Goal: Task Accomplishment & Management: Use online tool/utility

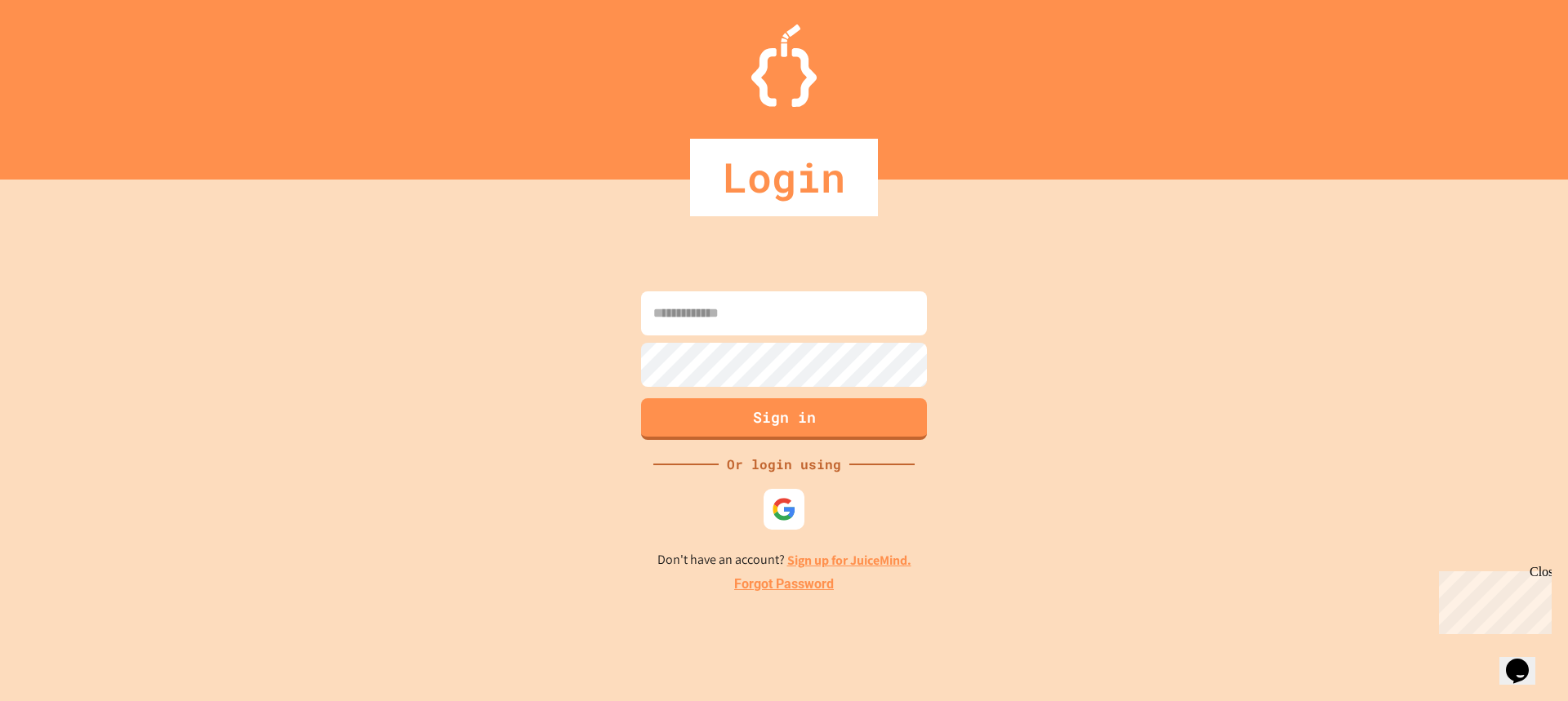
click at [788, 305] on input at bounding box center [784, 314] width 286 height 44
click at [779, 511] on img at bounding box center [784, 508] width 27 height 27
click at [788, 510] on img at bounding box center [784, 508] width 26 height 26
click at [668, 310] on input at bounding box center [784, 314] width 286 height 44
type input "**********"
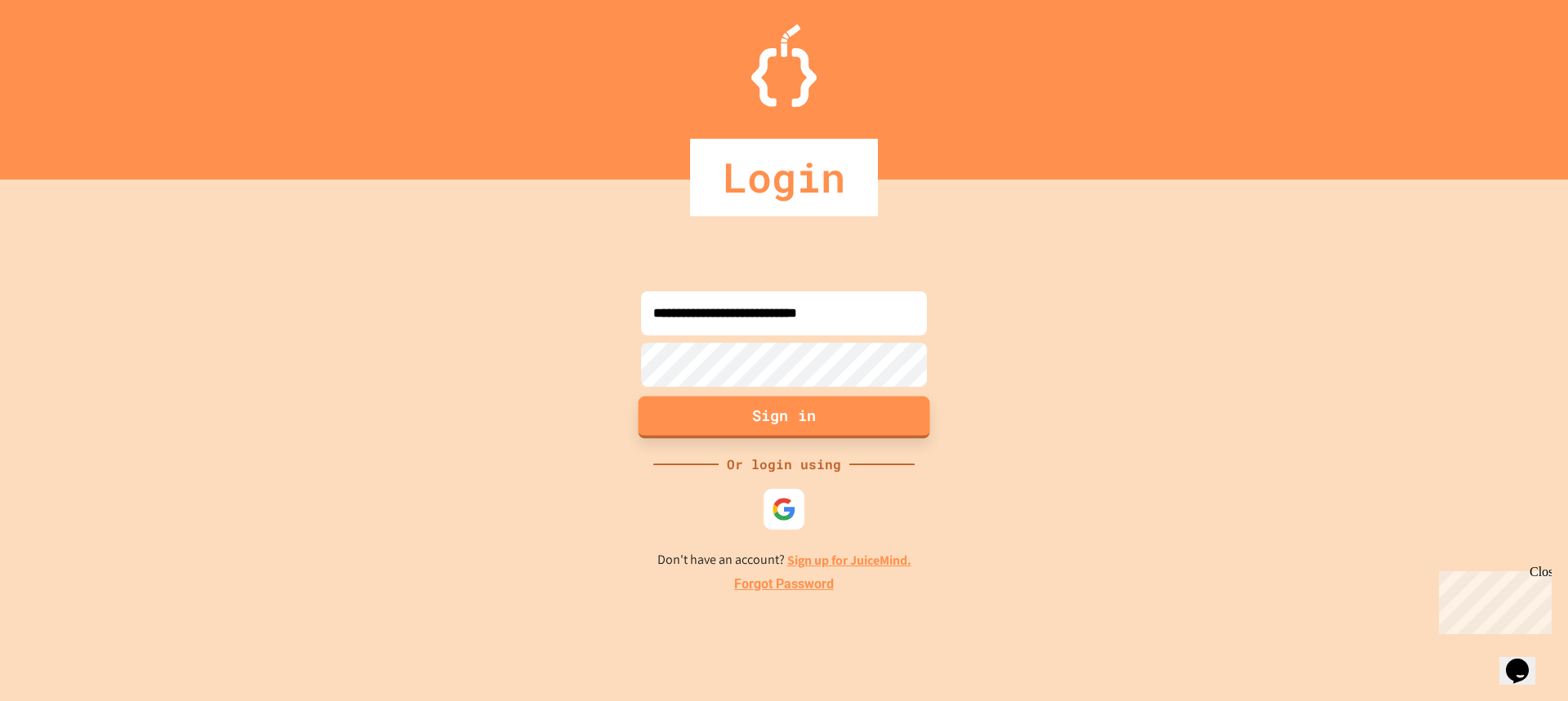
click at [738, 408] on button "Sign in" at bounding box center [784, 418] width 292 height 43
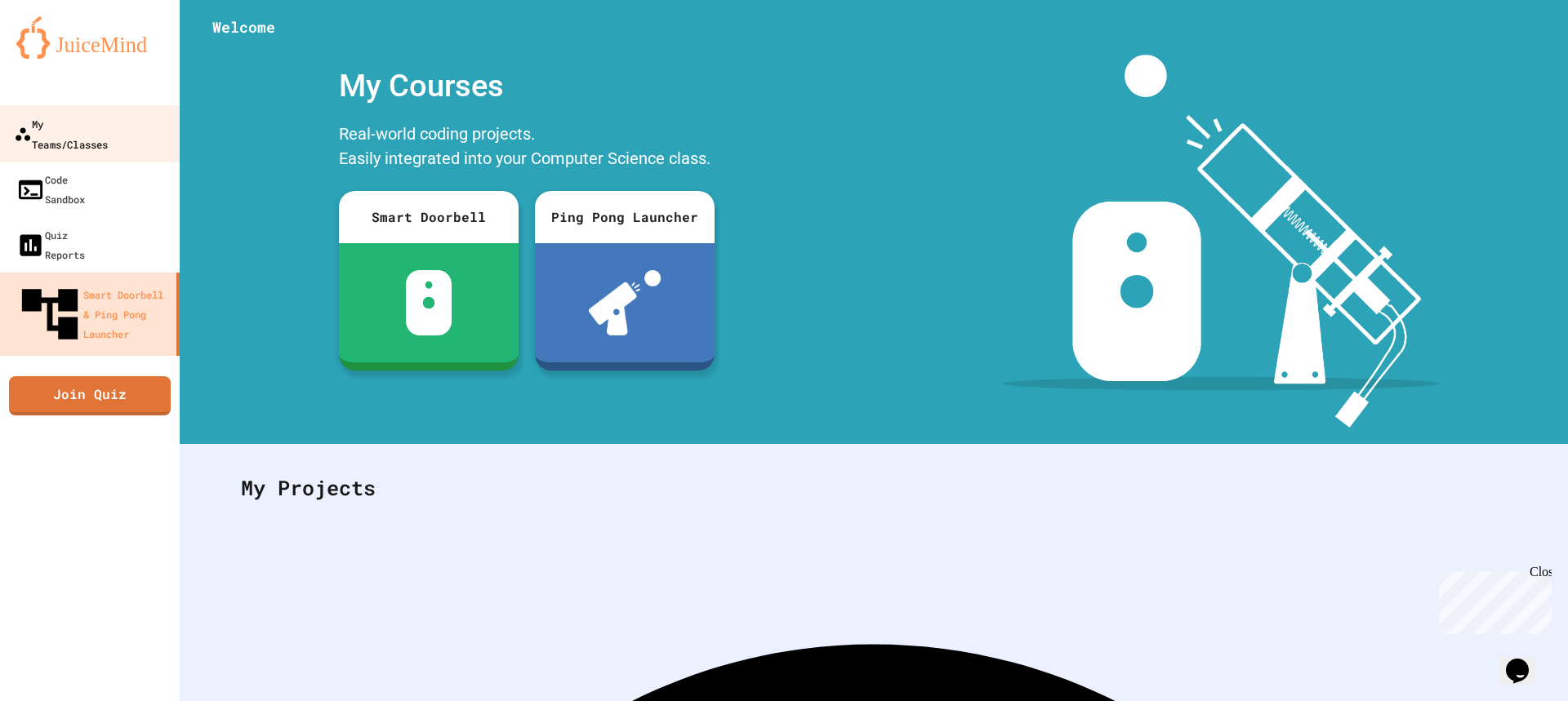
click at [80, 124] on div "My Teams/Classes" at bounding box center [60, 133] width 94 height 40
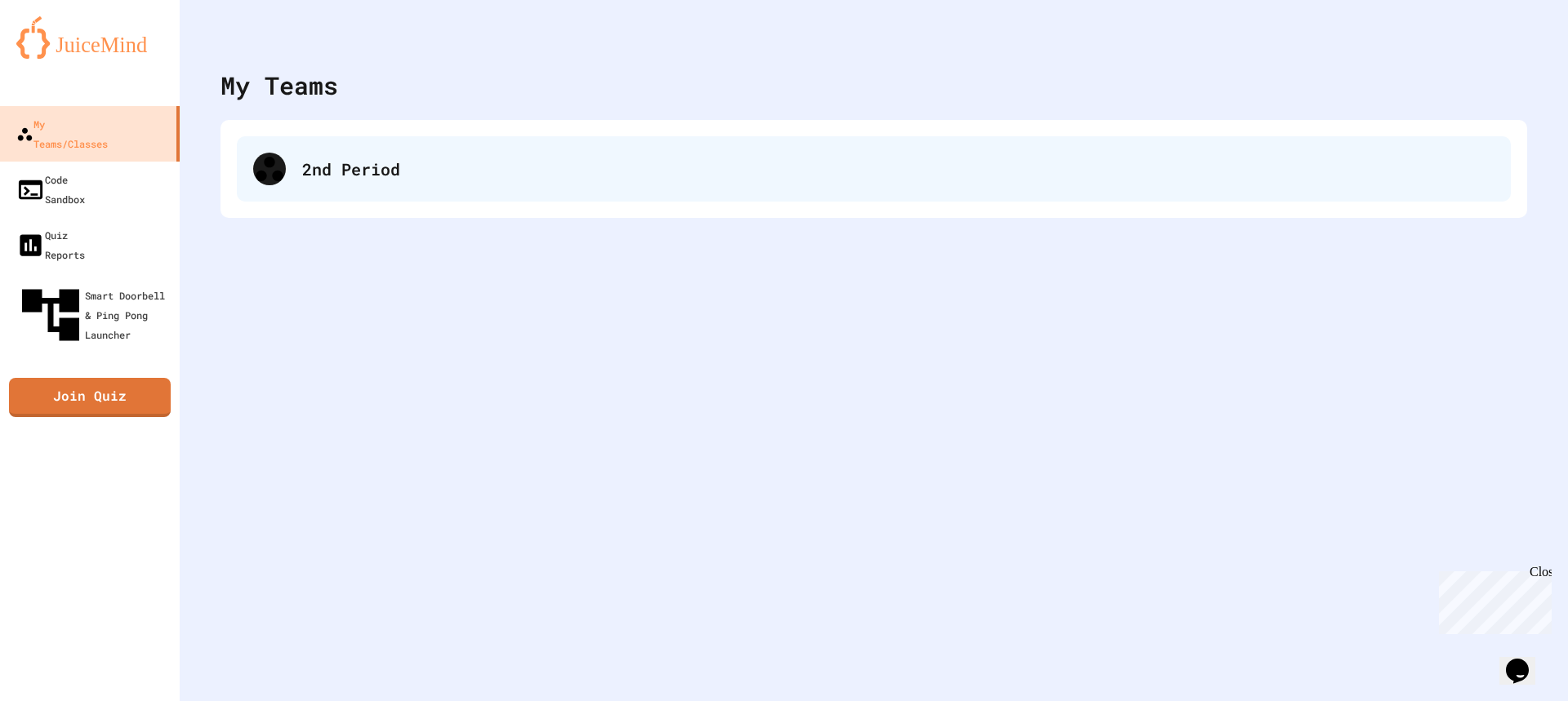
click at [380, 164] on div "2nd Period" at bounding box center [897, 169] width 1192 height 24
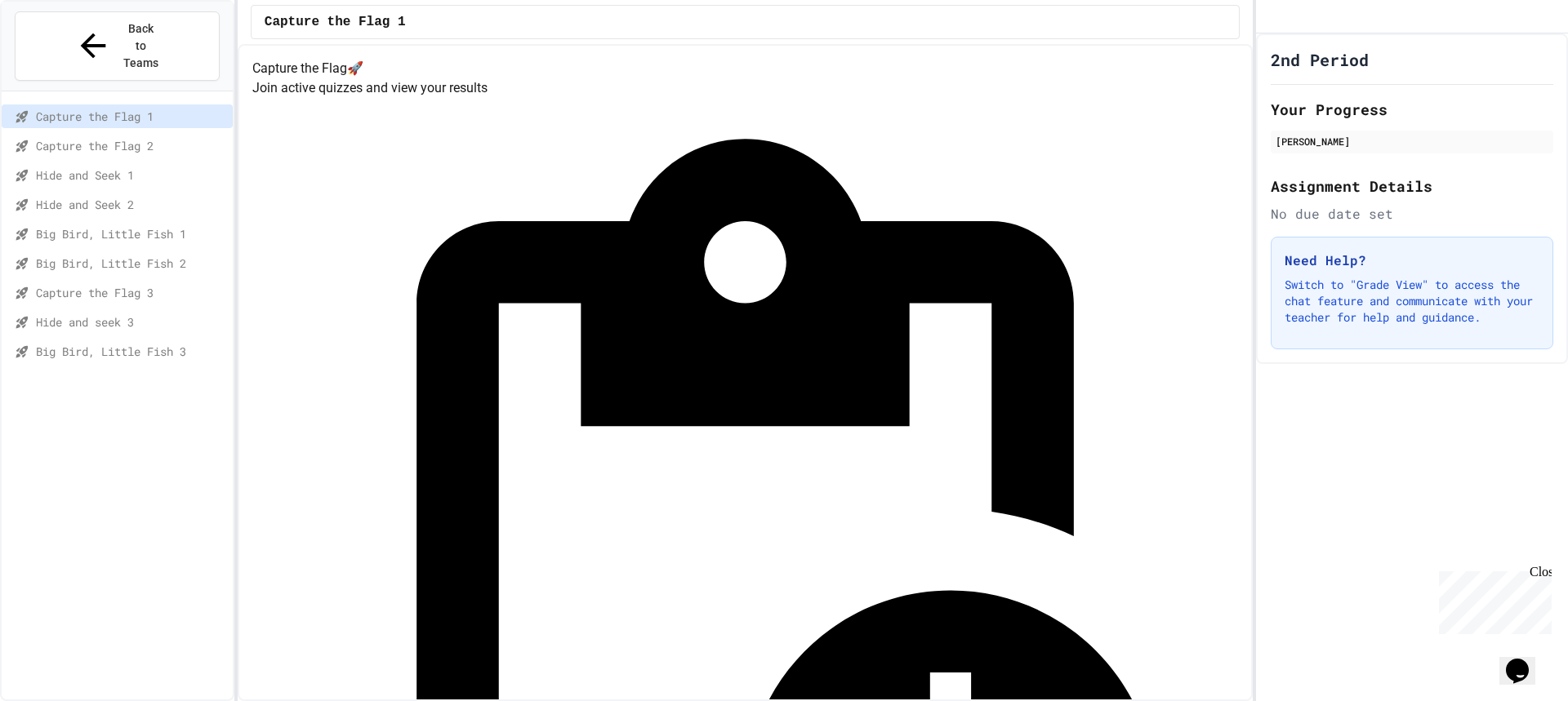
click at [151, 137] on span "Capture the Flag 2" at bounding box center [131, 145] width 190 height 18
click at [96, 167] on span "Hide and Seek 1" at bounding box center [131, 175] width 190 height 18
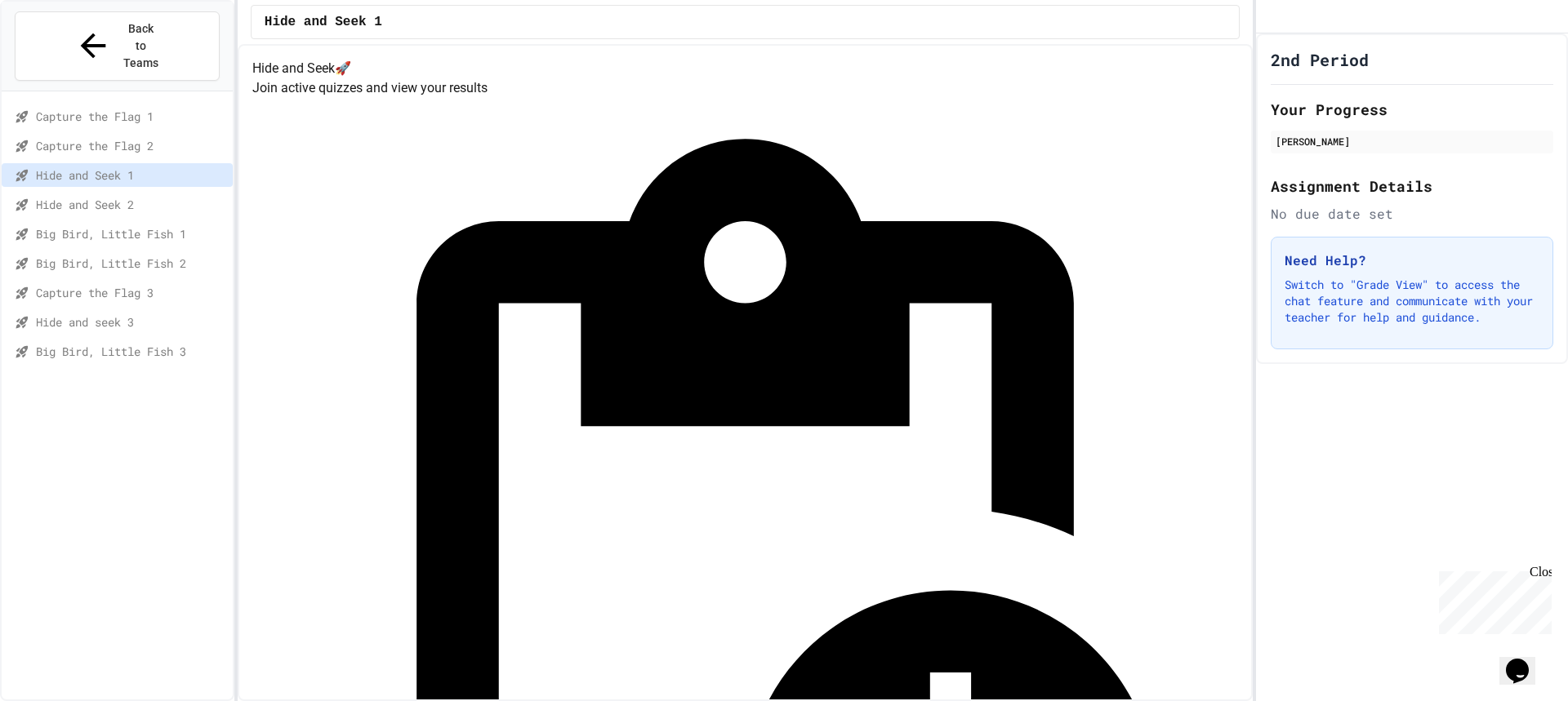
click at [109, 196] on span "Hide and Seek 2" at bounding box center [131, 205] width 190 height 18
click at [116, 225] on span "Big Bird, Little Fish 1" at bounding box center [131, 233] width 190 height 18
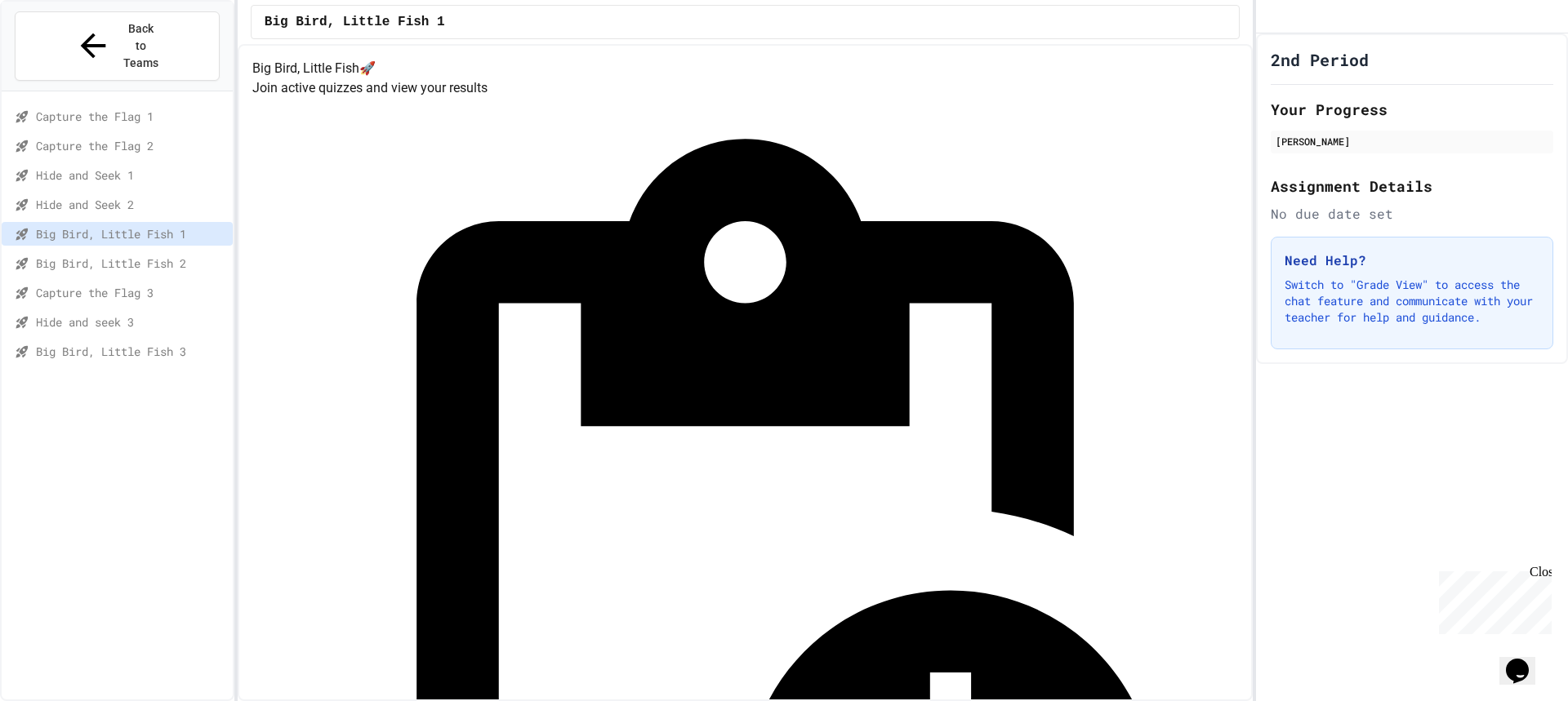
click at [117, 255] on span "Big Bird, Little Fish 2" at bounding box center [131, 263] width 190 height 18
click at [140, 314] on span "Hide and seek 3" at bounding box center [131, 322] width 190 height 18
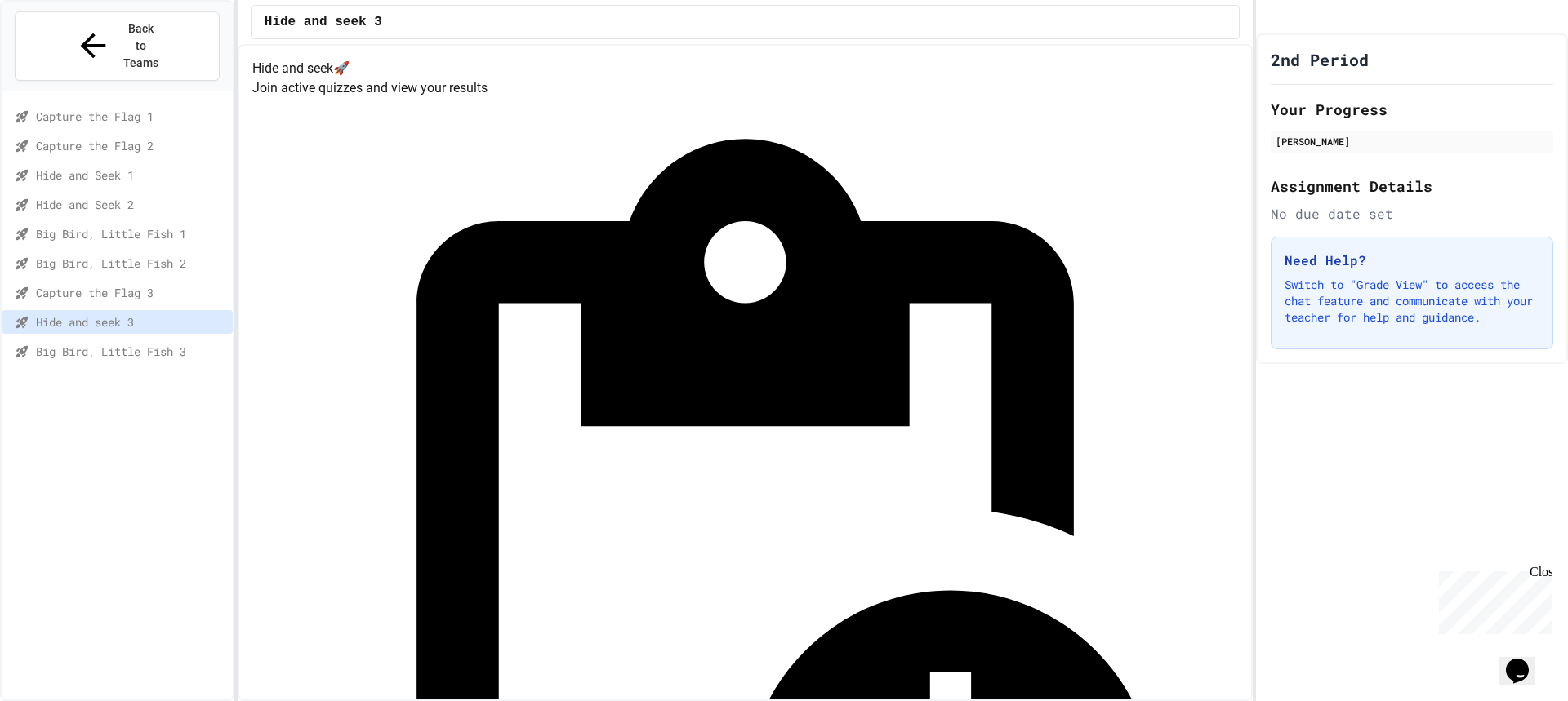
click at [142, 343] on span "Big Bird, Little Fish 3" at bounding box center [131, 351] width 190 height 18
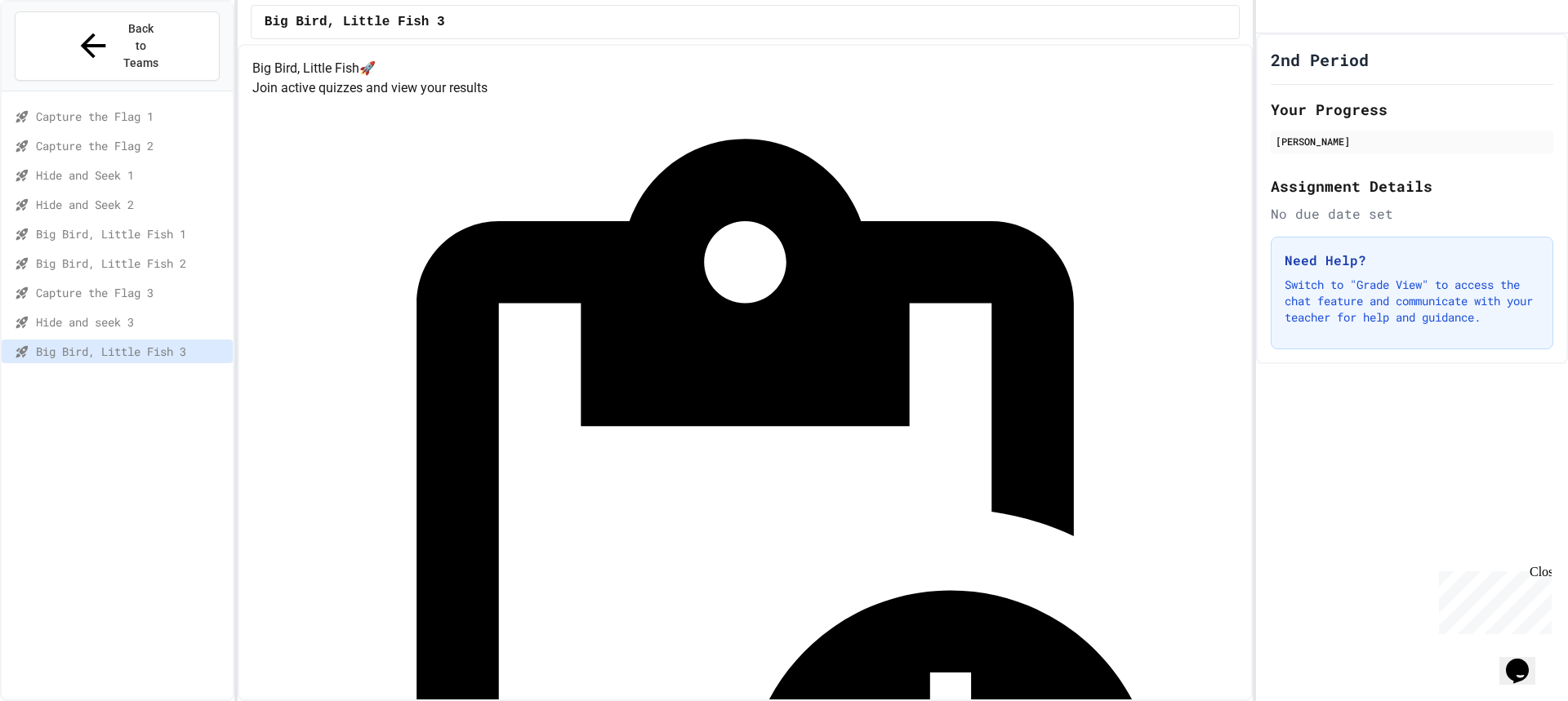
click at [97, 107] on span "Capture the Flag 1" at bounding box center [131, 116] width 190 height 18
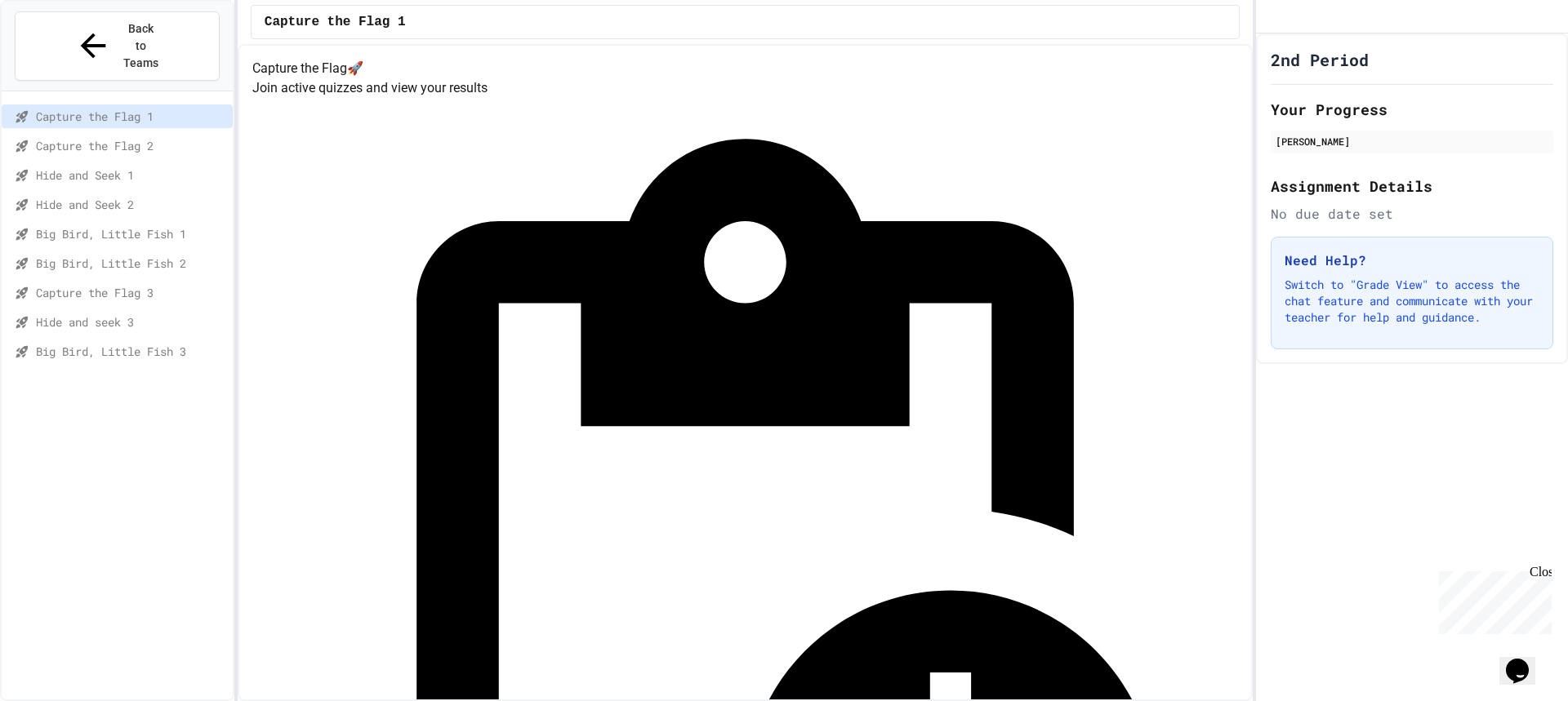
click at [99, 137] on span "Capture the Flag 2" at bounding box center [131, 145] width 190 height 18
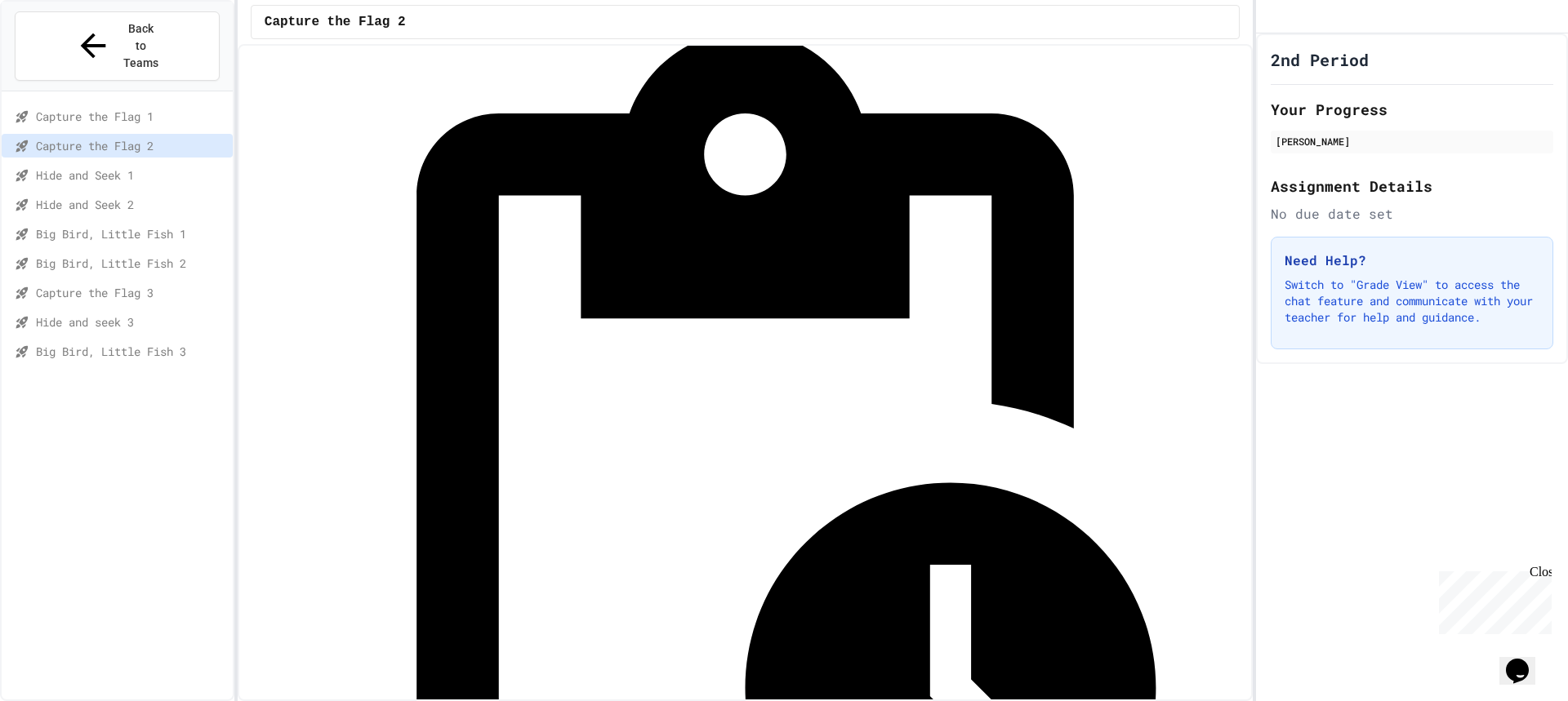
scroll to position [114, 0]
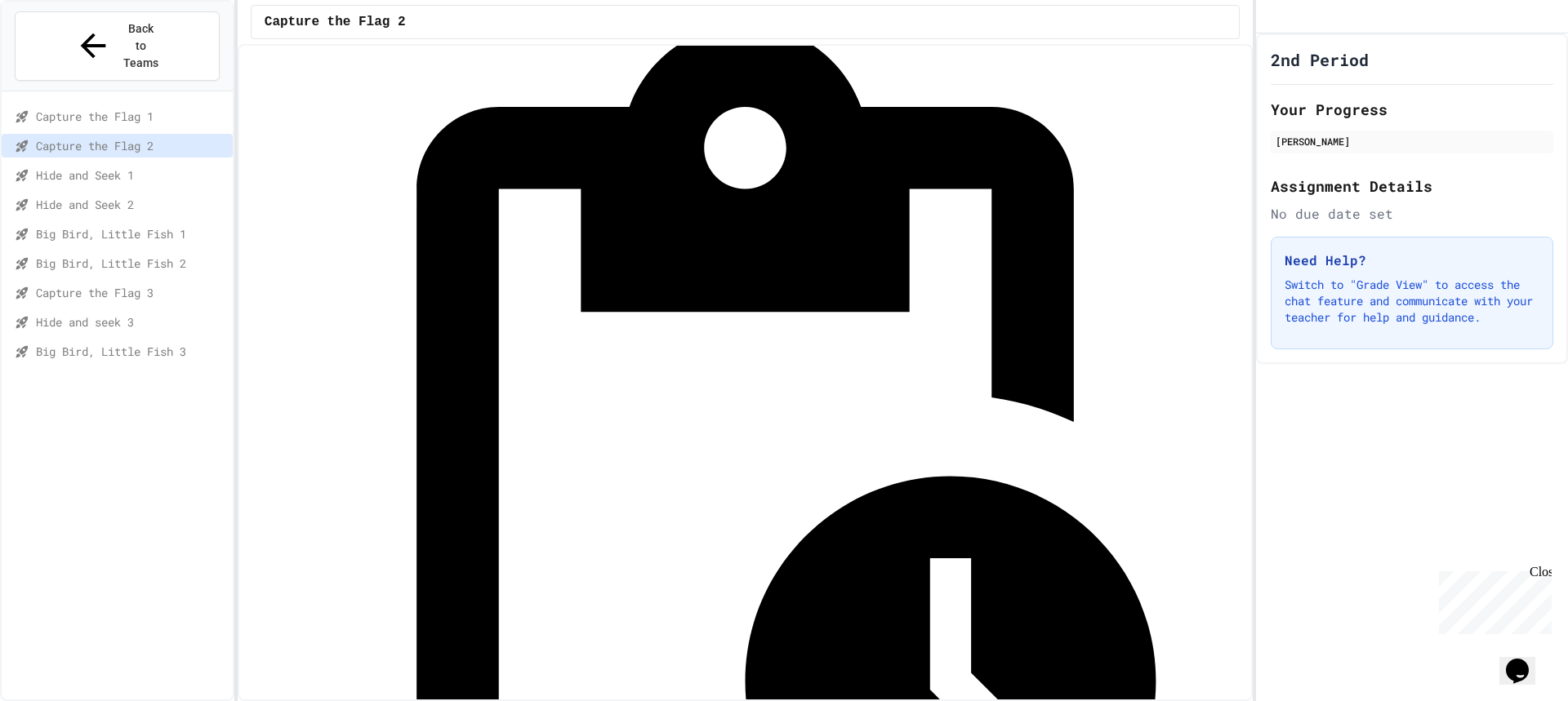
click at [144, 167] on span "Hide and Seek 1" at bounding box center [131, 175] width 190 height 18
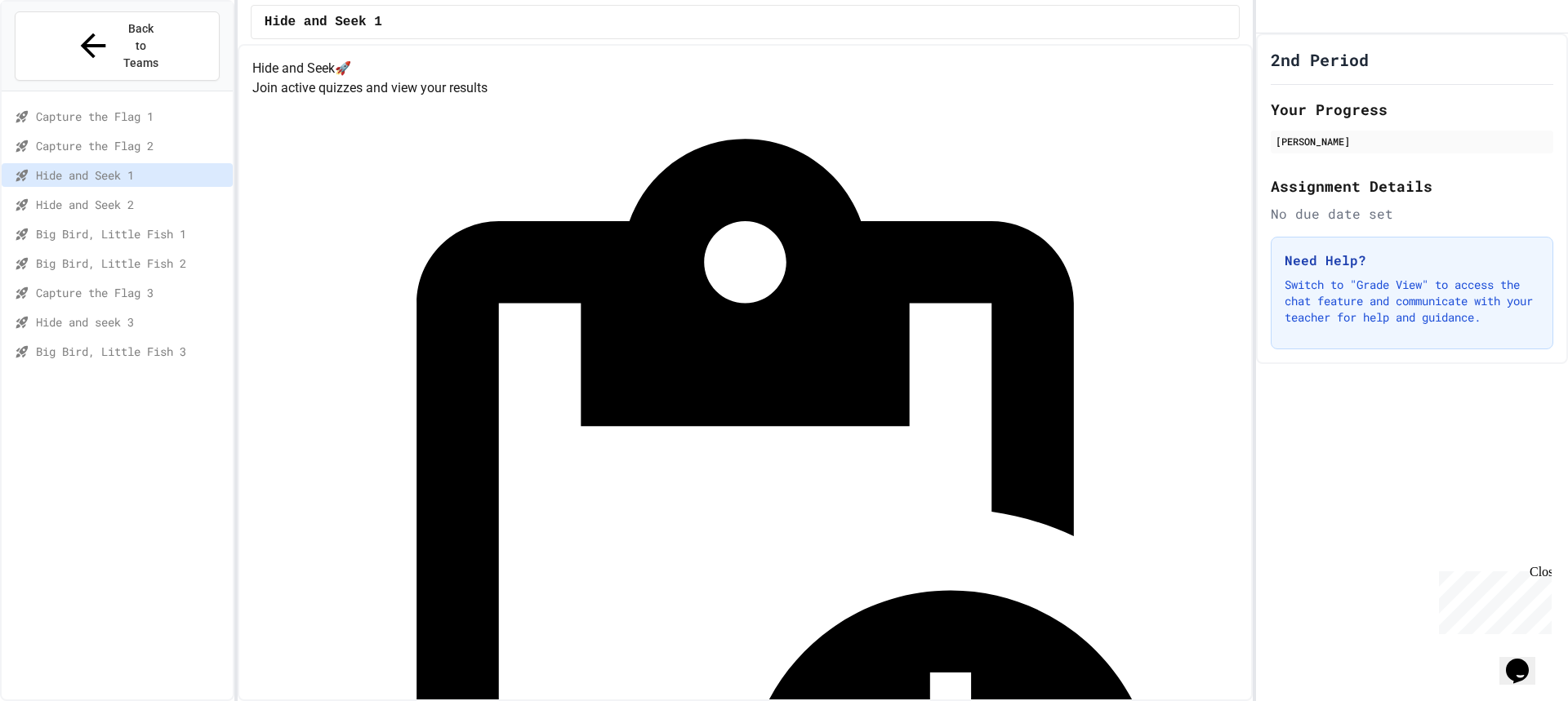
click at [137, 225] on span "Big Bird, Little Fish 1" at bounding box center [131, 233] width 190 height 18
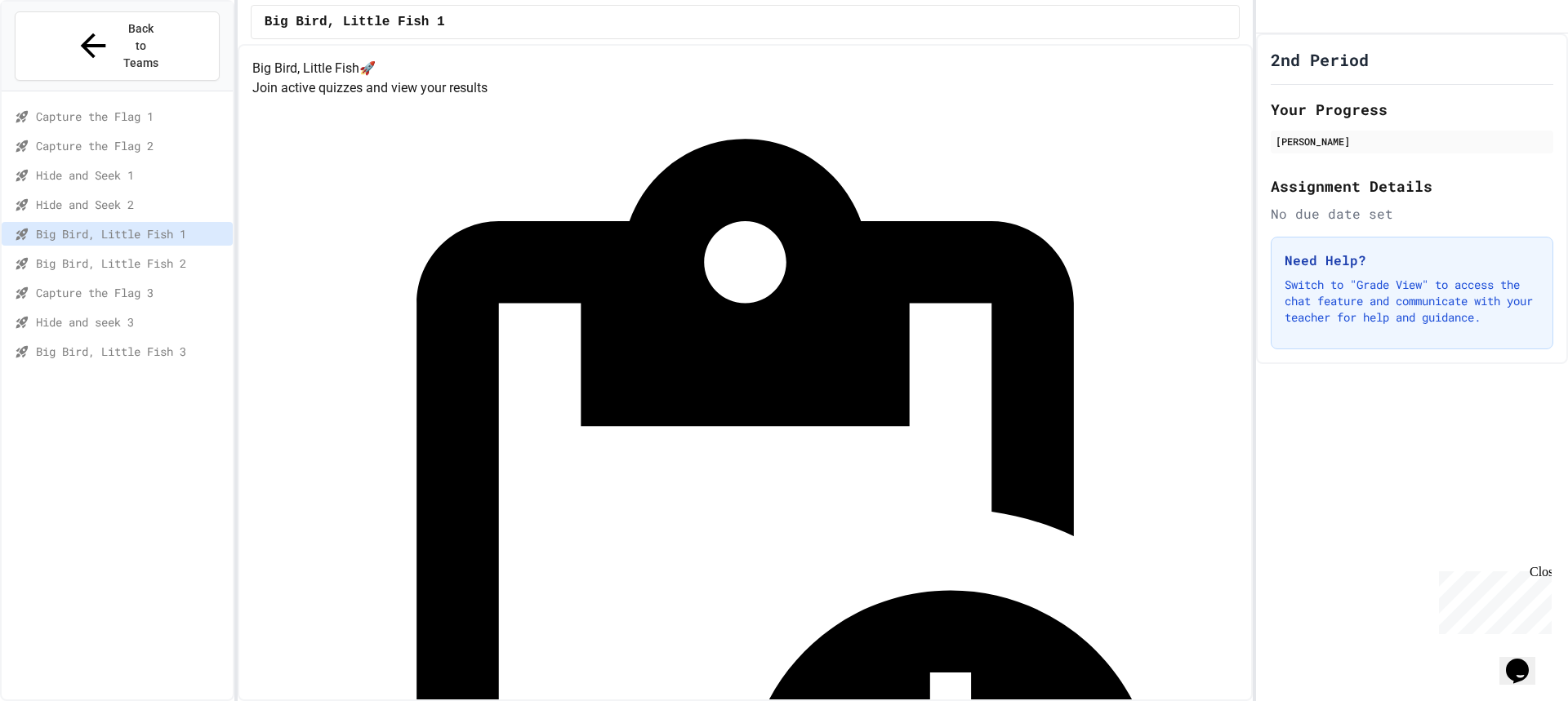
click at [144, 196] on span "Hide and Seek 2" at bounding box center [131, 205] width 190 height 18
click at [183, 225] on span "Big Bird, Little Fish 1" at bounding box center [131, 233] width 190 height 18
click at [167, 255] on span "Big Bird, Little Fish 2" at bounding box center [131, 263] width 190 height 18
click at [154, 222] on div "Big Bird, Little Fish 1" at bounding box center [118, 234] width 232 height 24
click at [169, 222] on div "Big Bird, Little Fish 1" at bounding box center [118, 237] width 232 height 30
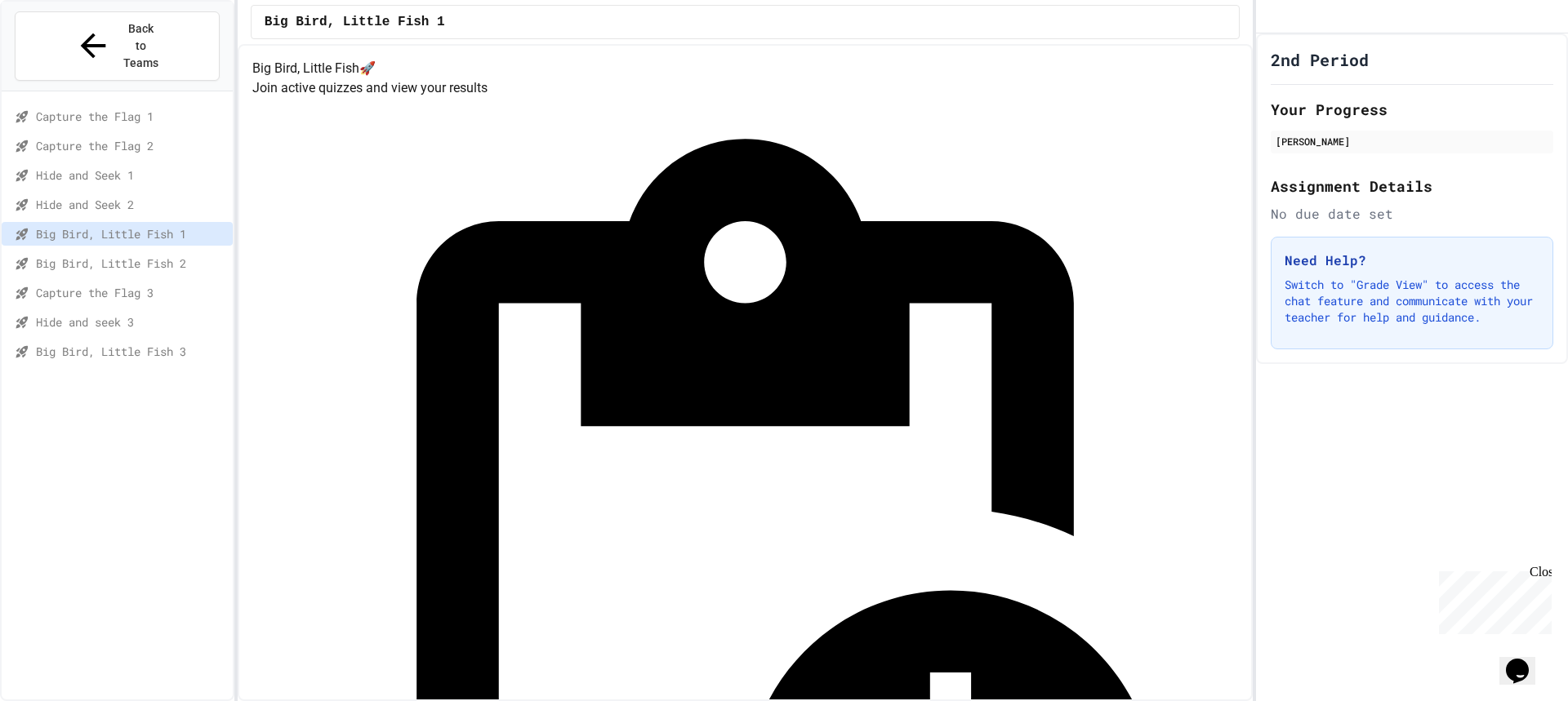
click at [157, 255] on span "Big Bird, Little Fish 2" at bounding box center [131, 263] width 190 height 18
click at [148, 284] on span "Capture the Flag 3" at bounding box center [131, 293] width 190 height 18
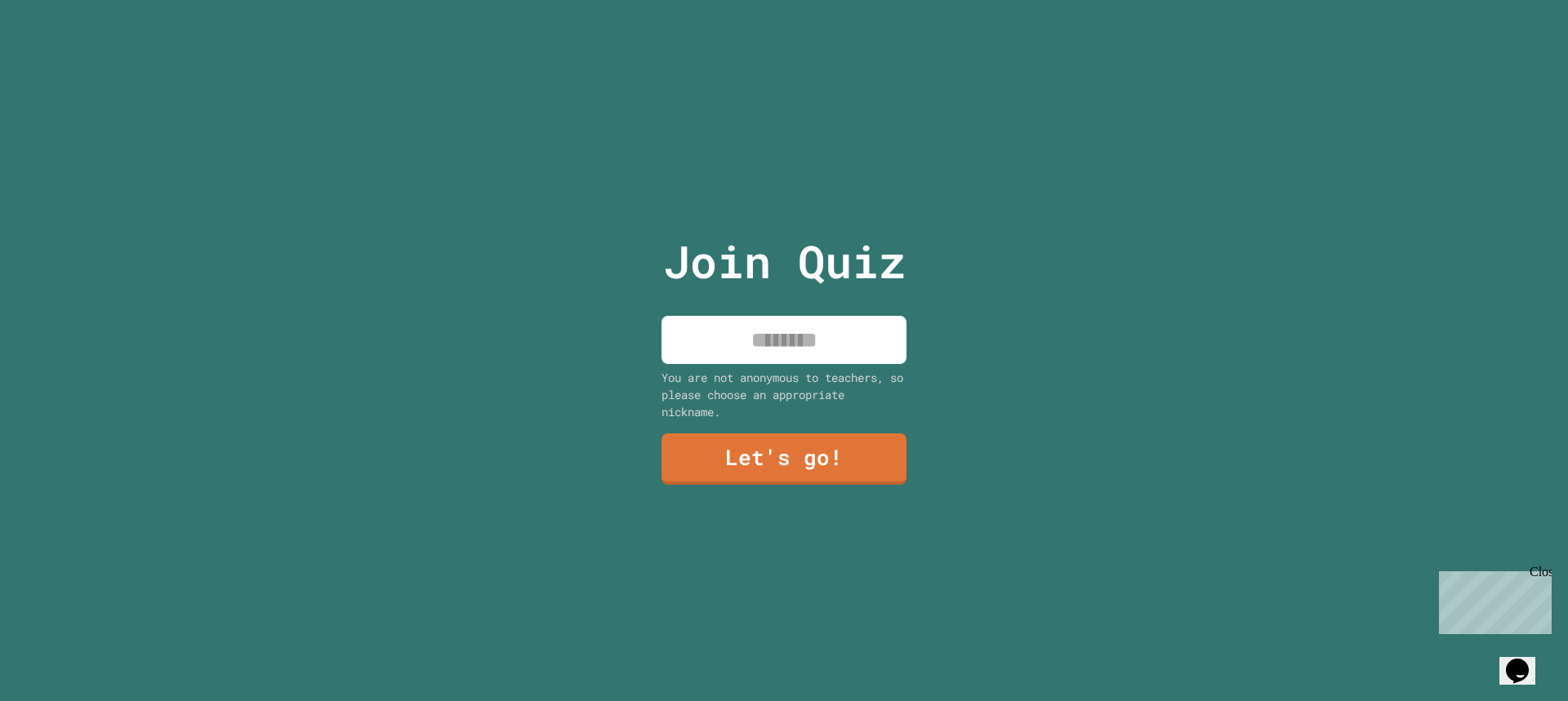
click at [830, 316] on input at bounding box center [784, 340] width 245 height 48
type input "********"
click at [867, 459] on link "Let's go!" at bounding box center [784, 458] width 247 height 54
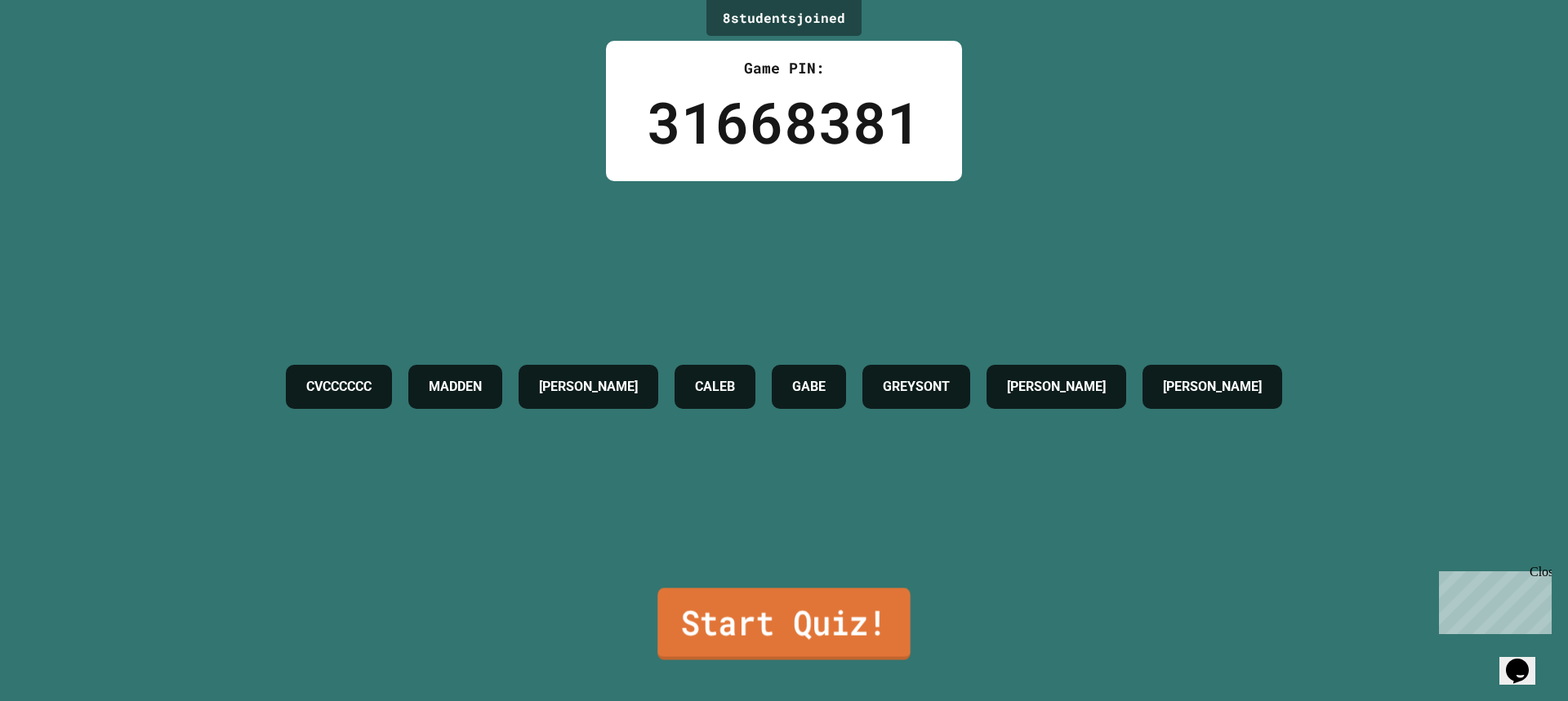
click at [769, 616] on link "Start Quiz!" at bounding box center [784, 624] width 252 height 72
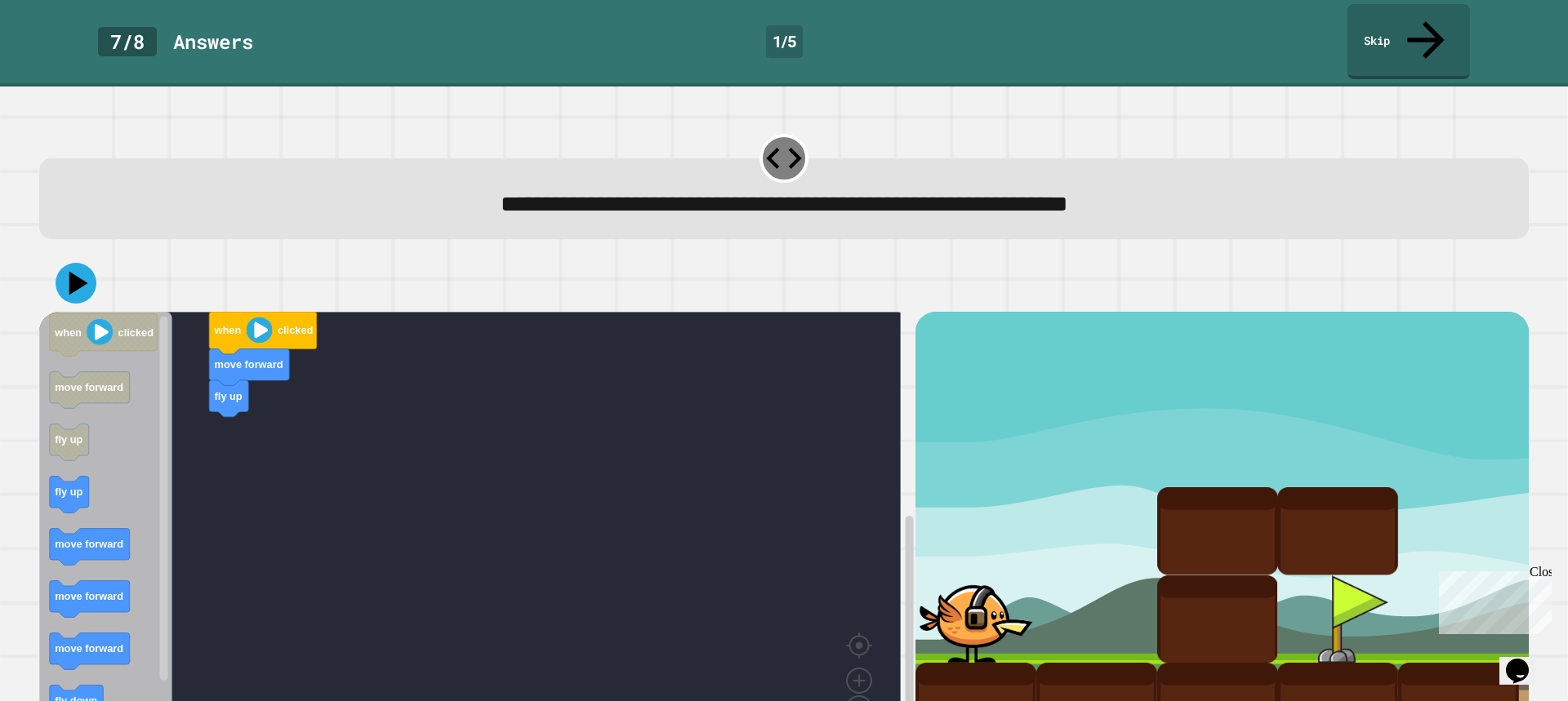
click at [69, 485] on icon "Blockly Workspace" at bounding box center [106, 532] width 133 height 439
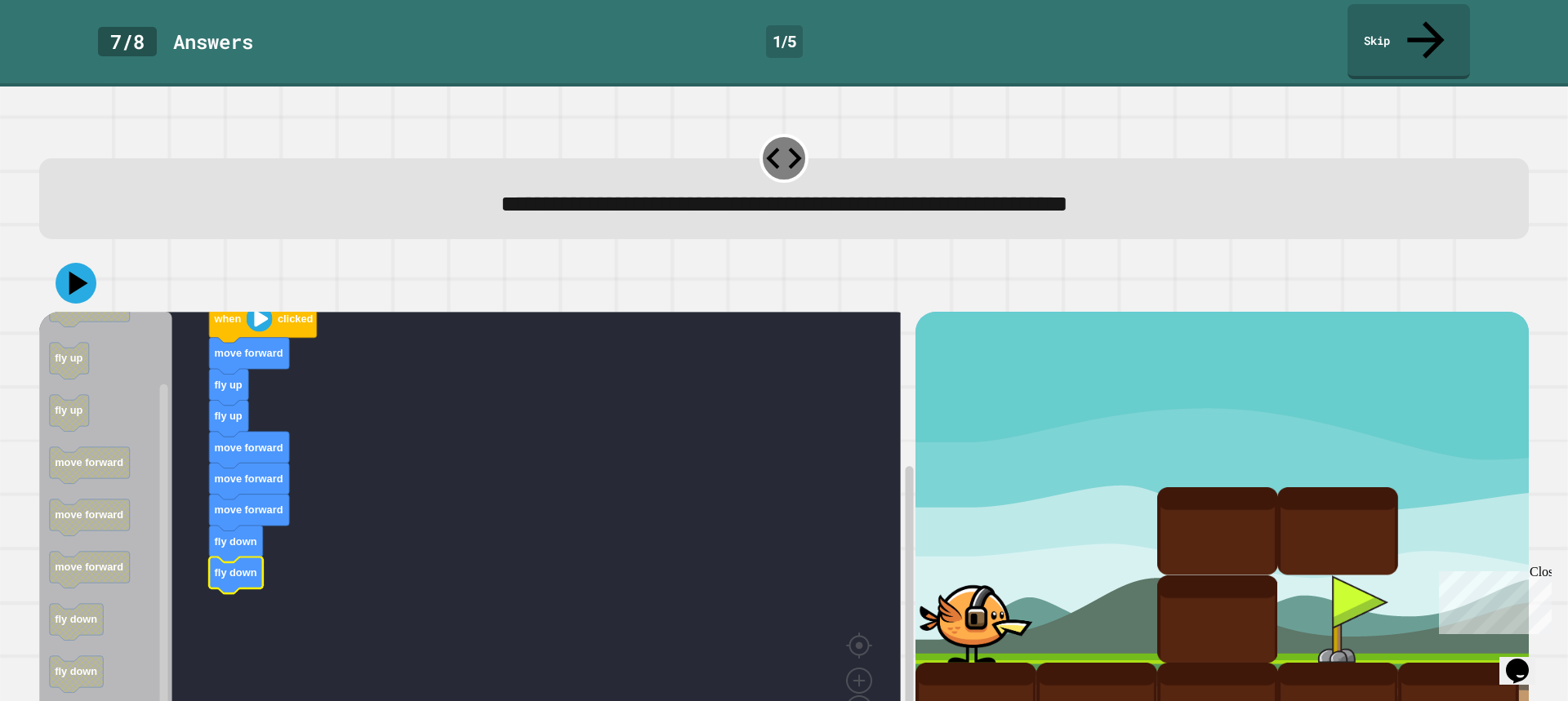
click at [182, 619] on rect "Blockly Workspace" at bounding box center [470, 532] width 861 height 439
click at [63, 259] on icon at bounding box center [76, 283] width 49 height 49
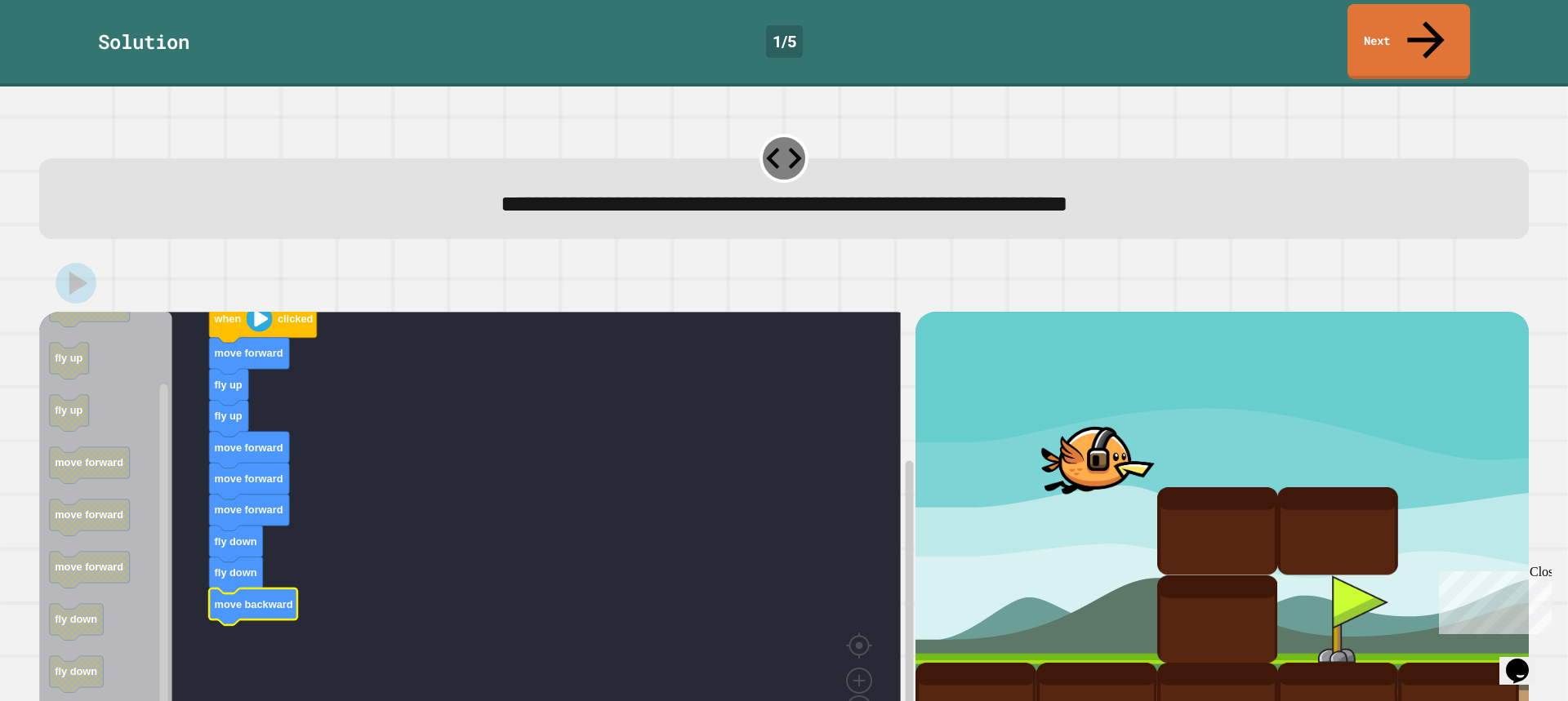
click at [1406, 25] on link "Next" at bounding box center [1409, 41] width 122 height 75
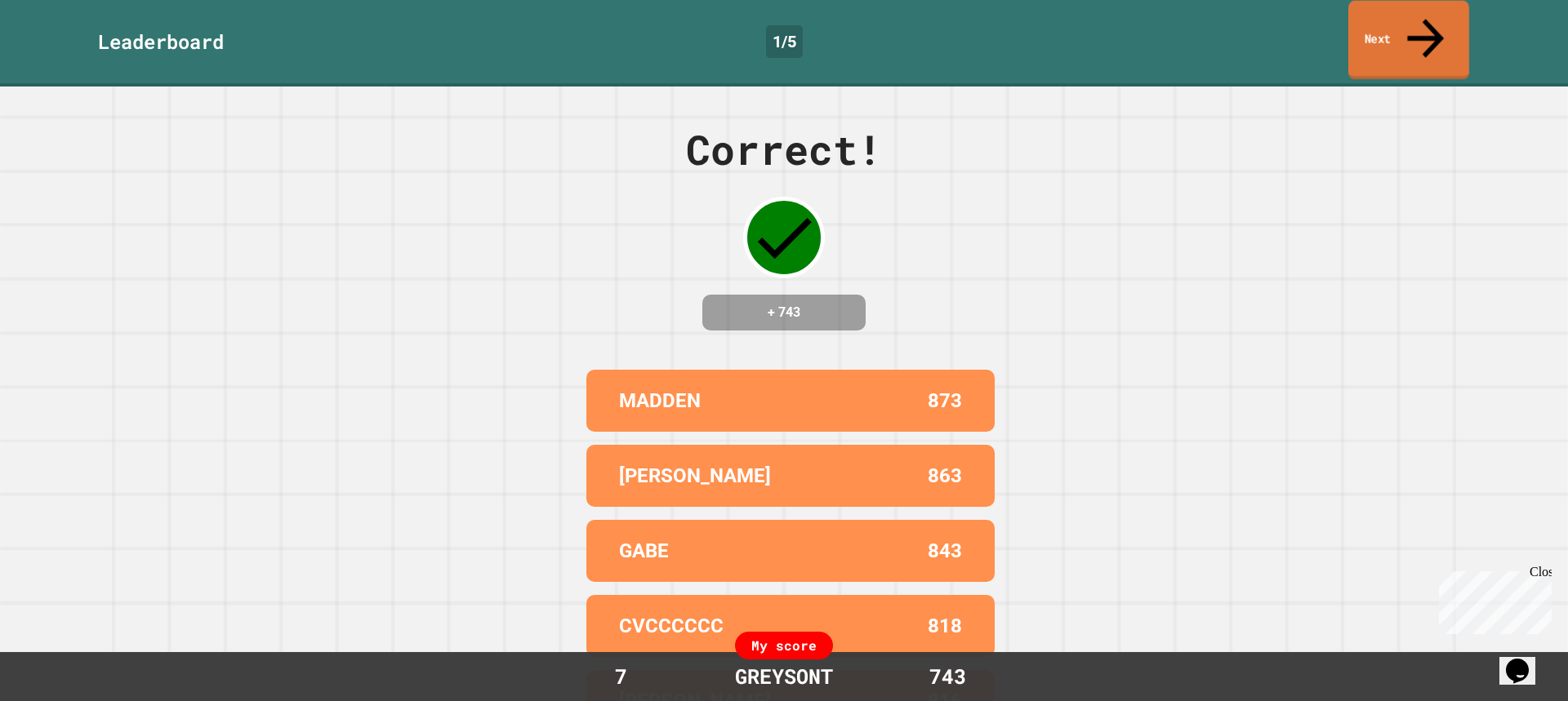
click at [1412, 27] on link "Next" at bounding box center [1409, 41] width 121 height 80
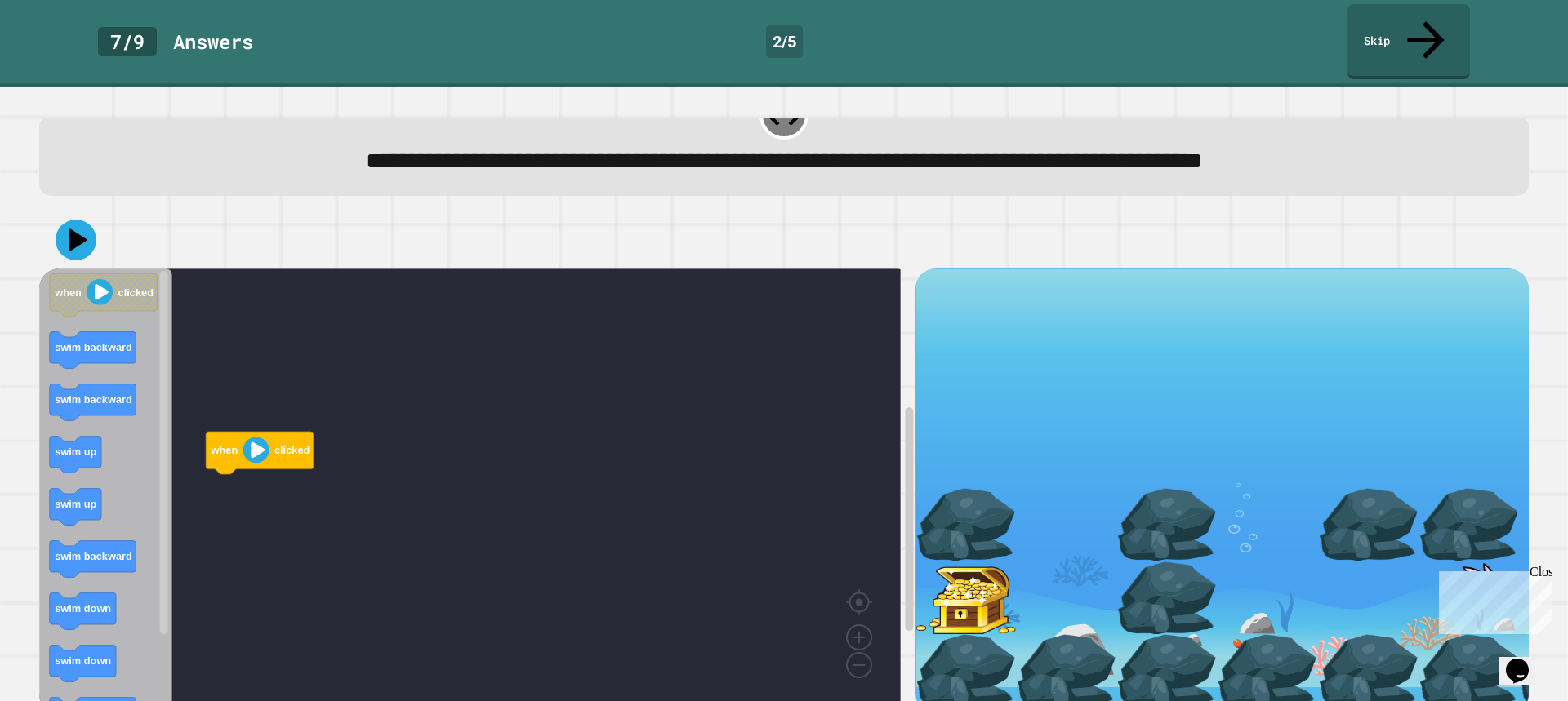
scroll to position [45, 0]
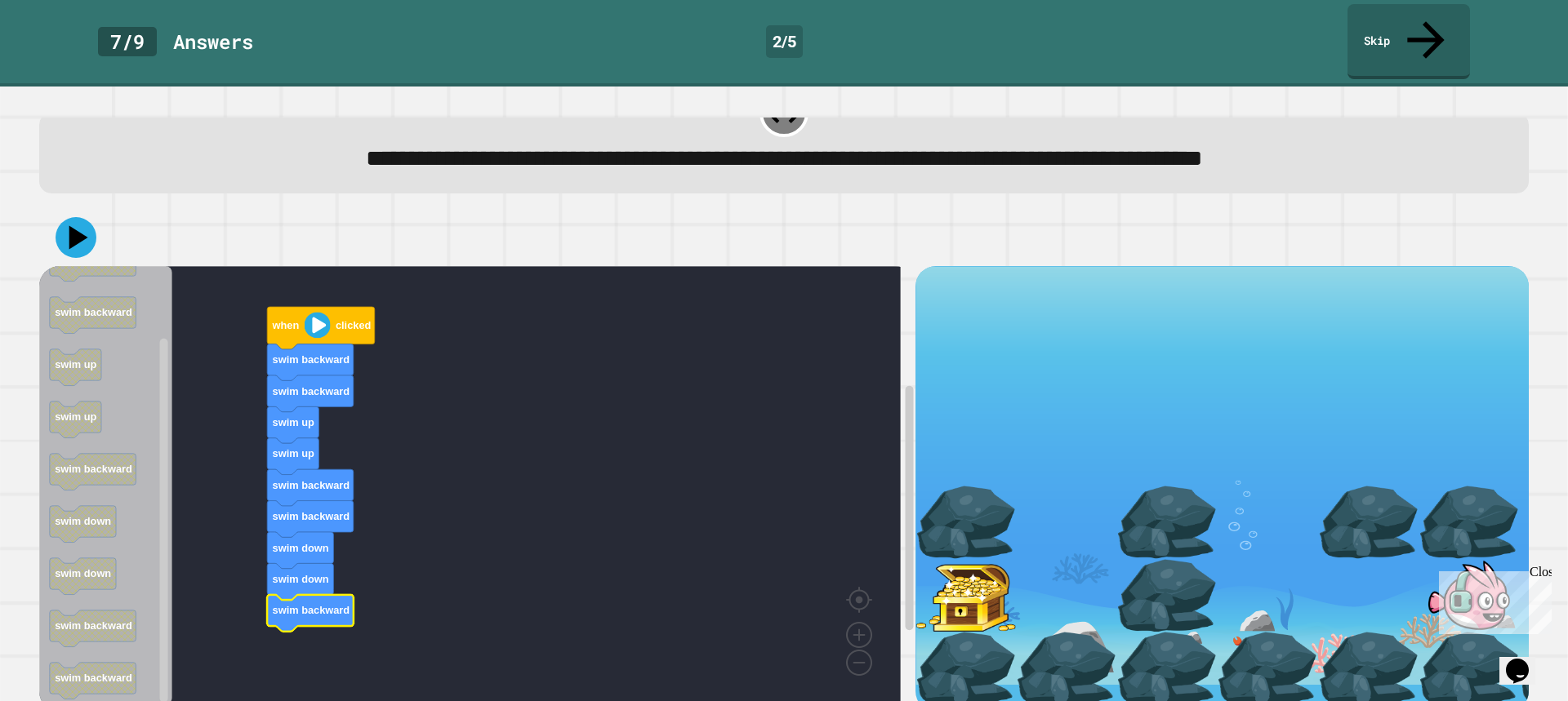
click at [48, 209] on div at bounding box center [784, 238] width 1489 height 57
click at [69, 214] on icon at bounding box center [76, 238] width 48 height 48
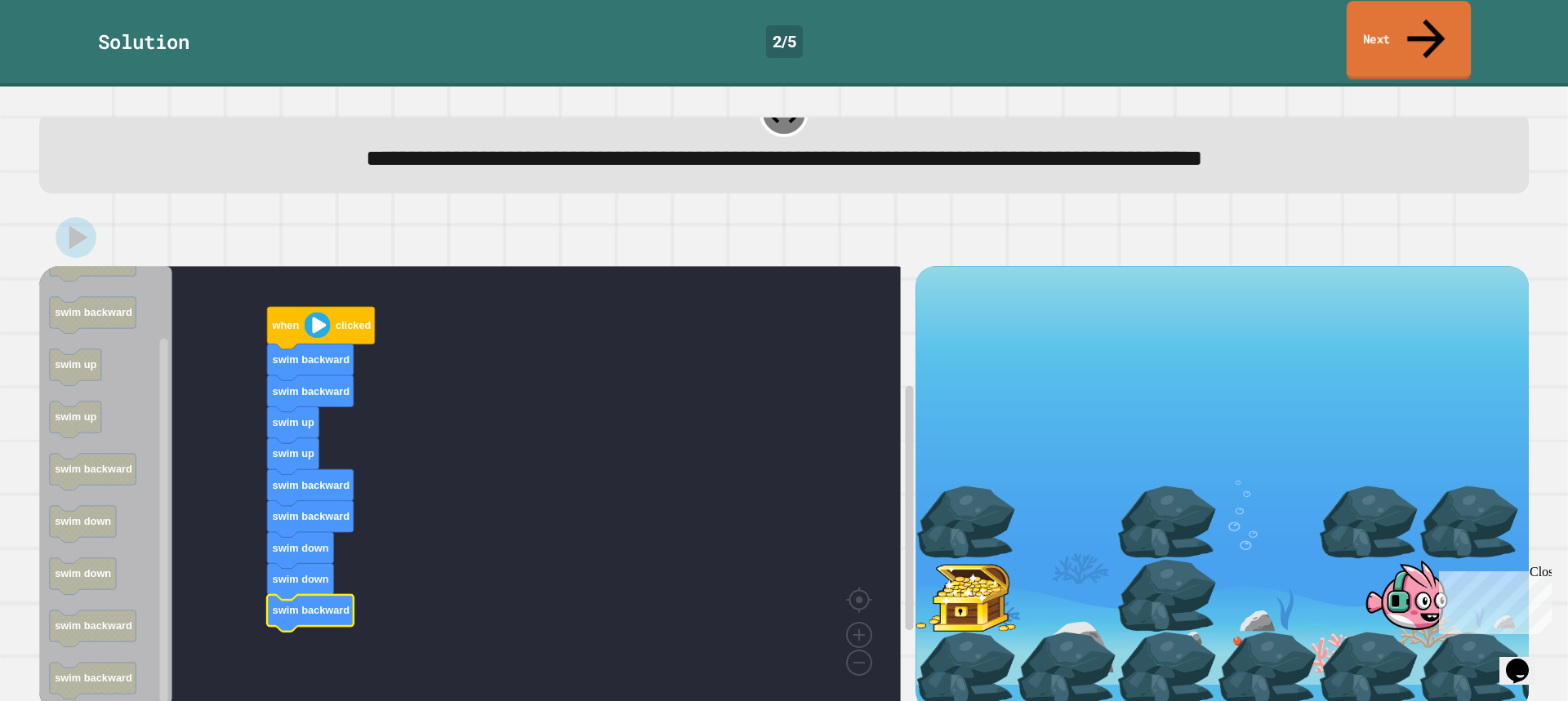
click at [1397, 28] on link "Next" at bounding box center [1409, 41] width 124 height 80
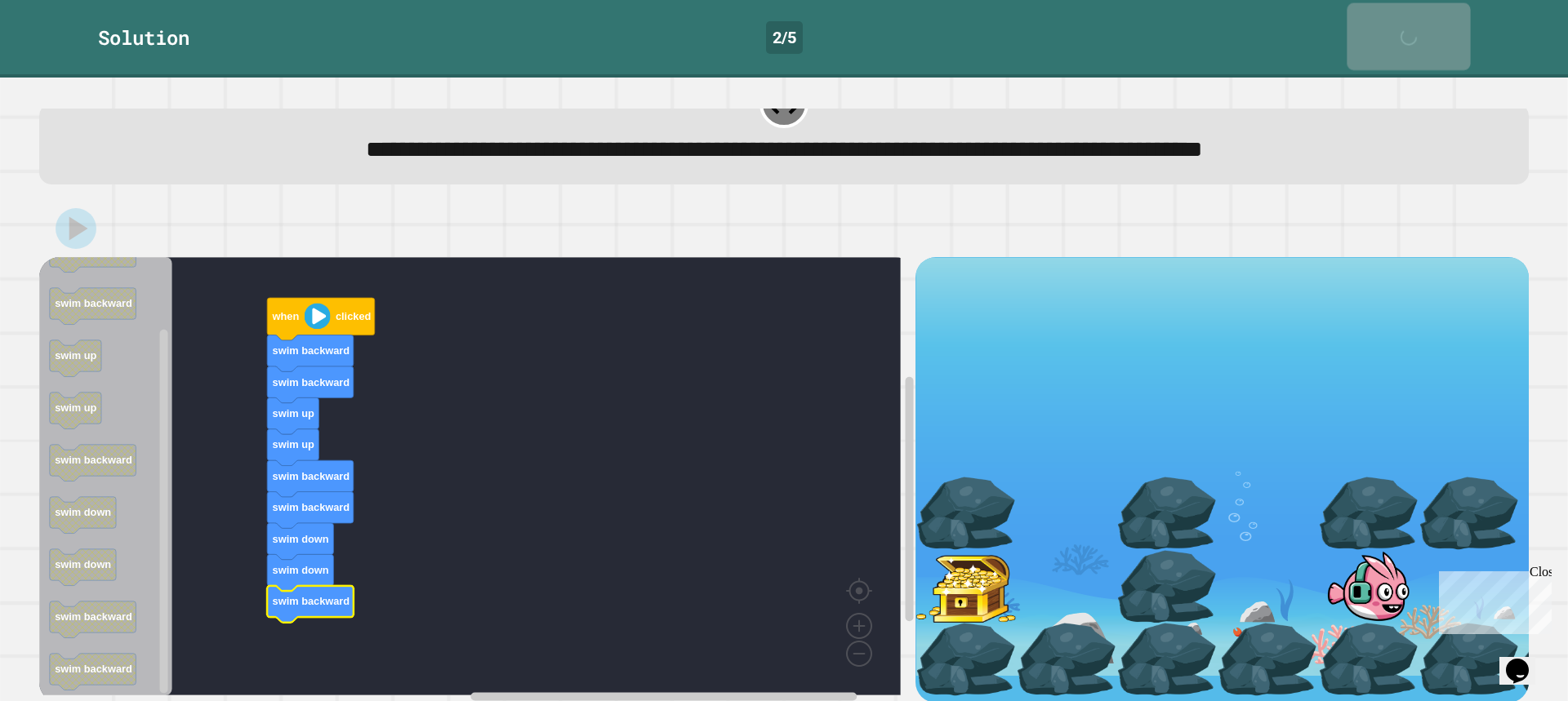
scroll to position [44, 0]
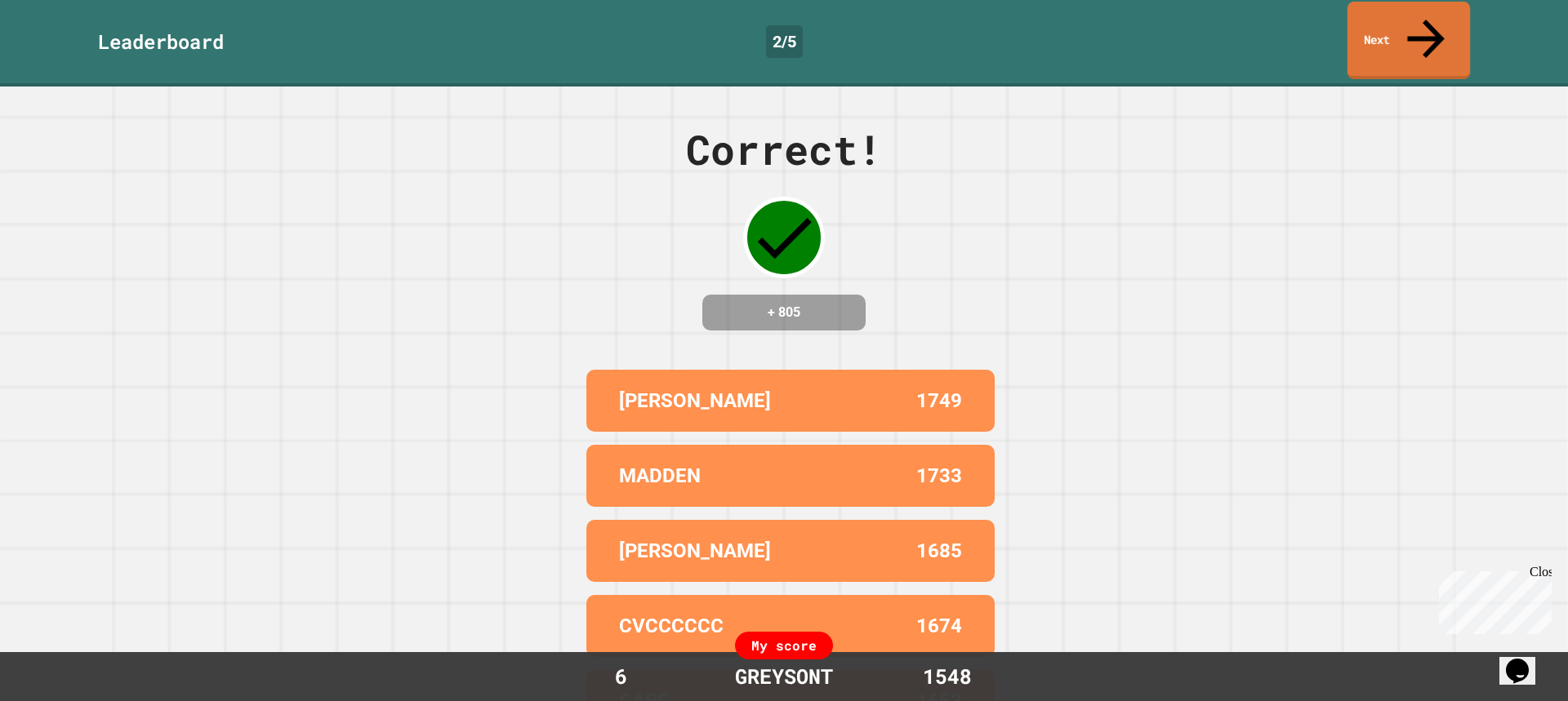
click at [1426, 86] on div "Correct! + 805 THOMAS 1749 MADDEN 1733 ZADIE 1685 CVCCCCCC 1674 GABE 1653 My sc…" at bounding box center [784, 394] width 1568 height 615
click at [1410, 19] on link "Next" at bounding box center [1408, 41] width 123 height 80
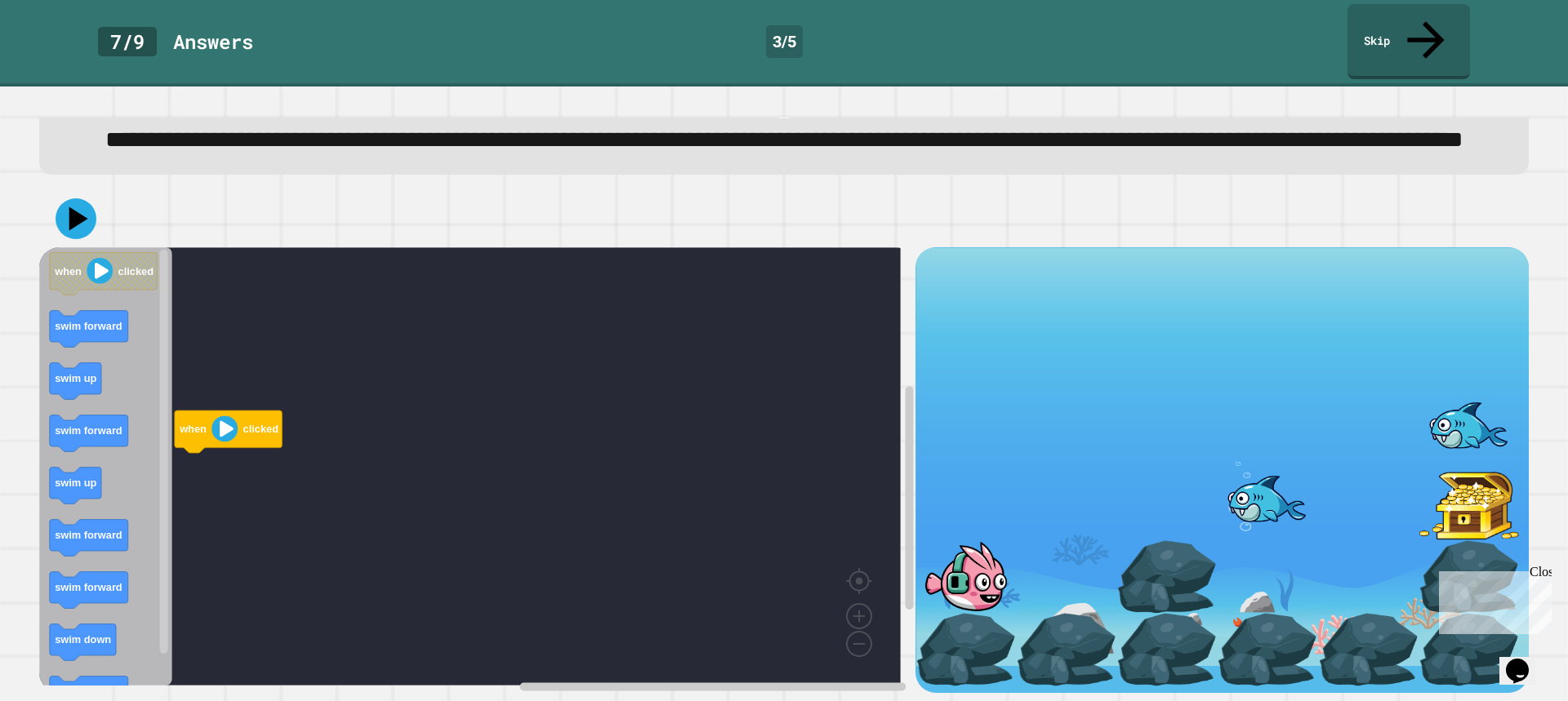
scroll to position [84, 0]
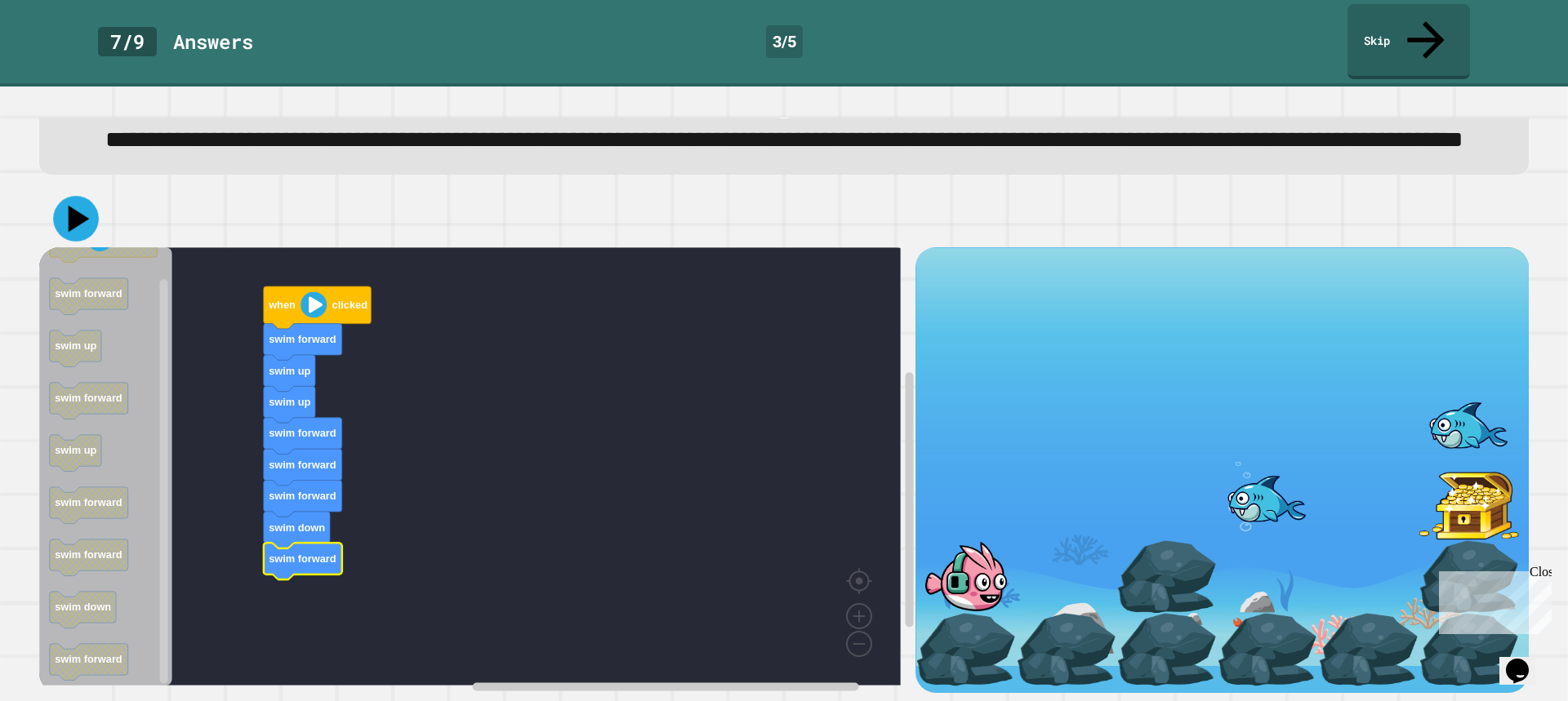
click at [60, 196] on icon at bounding box center [75, 219] width 45 height 45
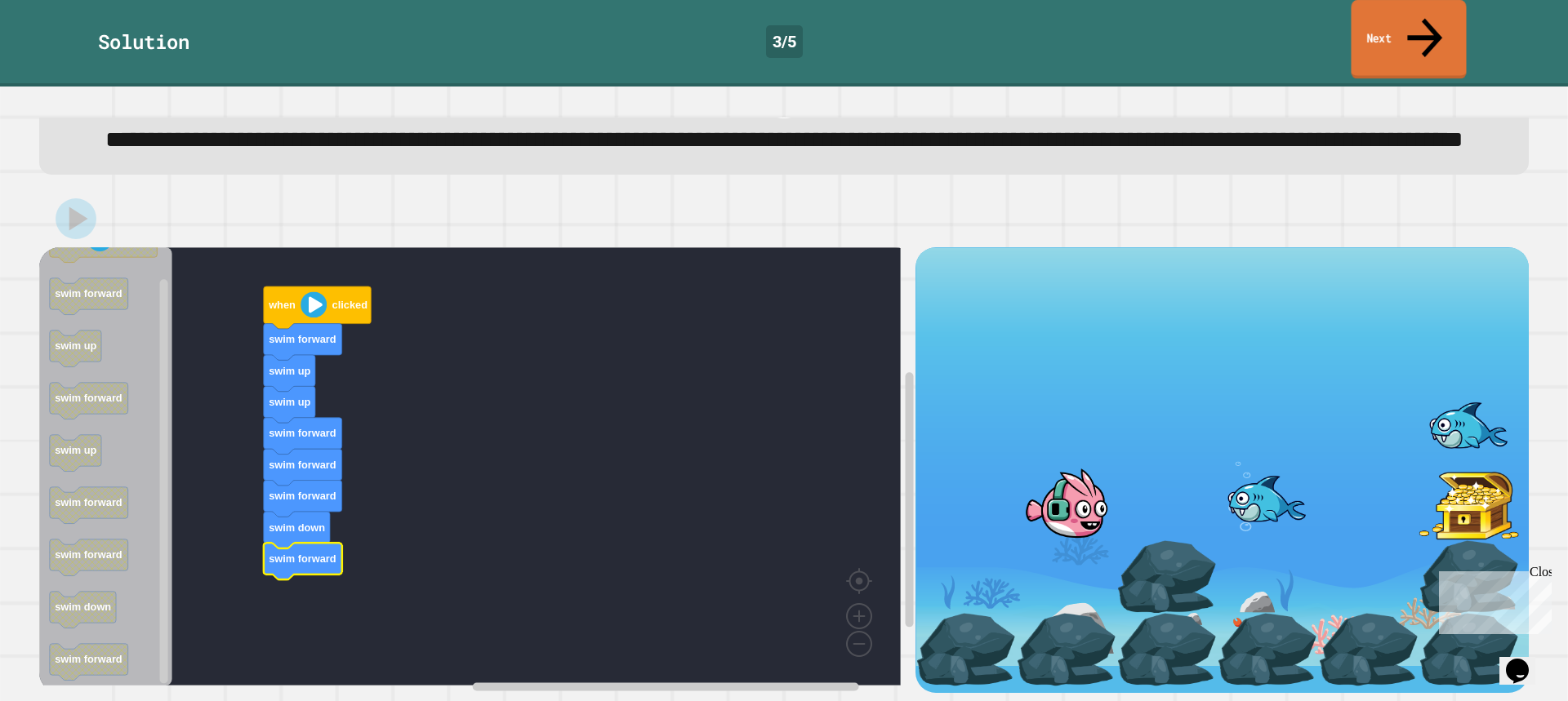
click at [1399, 24] on link "Next" at bounding box center [1408, 40] width 115 height 80
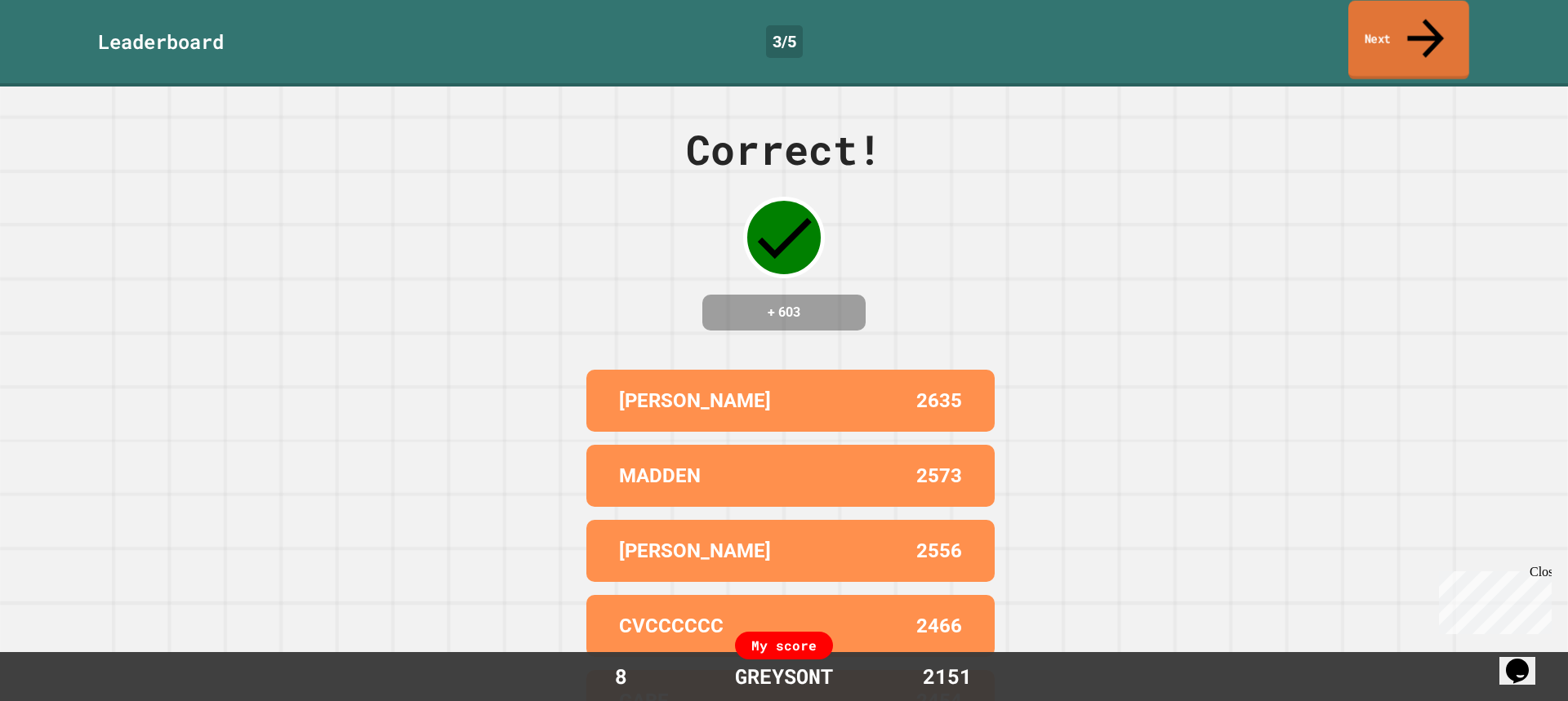
click at [1401, 20] on link "Next" at bounding box center [1409, 41] width 121 height 80
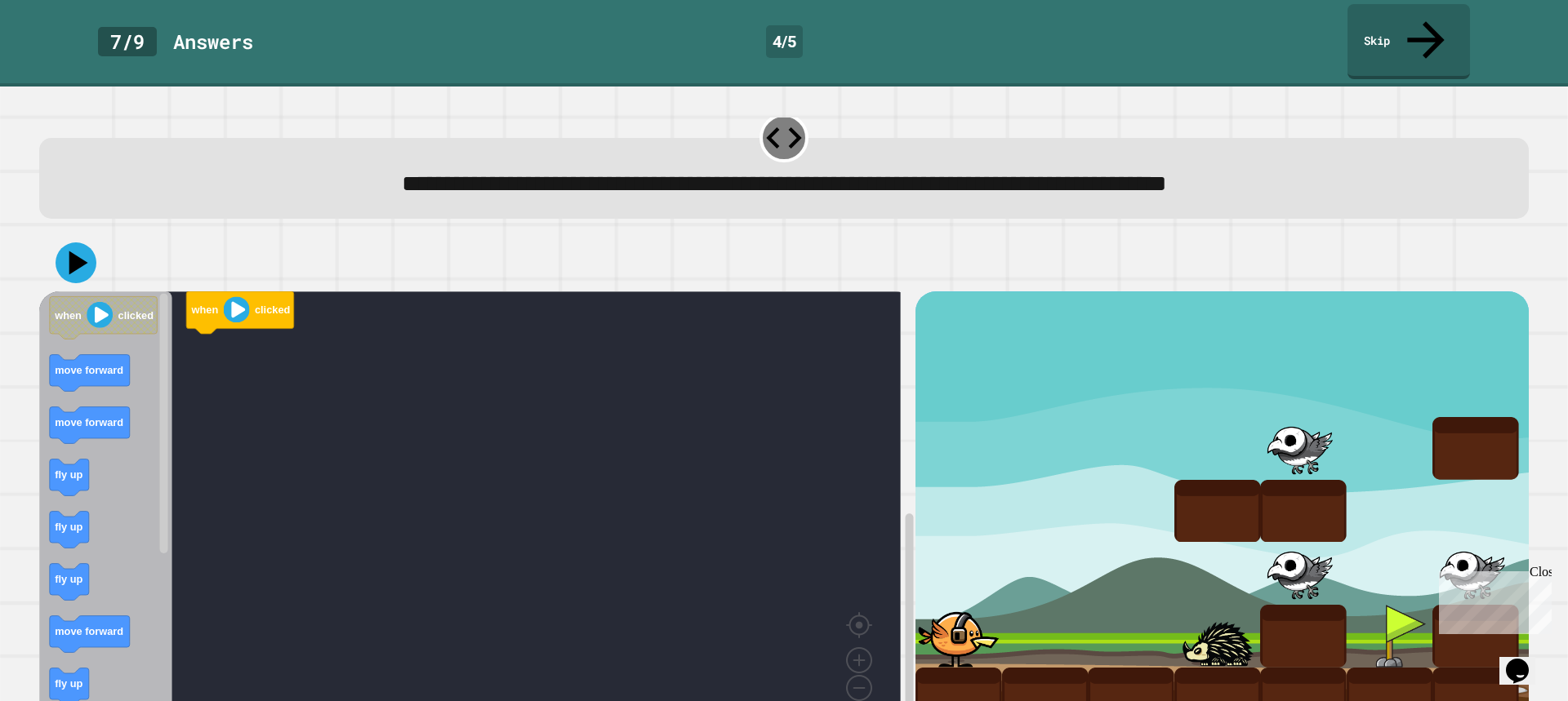
scroll to position [45, 0]
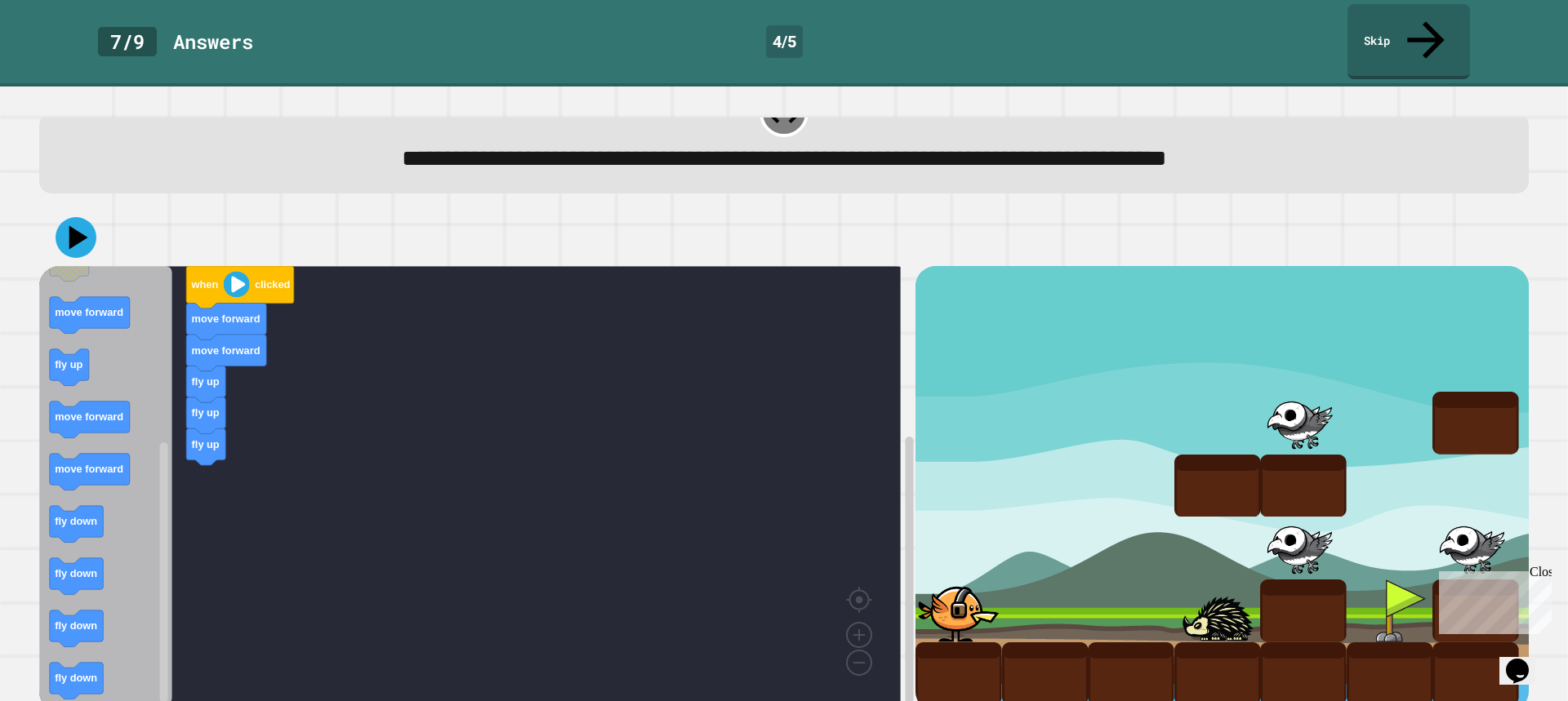
click at [294, 266] on div "when clicked move forward move forward fly up fly up fly up when clicked move f…" at bounding box center [477, 488] width 876 height 445
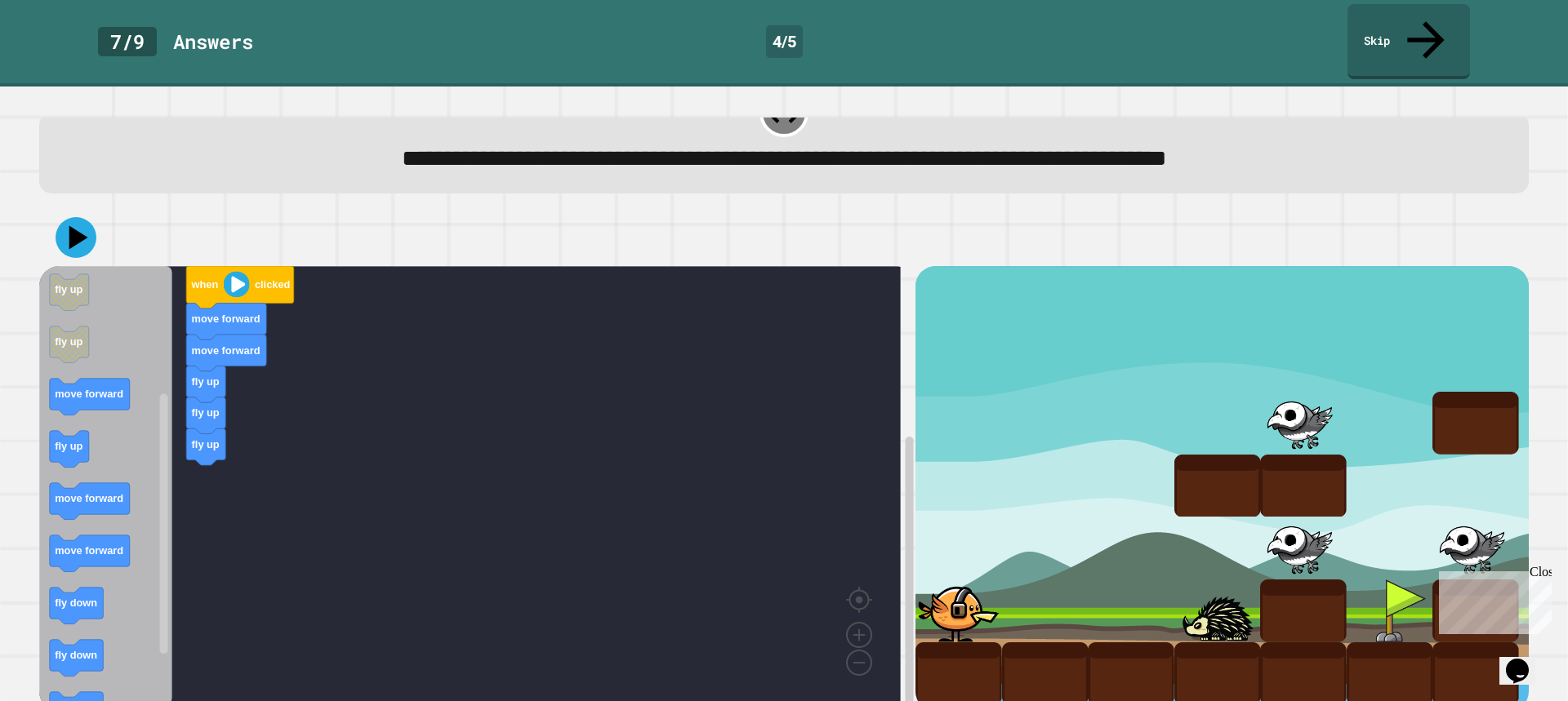
click at [248, 266] on div "when clicked move forward move forward fly up fly up fly up when clicked move f…" at bounding box center [477, 488] width 876 height 445
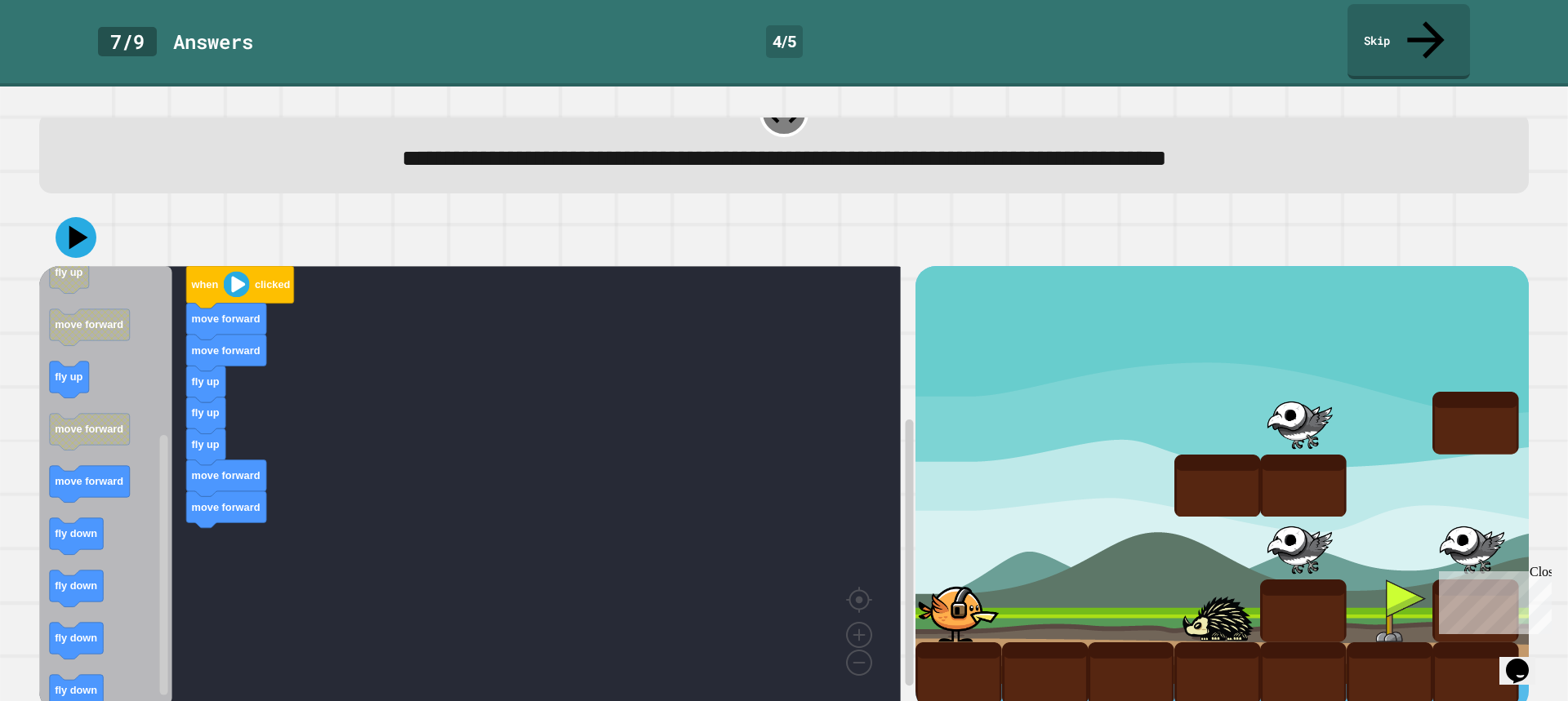
click at [198, 334] on div "when clicked move forward move forward fly up fly up fly up move forward move f…" at bounding box center [477, 488] width 876 height 445
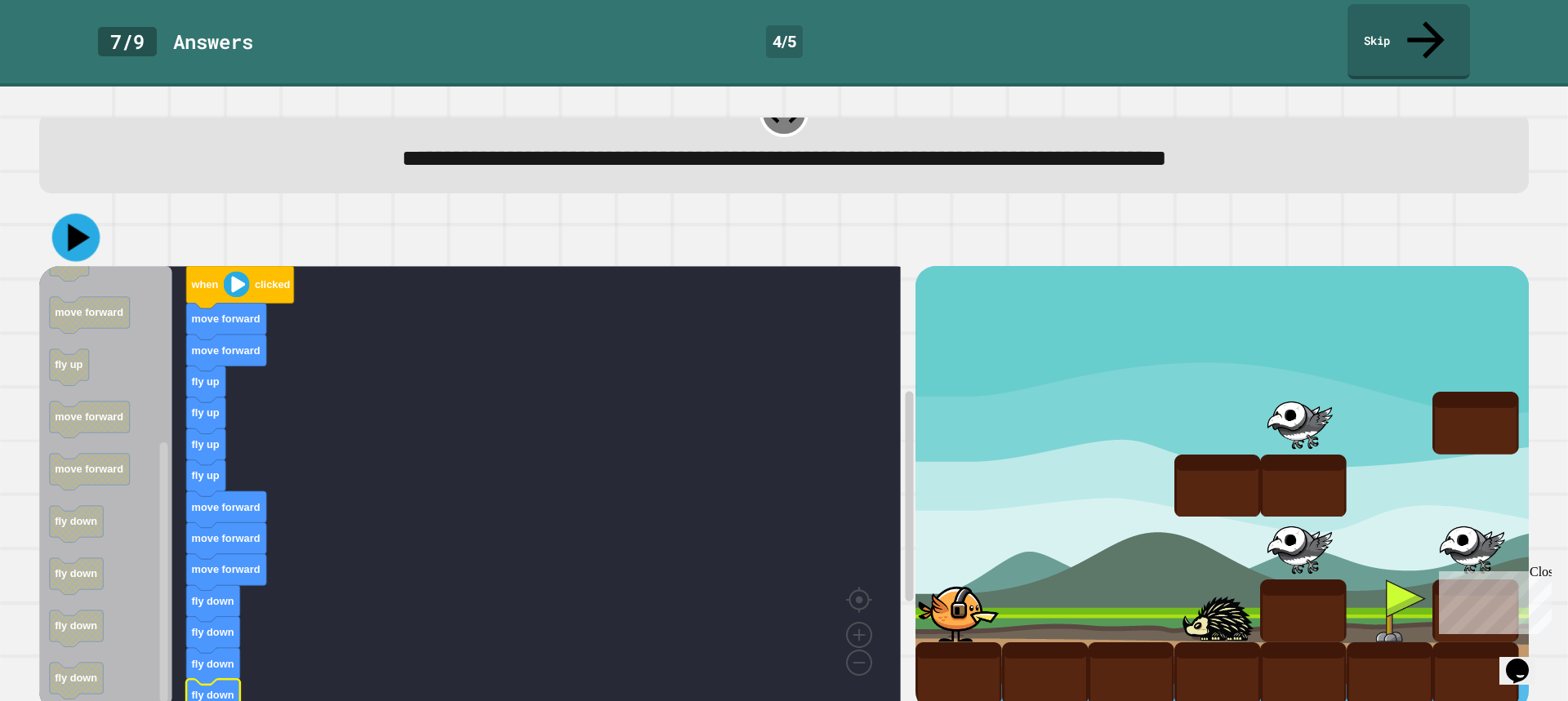
click at [56, 209] on div at bounding box center [784, 238] width 1489 height 57
click at [79, 224] on icon at bounding box center [79, 238] width 23 height 29
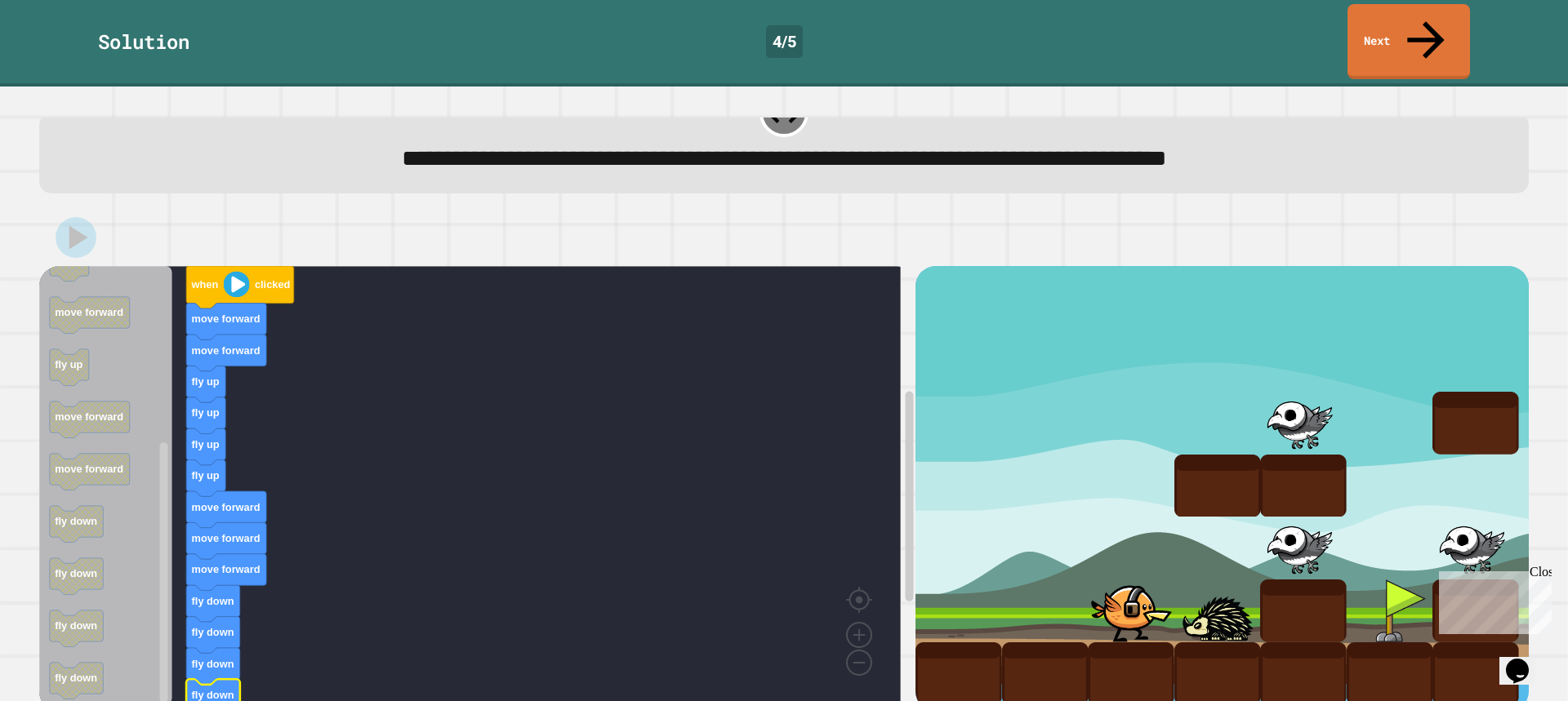
click at [1406, 30] on link "Next" at bounding box center [1409, 41] width 122 height 75
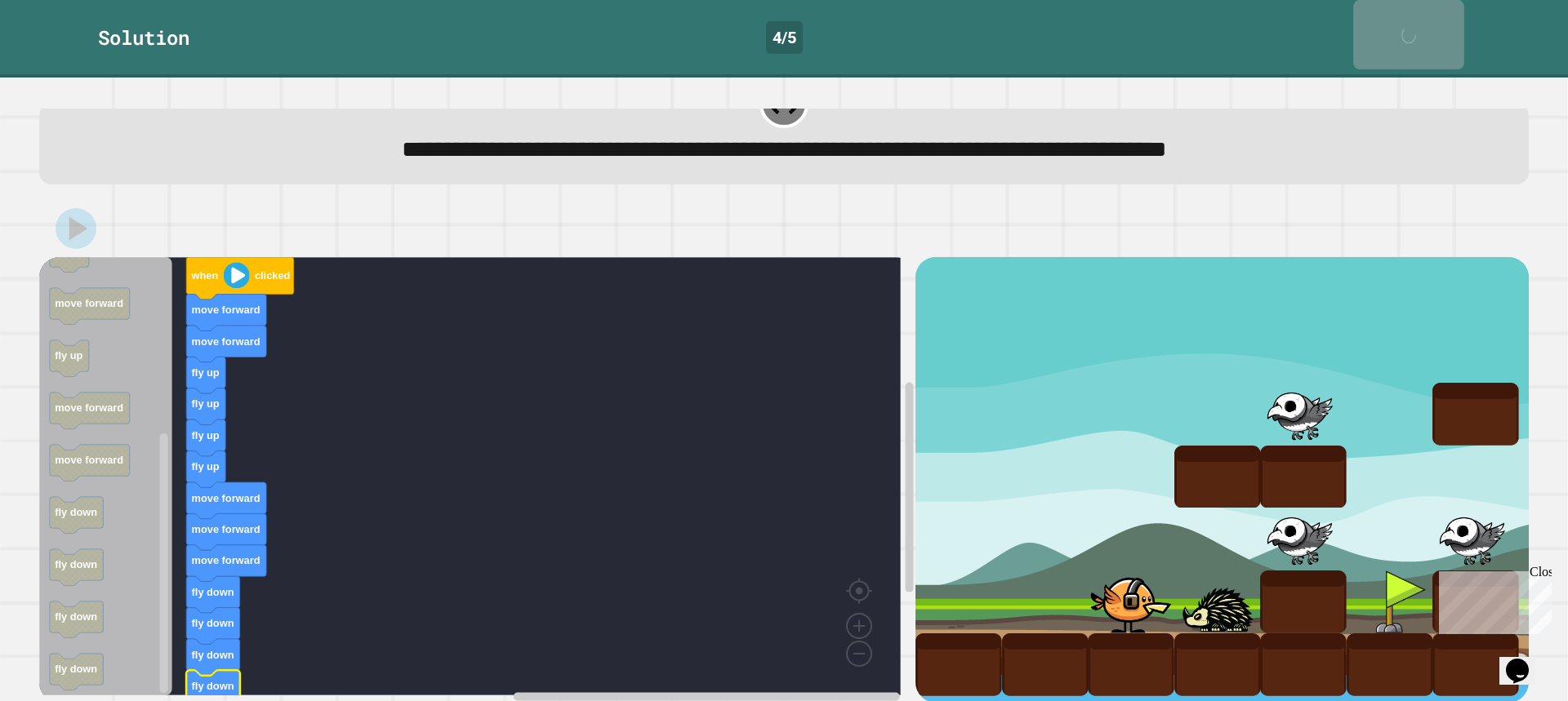
scroll to position [44, 0]
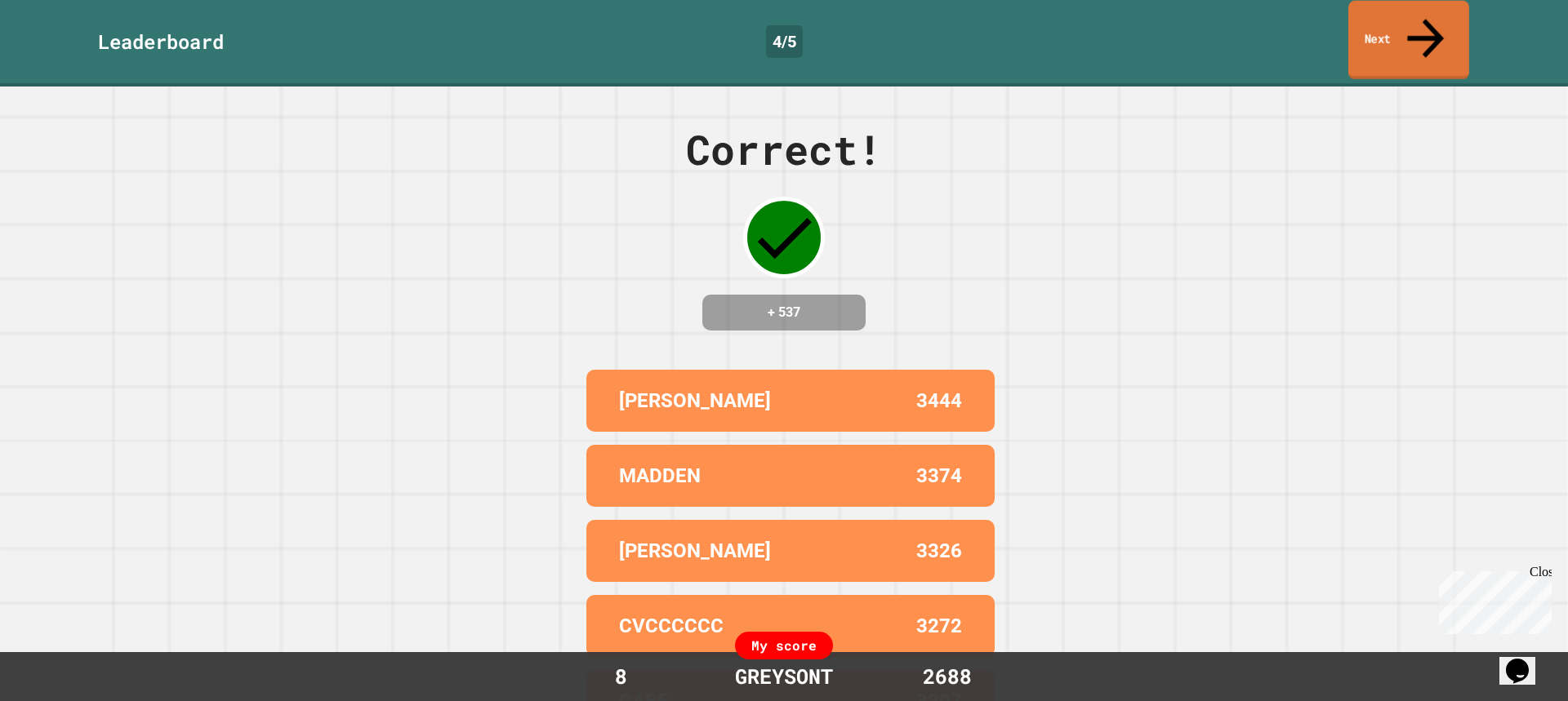
click at [1367, 12] on link "Next" at bounding box center [1409, 41] width 121 height 80
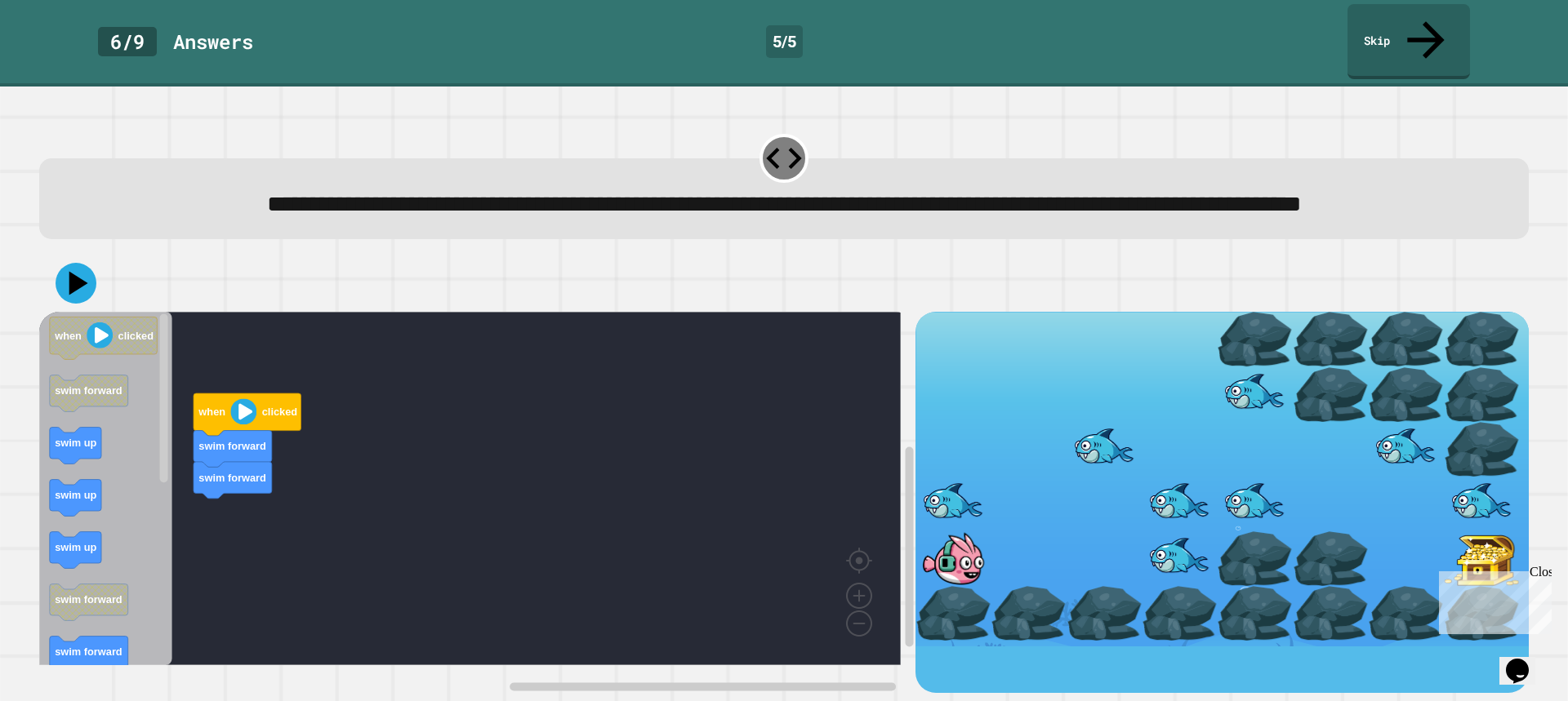
click at [210, 529] on div "when clicked swim forward swim forward when clicked swim forward swim up swim u…" at bounding box center [477, 503] width 876 height 382
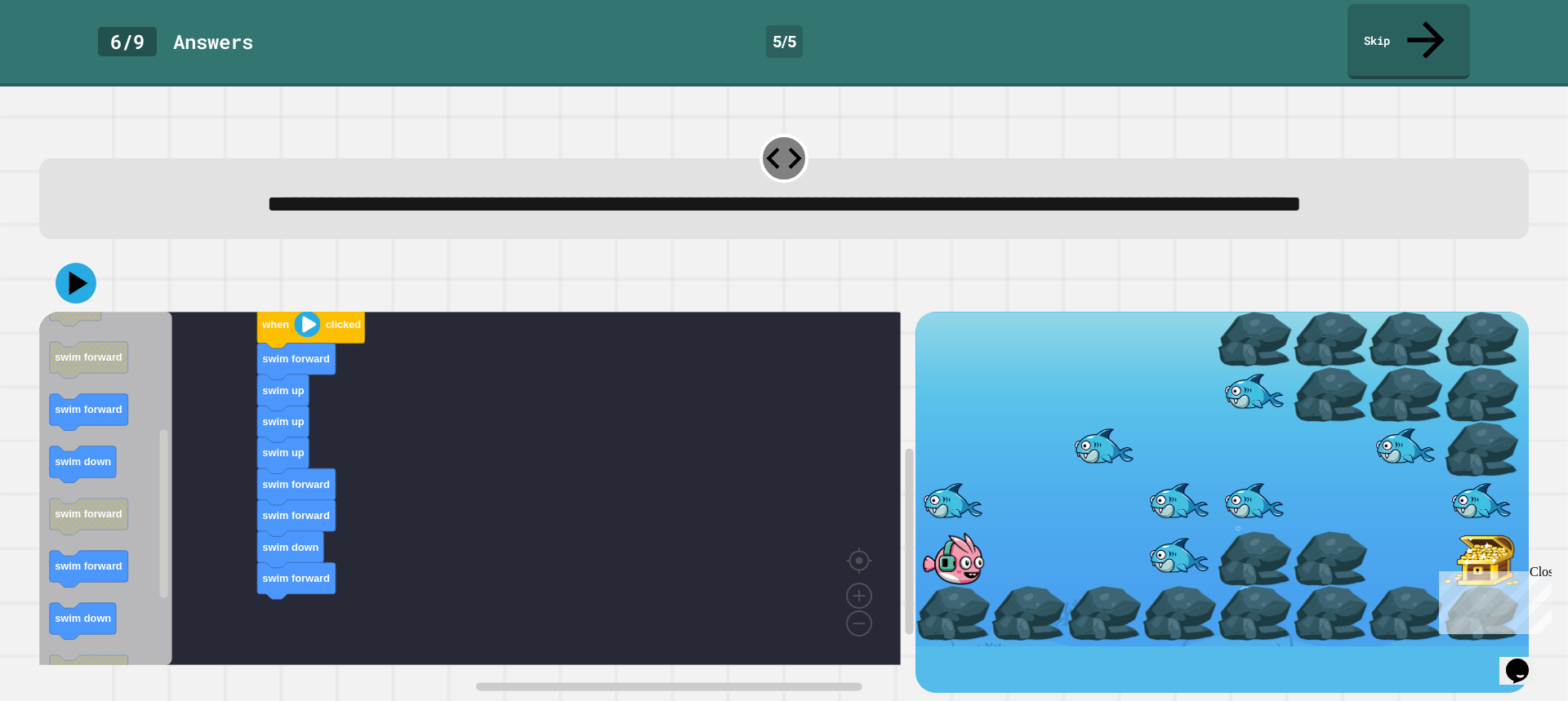
click at [300, 461] on div "when clicked swim forward swim up swim up swim up swim forward swim forward swi…" at bounding box center [477, 503] width 876 height 382
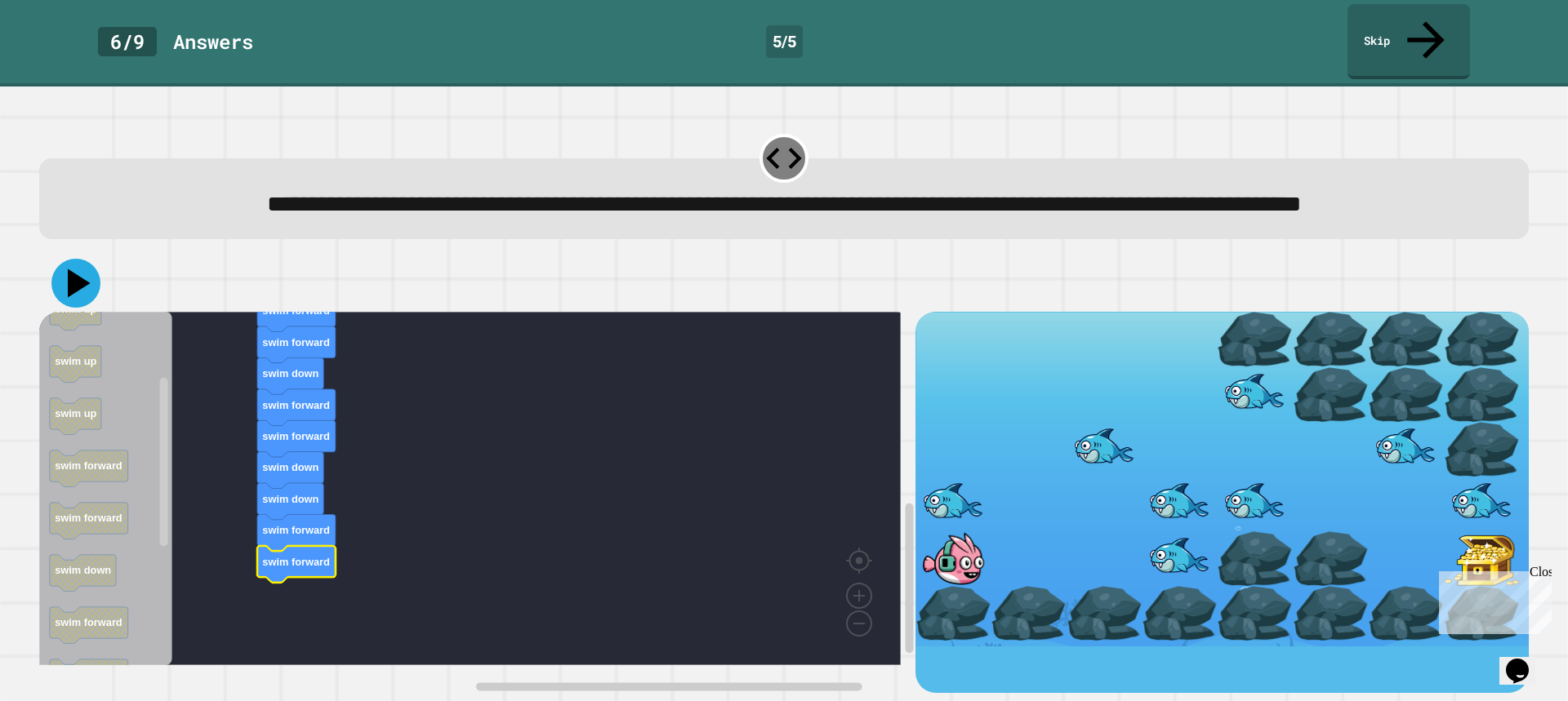
click at [86, 293] on icon at bounding box center [76, 283] width 49 height 49
click at [57, 292] on icon at bounding box center [76, 283] width 46 height 46
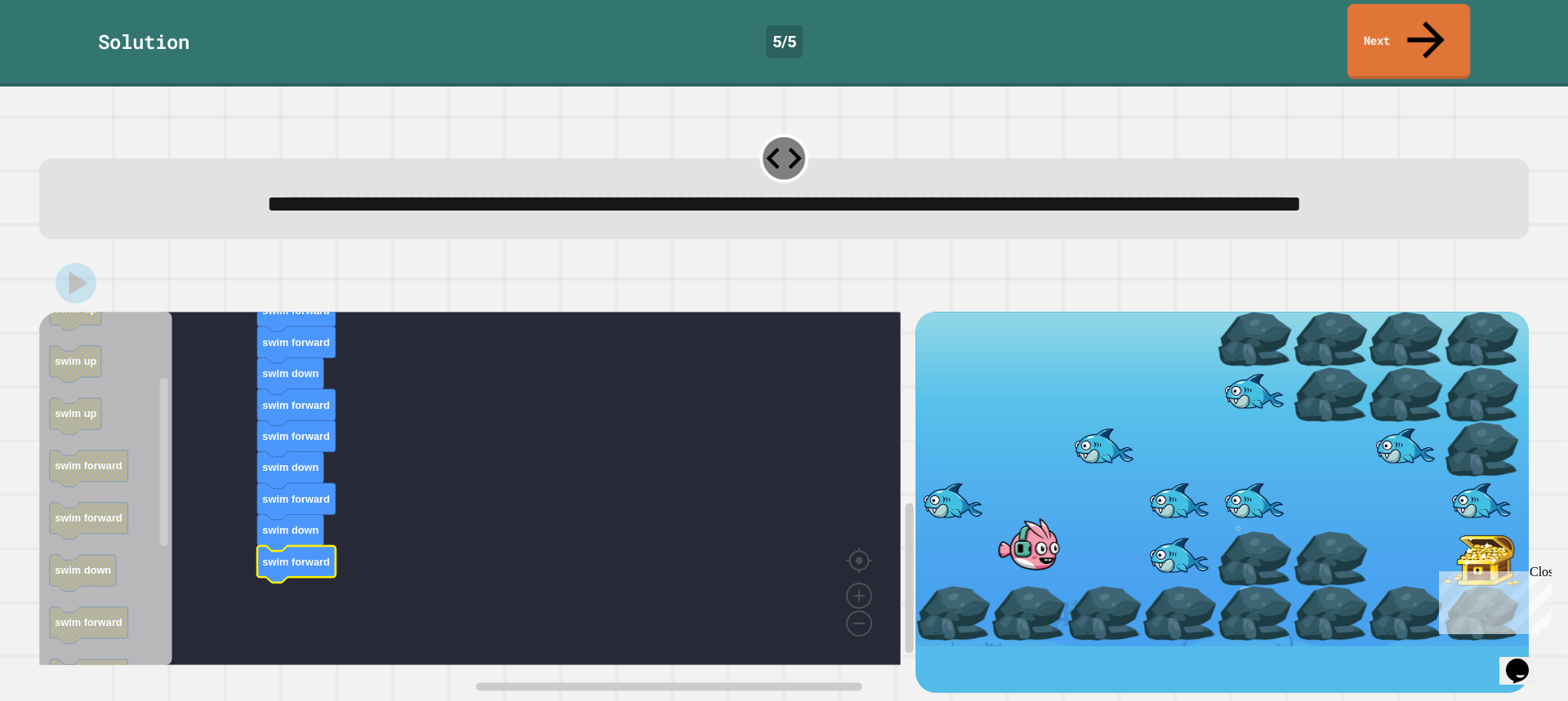
click at [1453, 13] on link "Next" at bounding box center [1409, 41] width 122 height 75
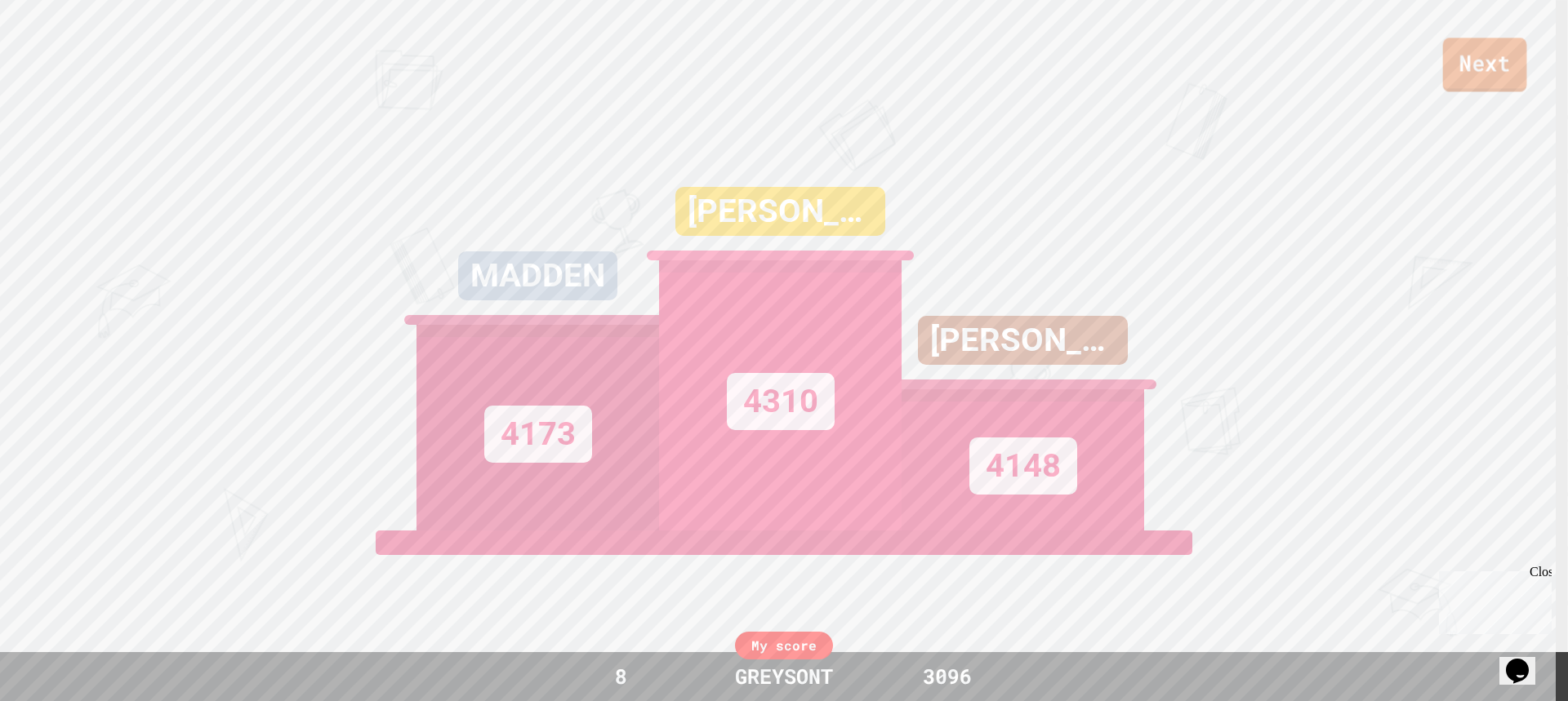
click at [1485, 76] on link "Next" at bounding box center [1485, 65] width 84 height 54
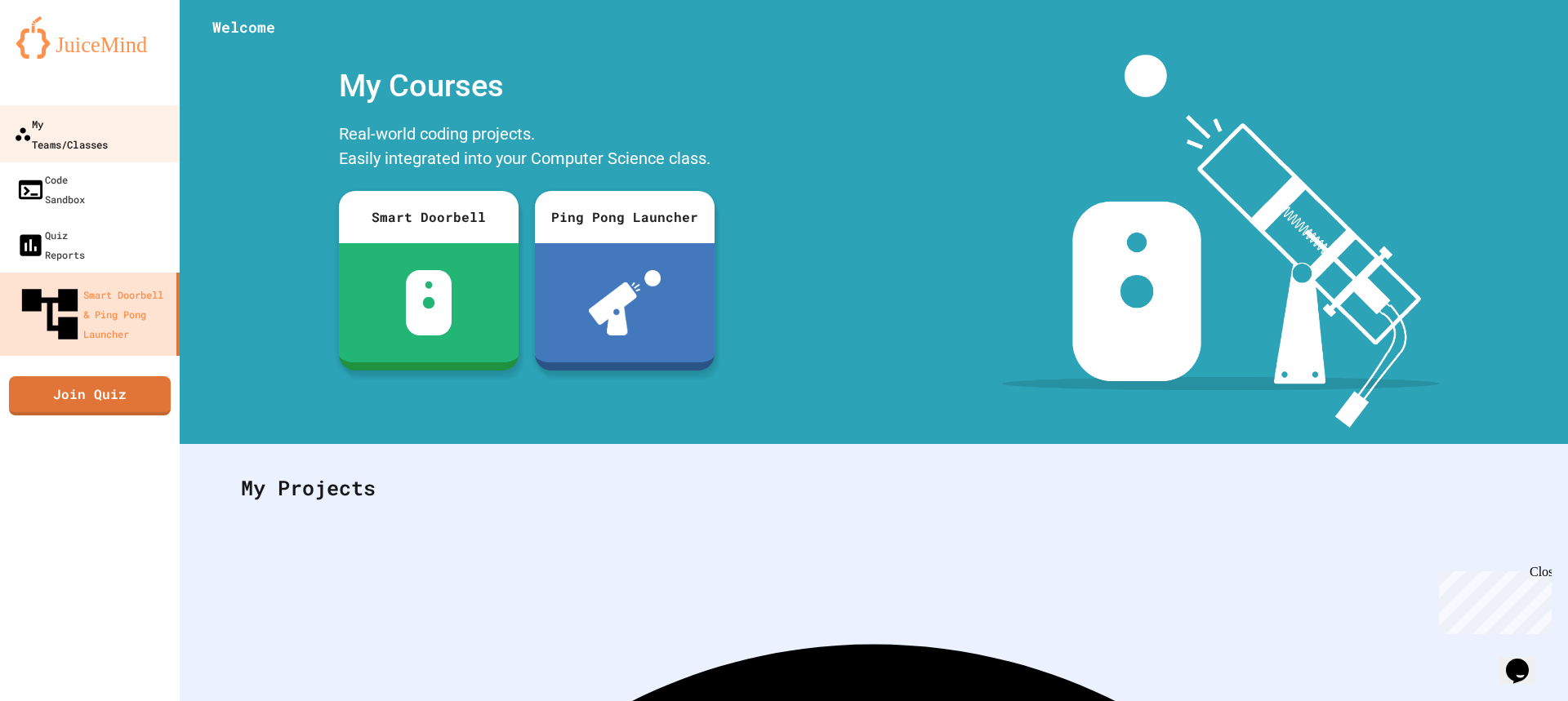
click at [38, 118] on div "My Teams/Classes" at bounding box center [60, 133] width 94 height 40
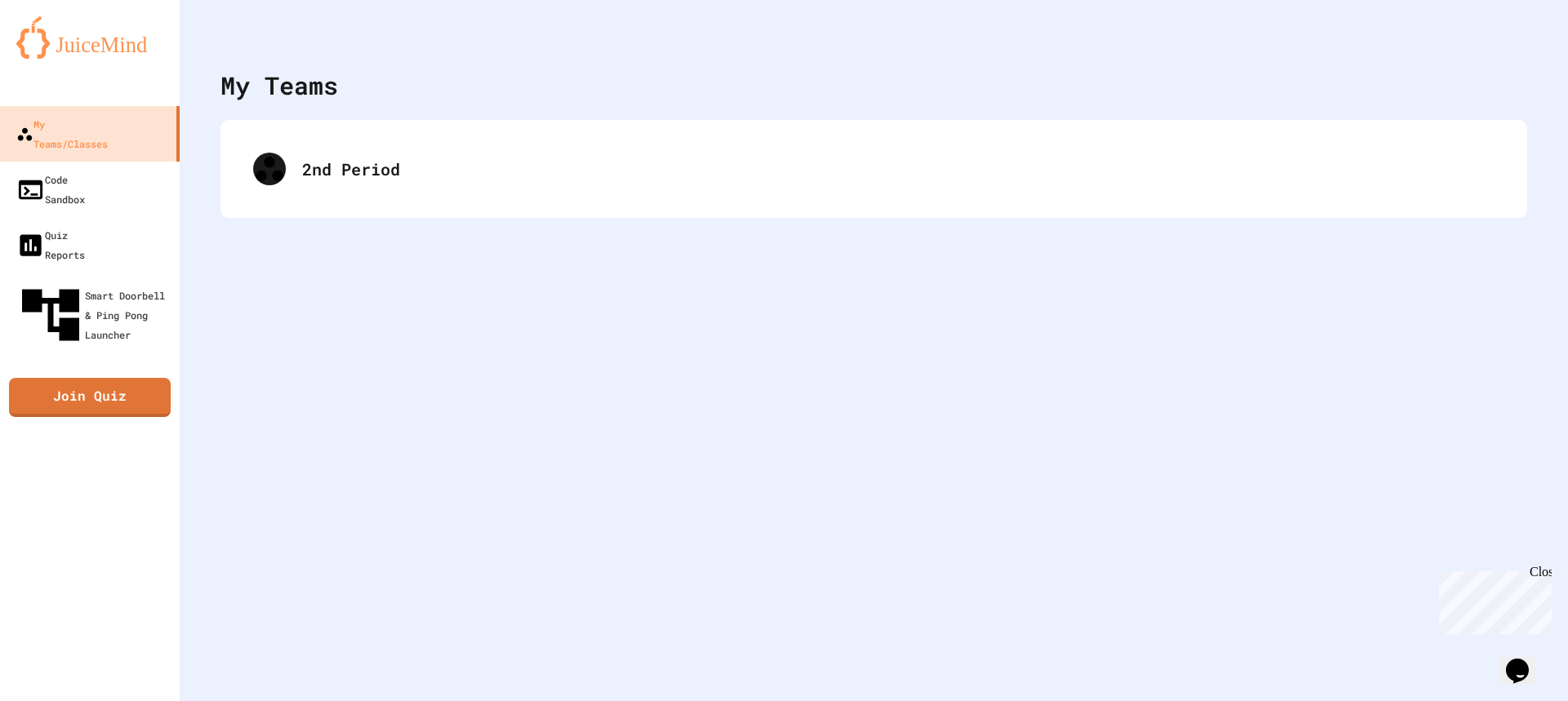
click at [197, 165] on div "My Teams 2nd Period" at bounding box center [873, 350] width 1388 height 701
click at [354, 134] on div "2nd Period" at bounding box center [873, 169] width 1307 height 98
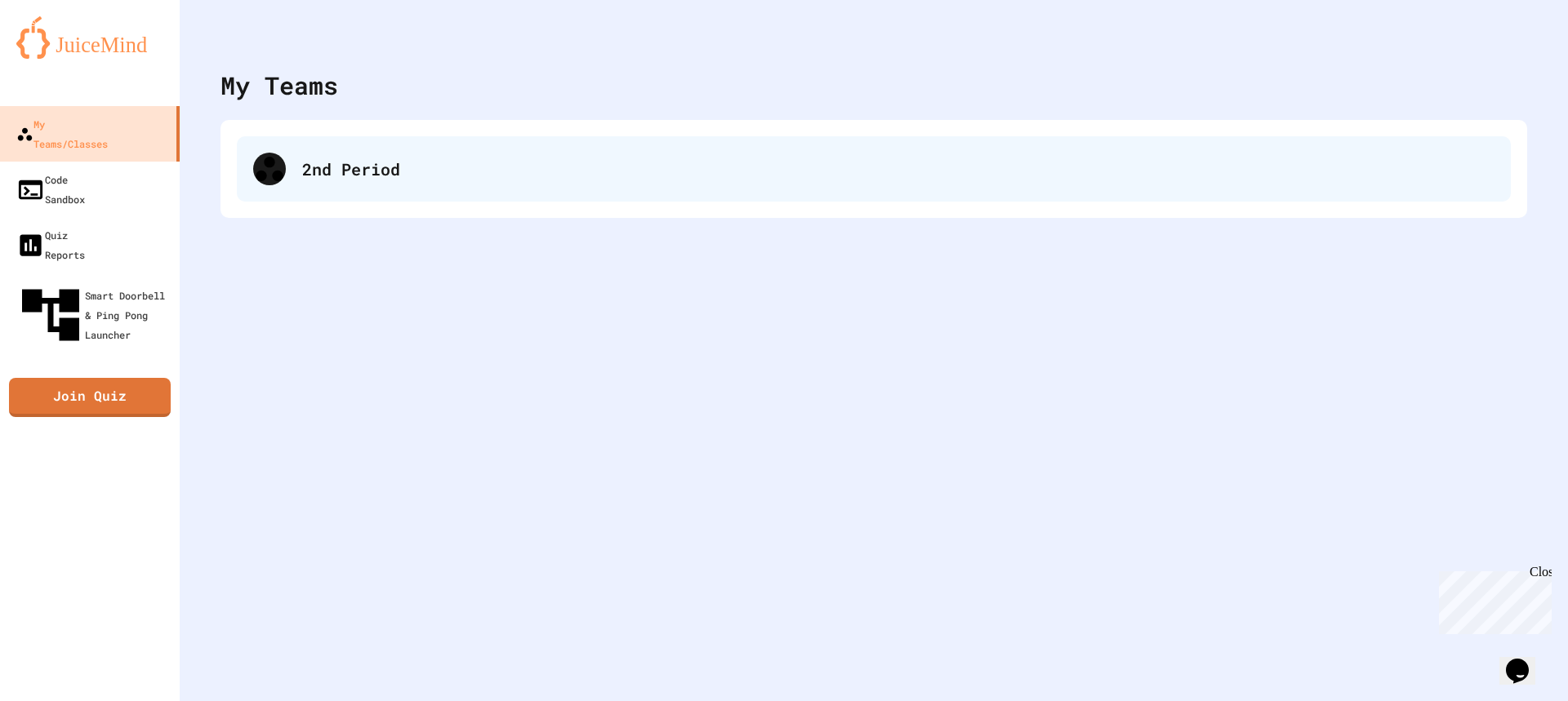
click at [383, 156] on div "2nd Period" at bounding box center [874, 169] width 1274 height 66
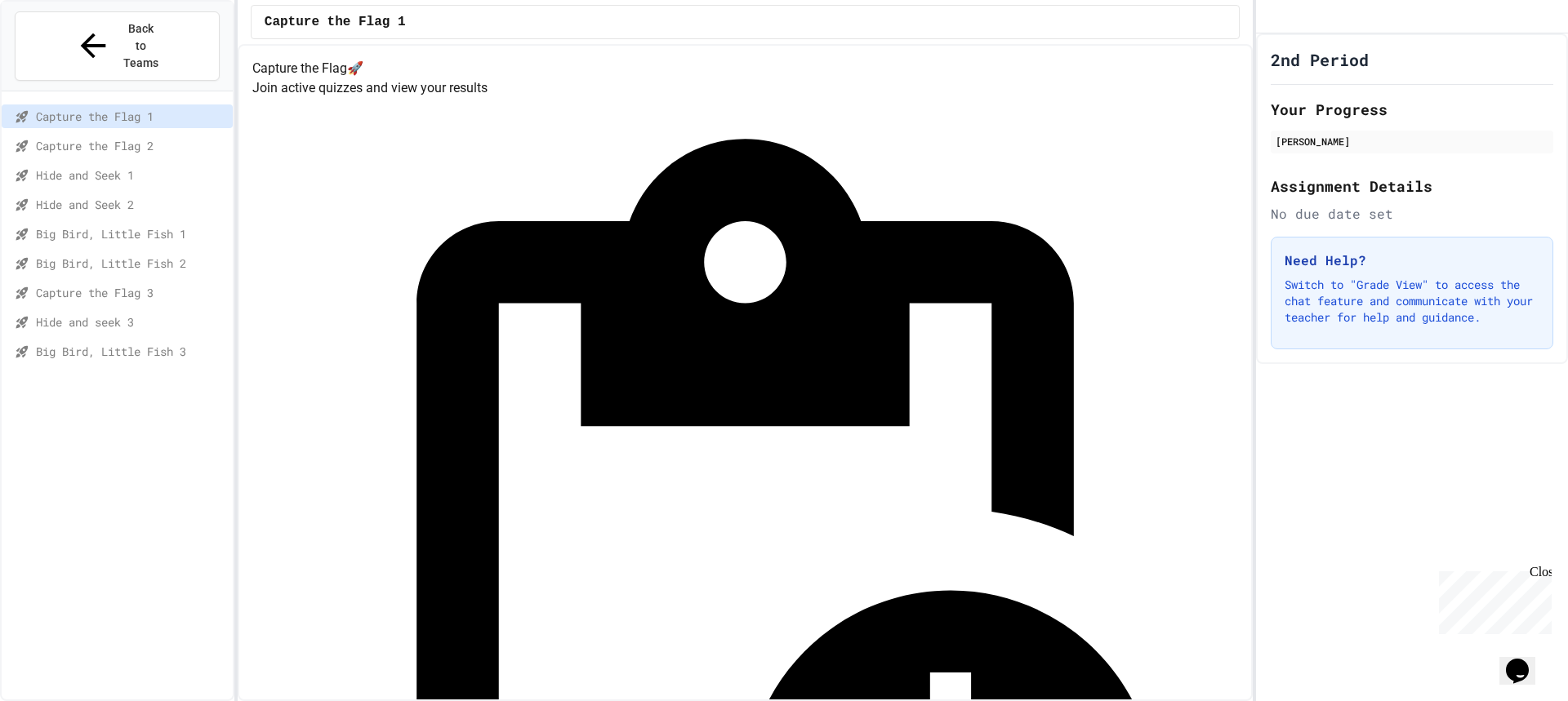
click at [149, 310] on div "Hide and seek 3" at bounding box center [118, 322] width 232 height 24
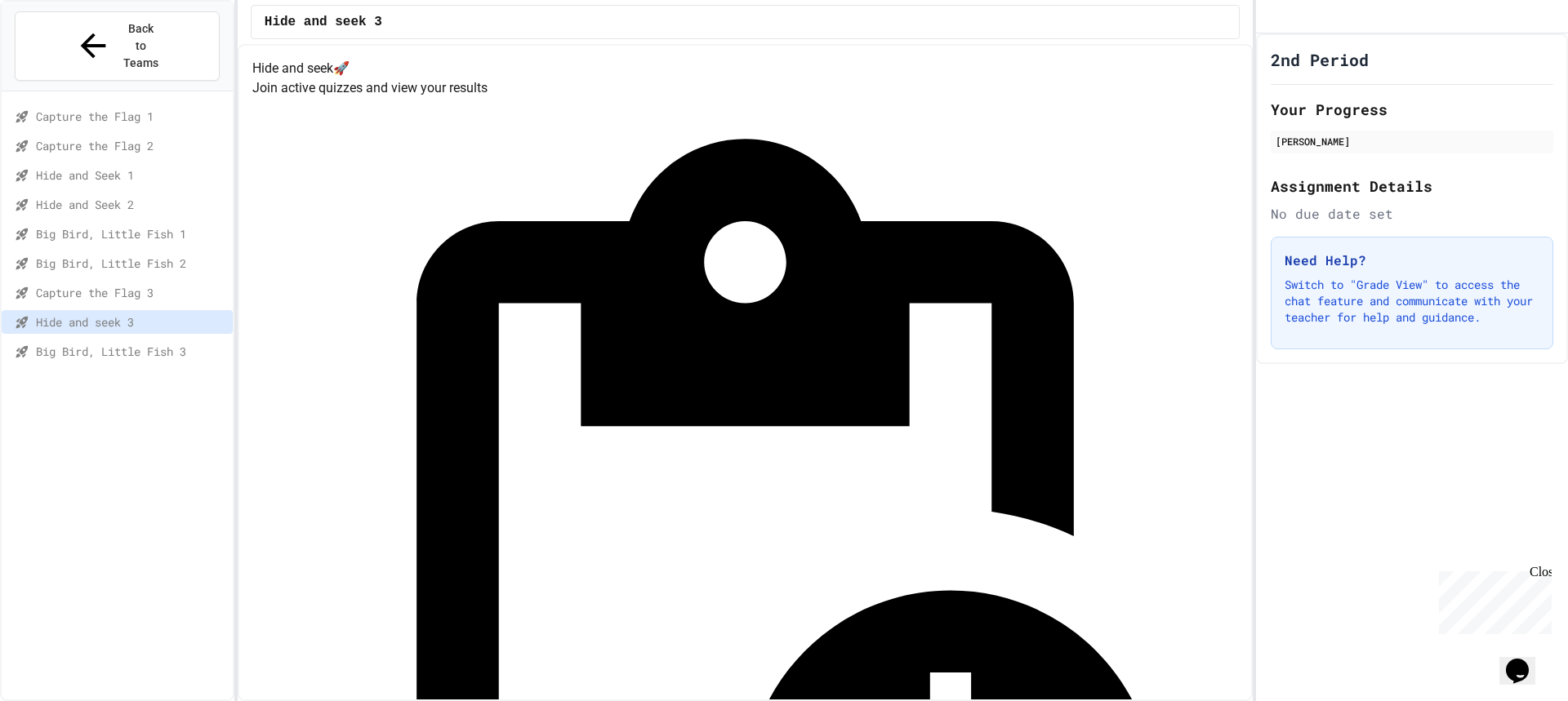
click at [147, 255] on span "Big Bird, Little Fish 2" at bounding box center [131, 263] width 190 height 18
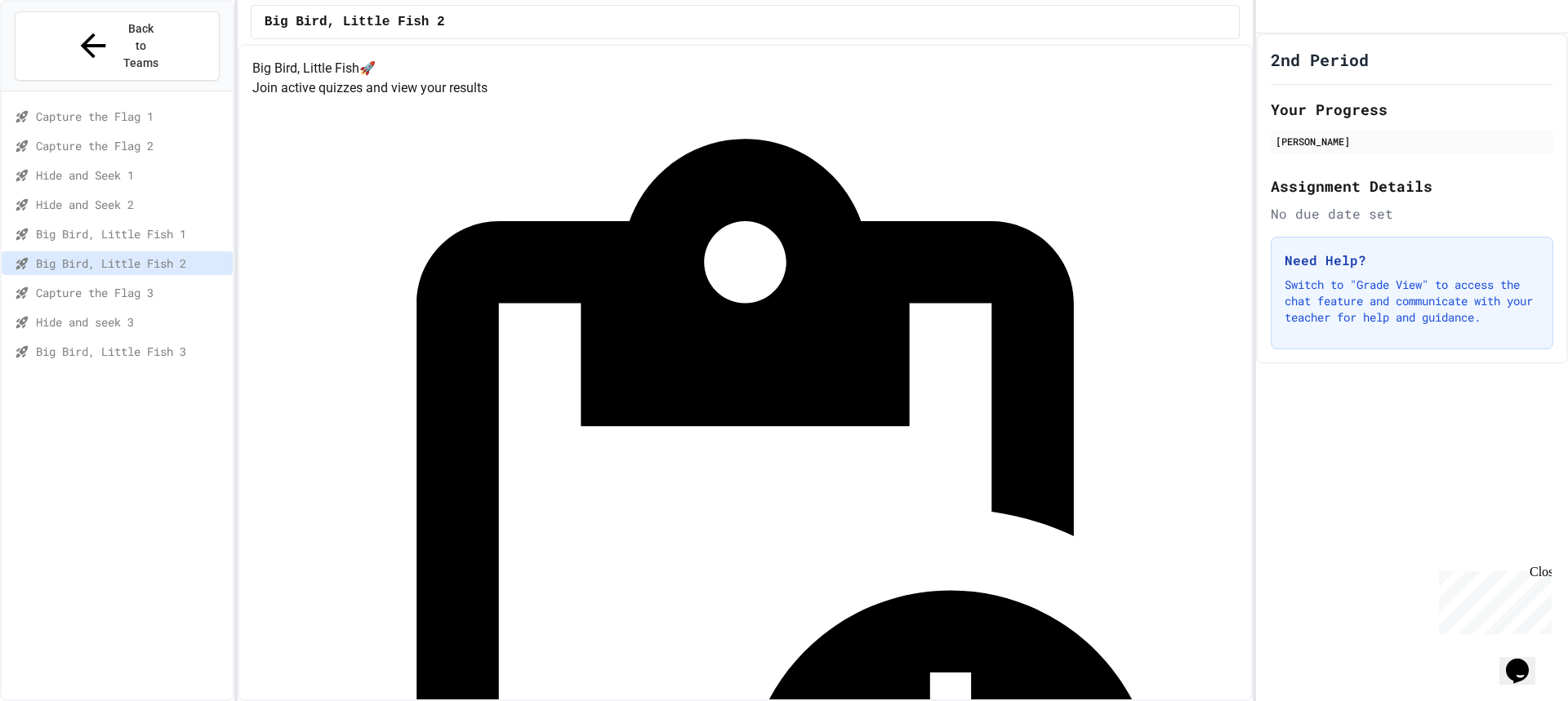
click at [173, 340] on div "Big Bird, Little Fish 3" at bounding box center [118, 352] width 232 height 24
click at [149, 163] on div "Hide and Seek 1" at bounding box center [118, 178] width 232 height 30
click at [151, 163] on div "Hide and Seek 1" at bounding box center [118, 175] width 232 height 24
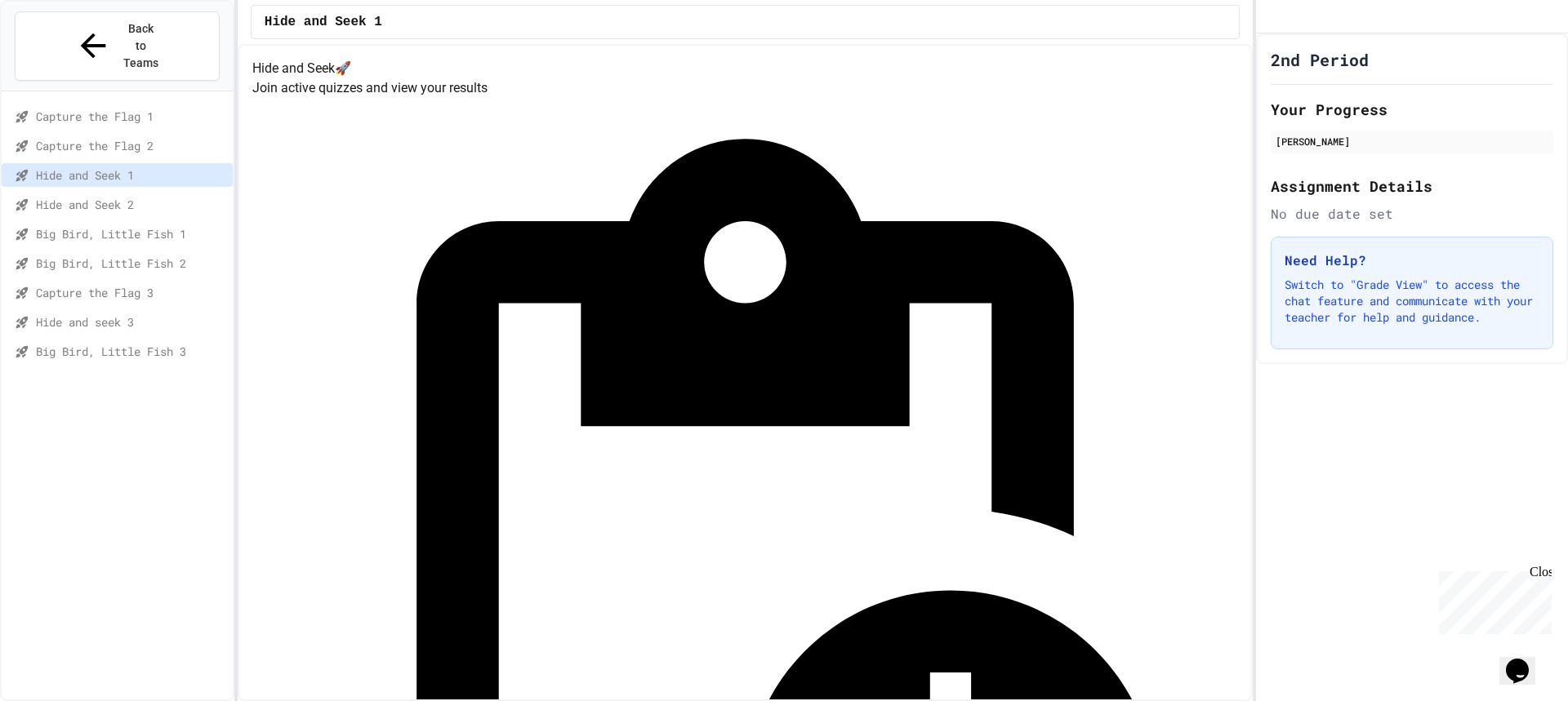
click at [128, 193] on div "Hide and Seek 2" at bounding box center [118, 205] width 232 height 24
click at [139, 222] on div "Big Bird, Little Fish 1" at bounding box center [118, 237] width 232 height 30
click at [134, 225] on span "Big Bird, Little Fish 1" at bounding box center [131, 233] width 190 height 18
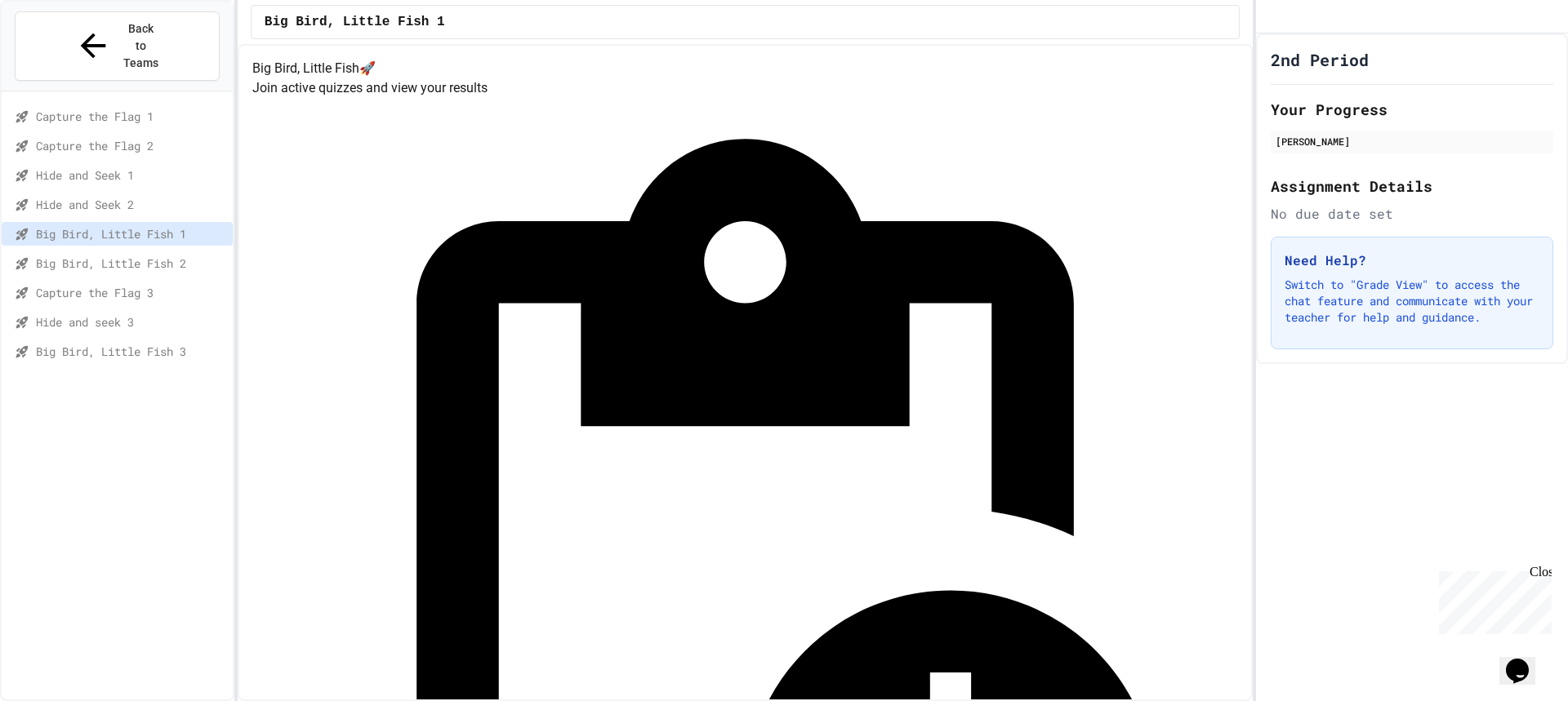
click at [153, 281] on div "Capture the Flag 3" at bounding box center [118, 293] width 232 height 24
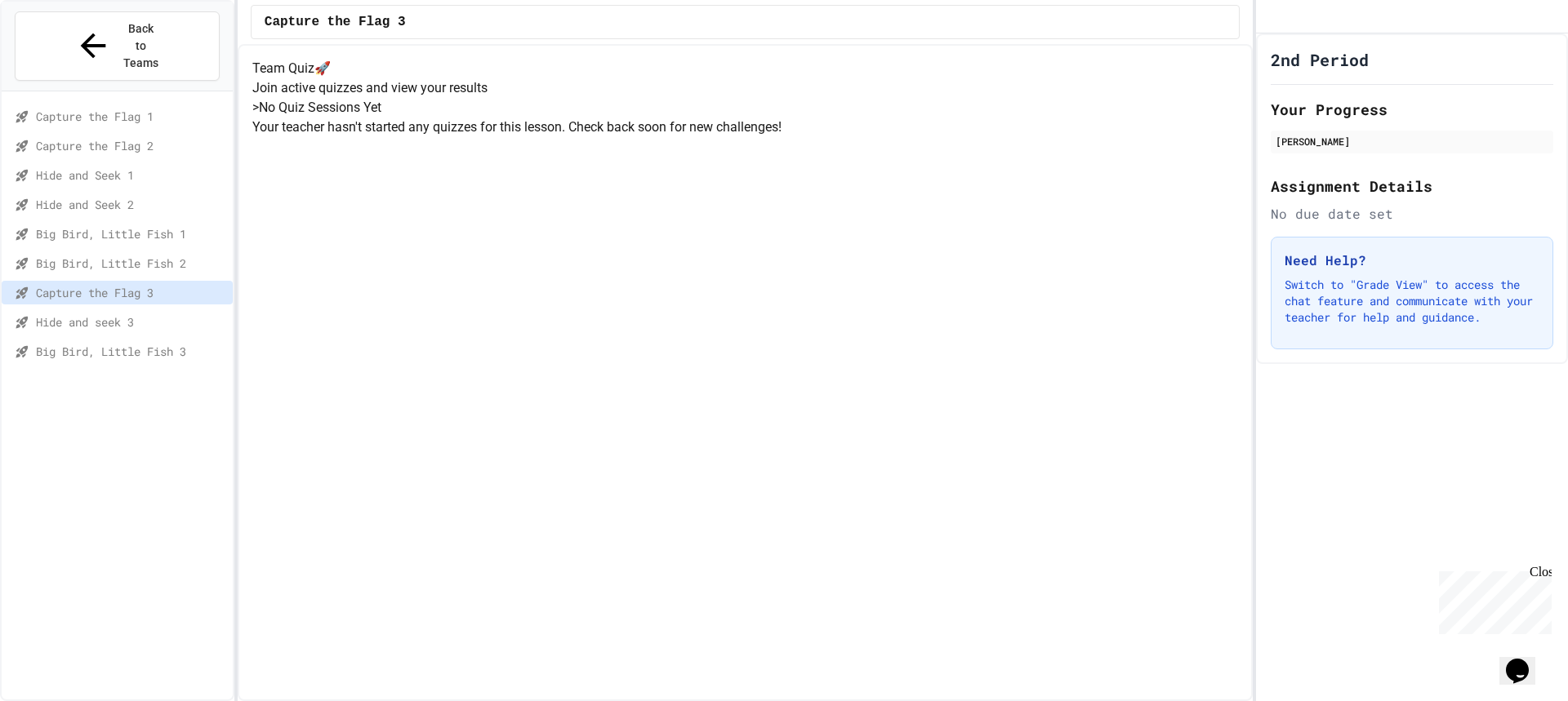
click at [141, 255] on span "Big Bird, Little Fish 2" at bounding box center [131, 263] width 190 height 18
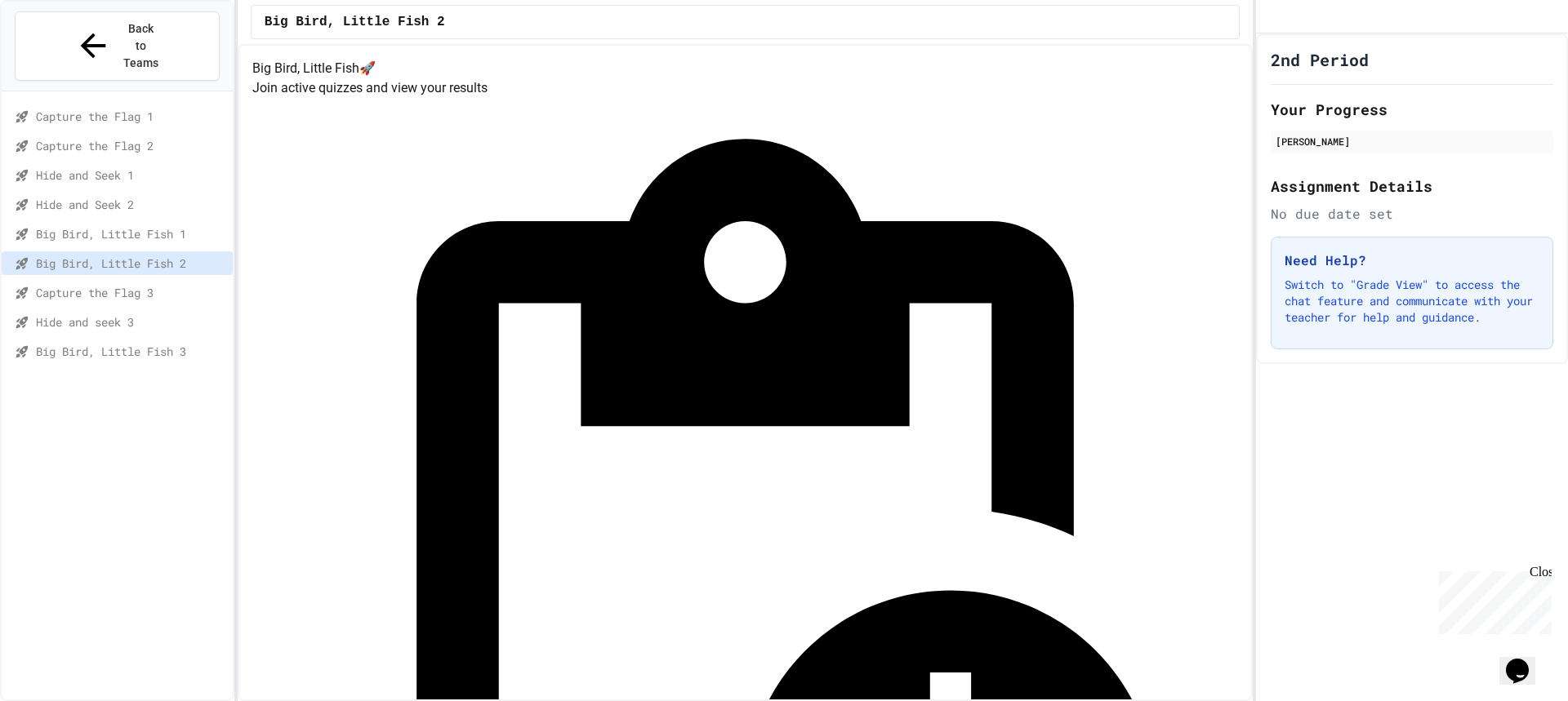
click at [141, 284] on span "Capture the Flag 3" at bounding box center [131, 293] width 190 height 18
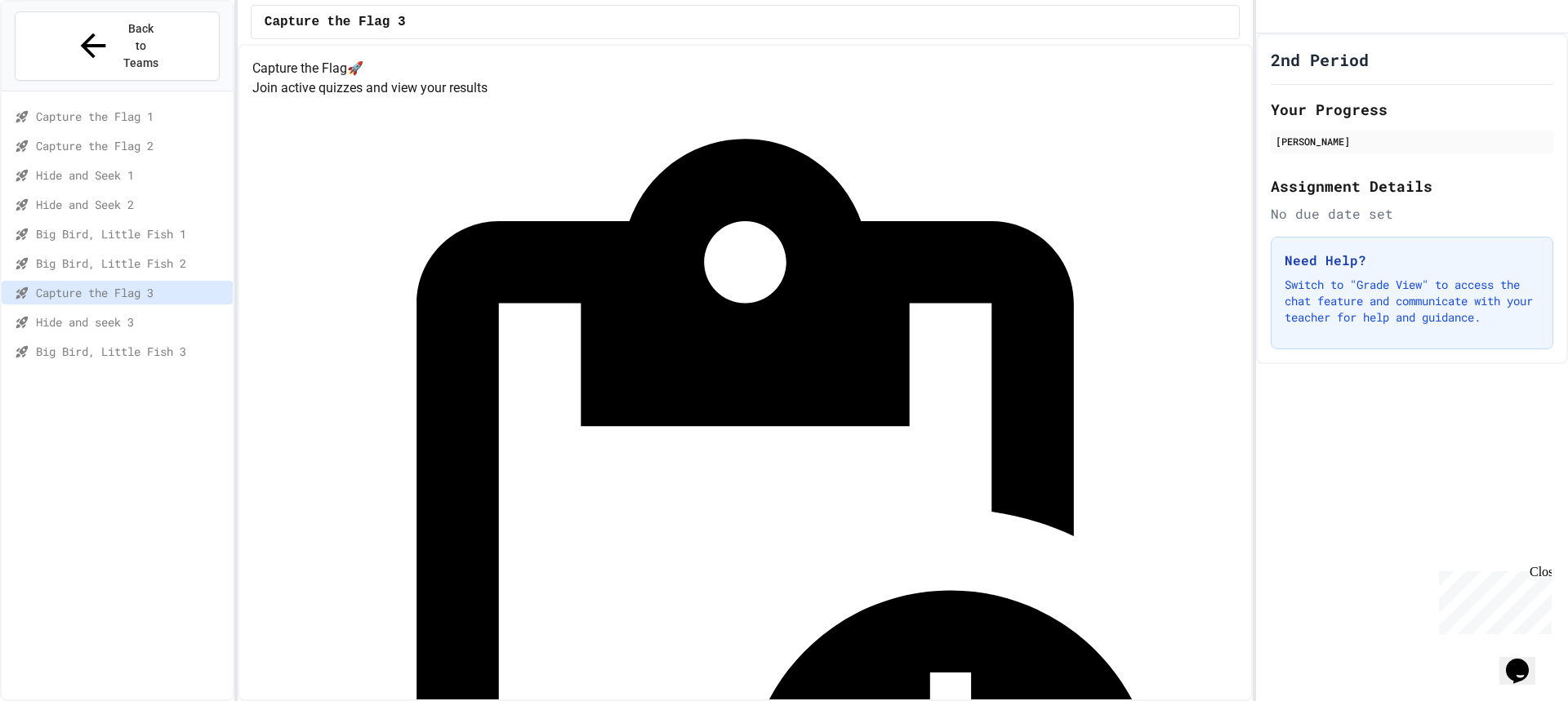
click at [134, 310] on div "Hide and seek 3" at bounding box center [118, 322] width 232 height 24
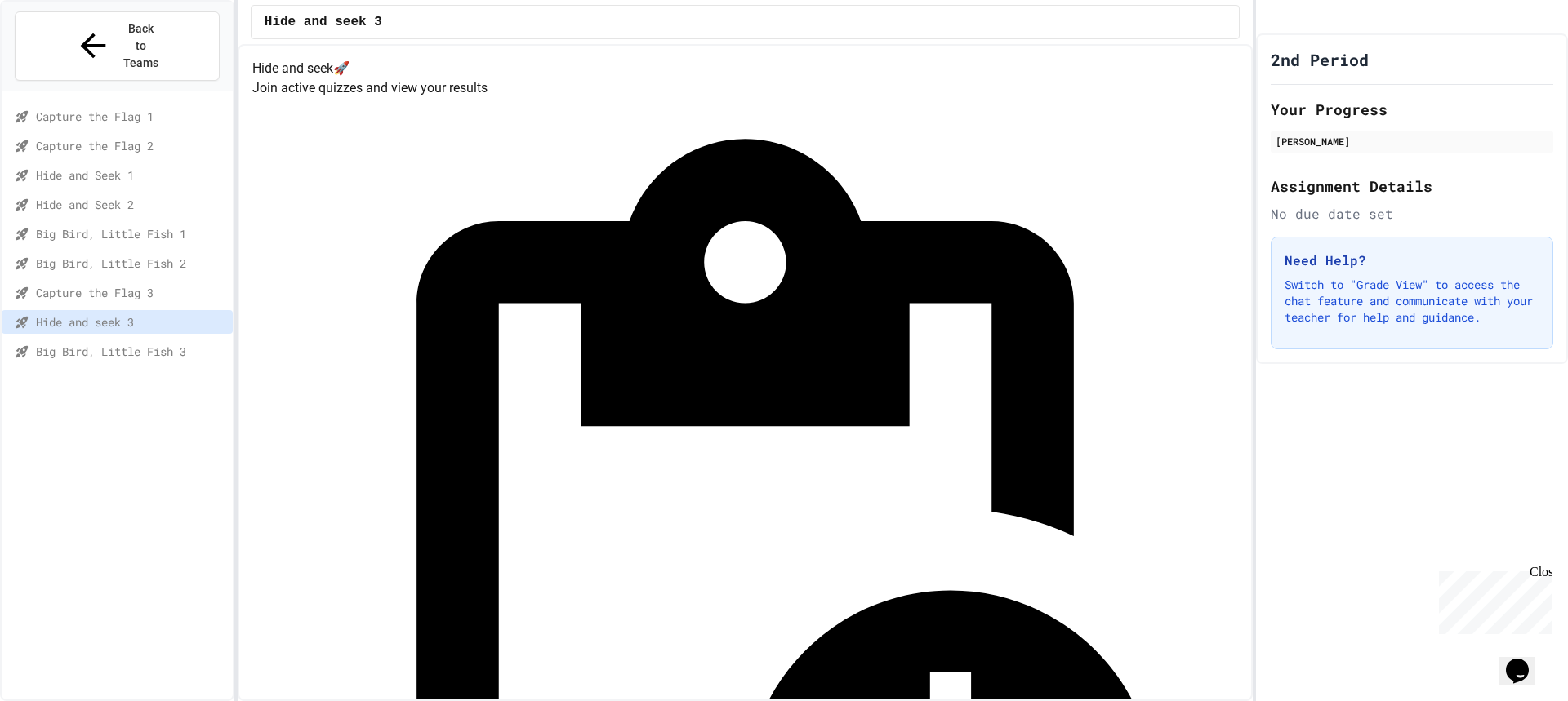
click at [157, 340] on div "Big Bird, Little Fish 3" at bounding box center [118, 355] width 232 height 30
click at [159, 339] on div "Capture the Flag 1 Capture the Flag 2 Hide and Seek 1 Hide and Seek 2 Big Bird,…" at bounding box center [118, 237] width 232 height 278
click at [147, 340] on div "Big Bird, Little Fish 3" at bounding box center [118, 352] width 232 height 24
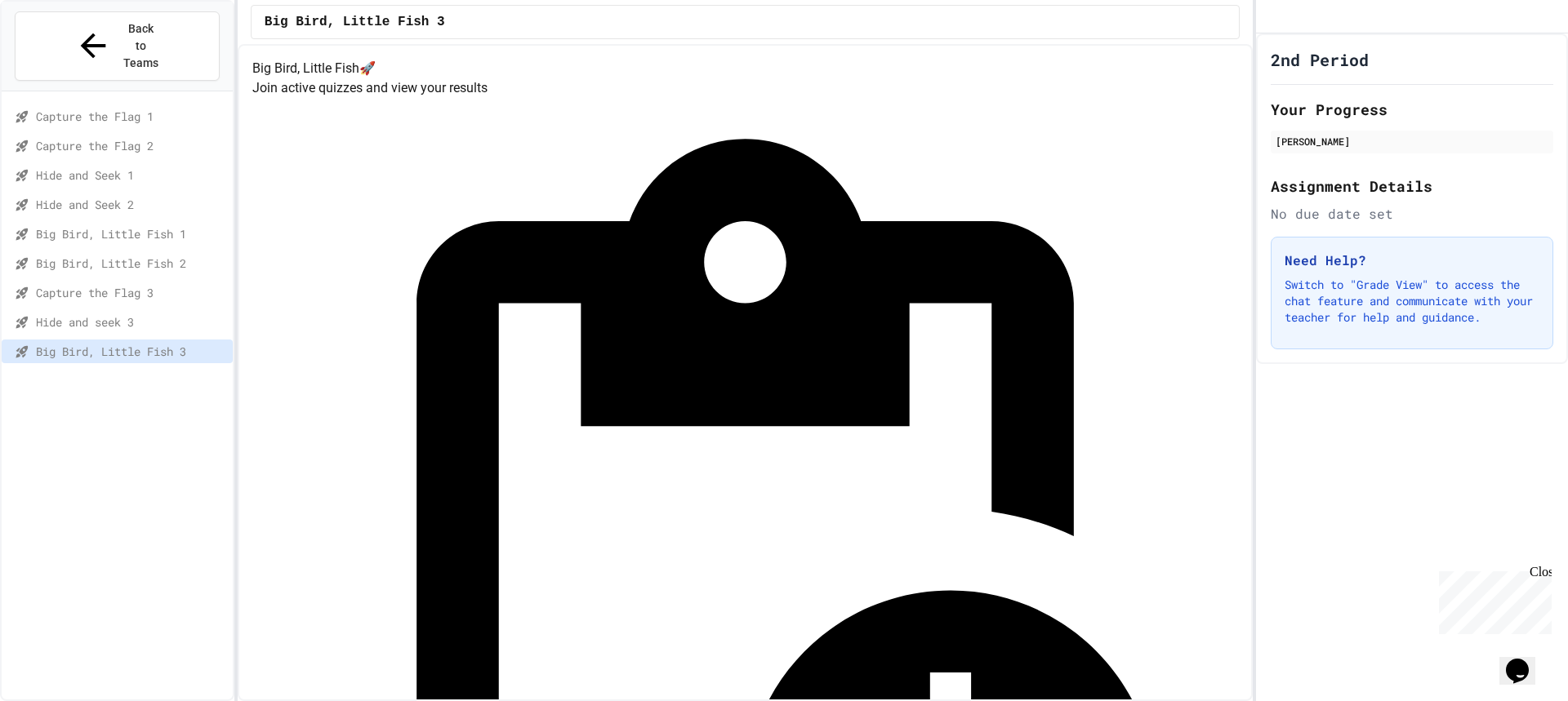
click at [91, 314] on span "Hide and seek 3" at bounding box center [131, 322] width 190 height 18
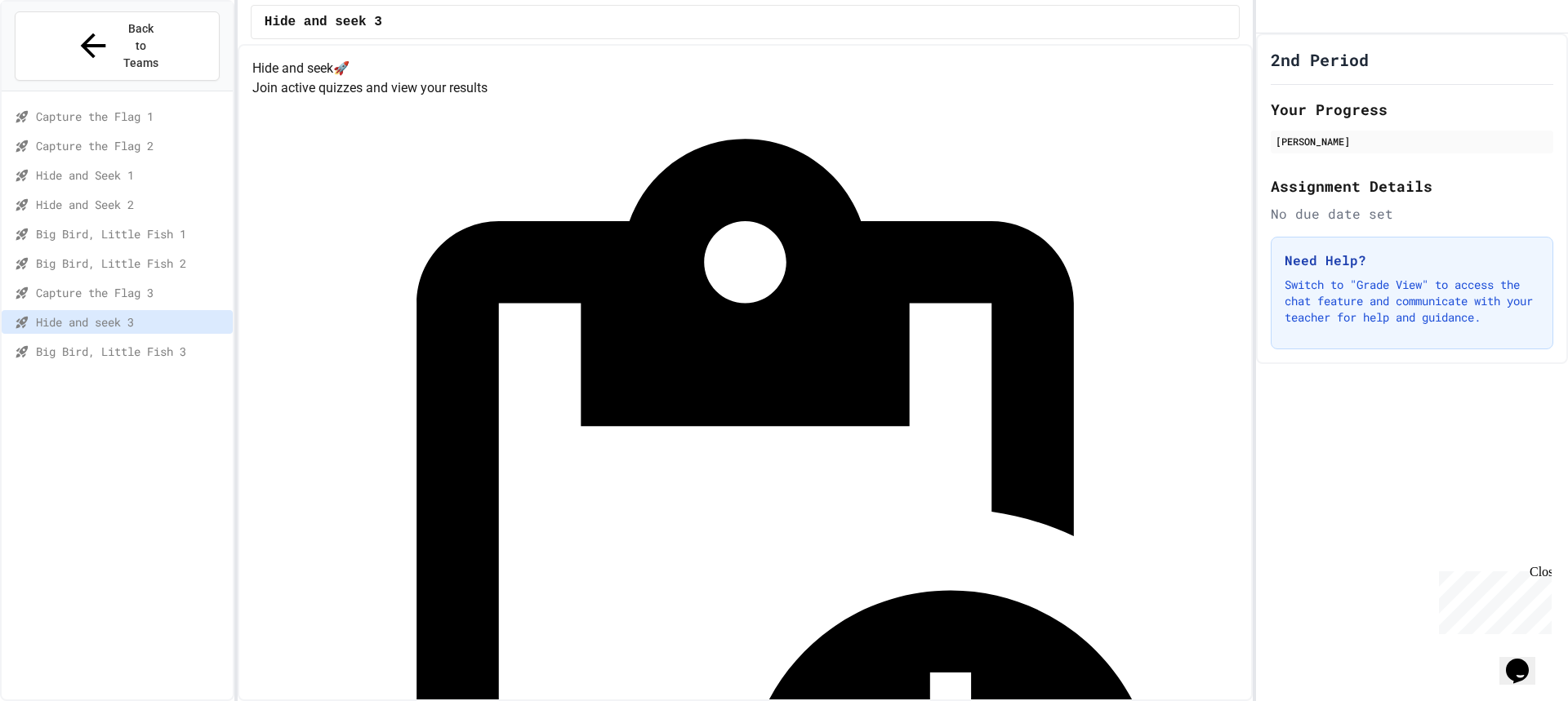
click at [107, 252] on div "Big Bird, Little Fish 2" at bounding box center [118, 267] width 232 height 30
click at [109, 281] on div "Capture the Flag 3" at bounding box center [118, 293] width 232 height 24
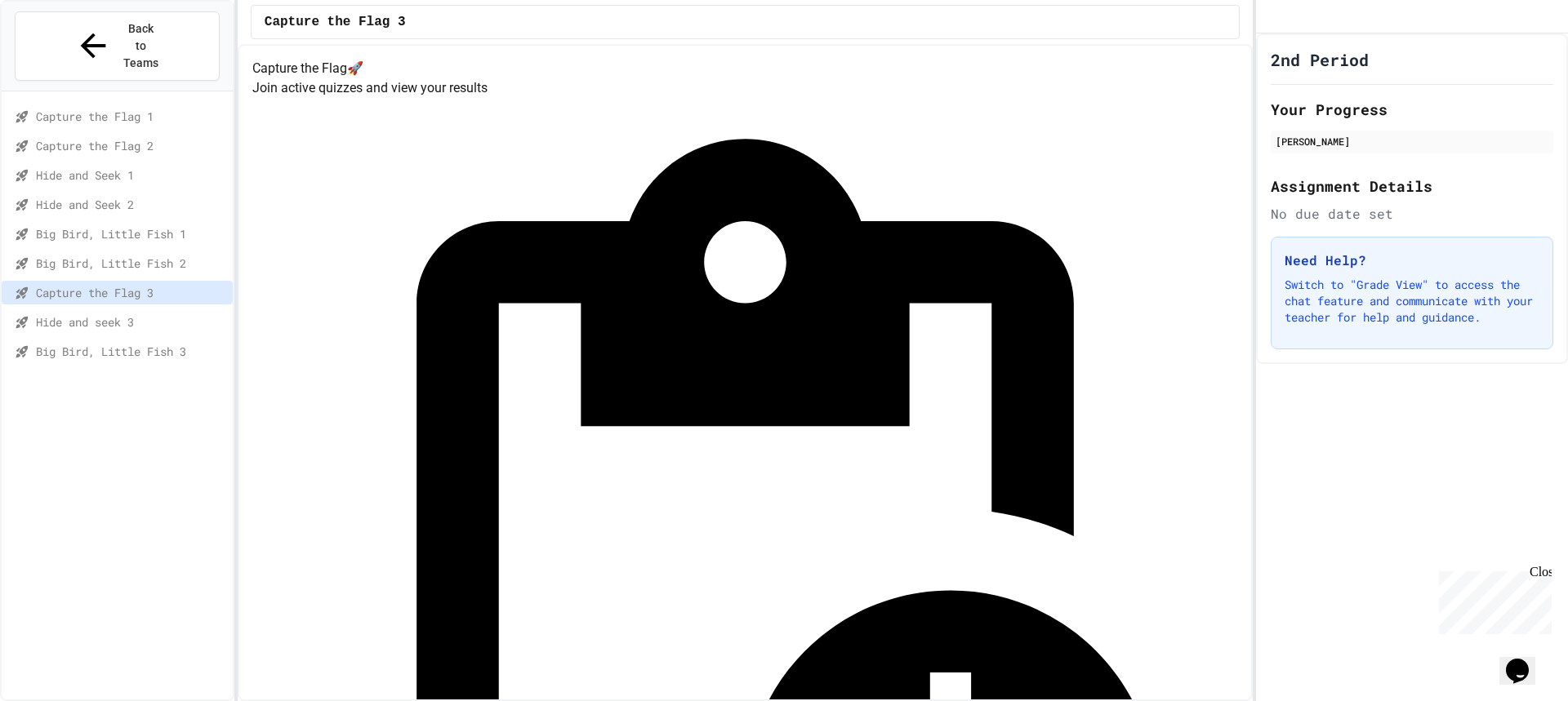
click at [117, 222] on div "Big Bird, Little Fish 1" at bounding box center [118, 237] width 232 height 30
click at [117, 252] on div "Big Bird, Little Fish 2" at bounding box center [118, 267] width 232 height 30
click at [116, 255] on span "Big Bird, Little Fish 2" at bounding box center [131, 263] width 190 height 18
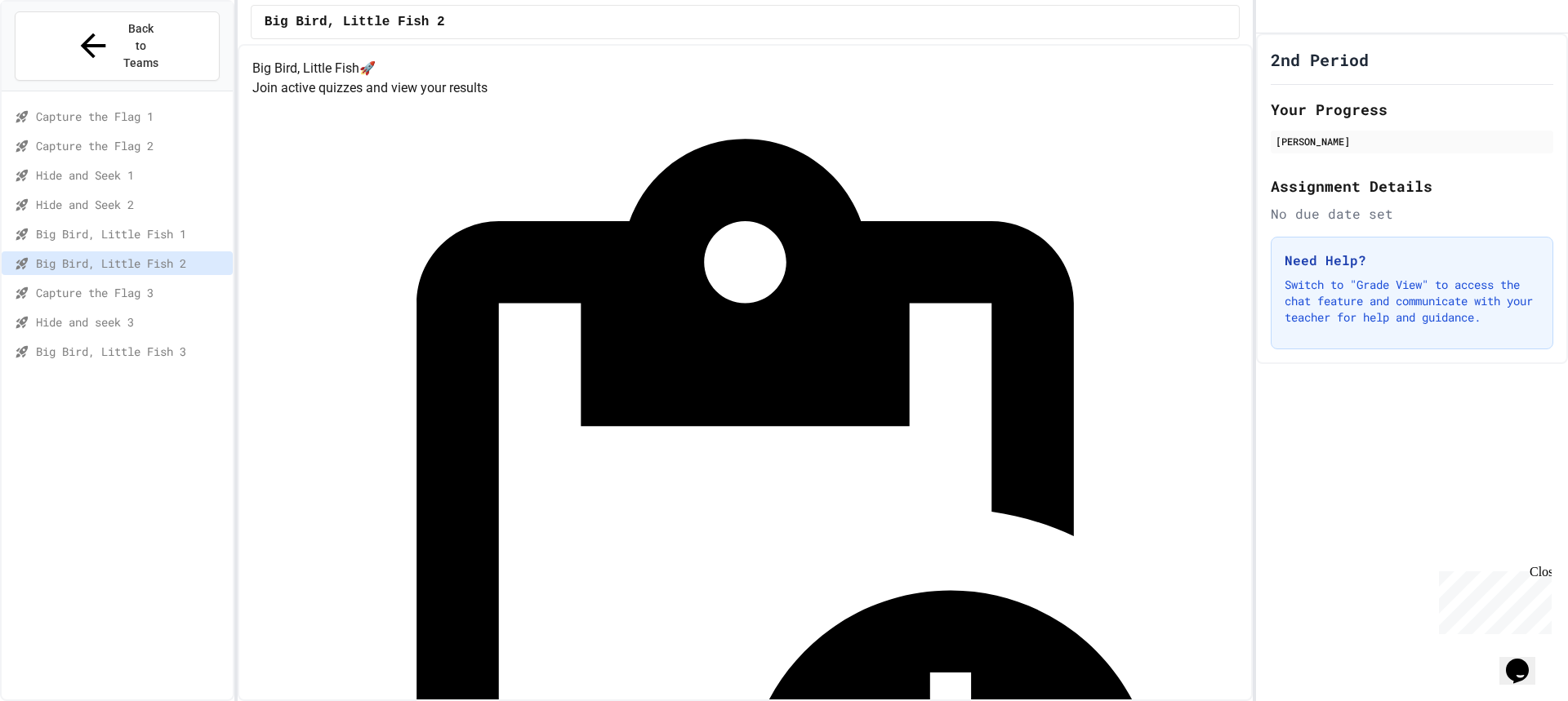
click at [139, 225] on span "Big Bird, Little Fish 1" at bounding box center [131, 233] width 190 height 18
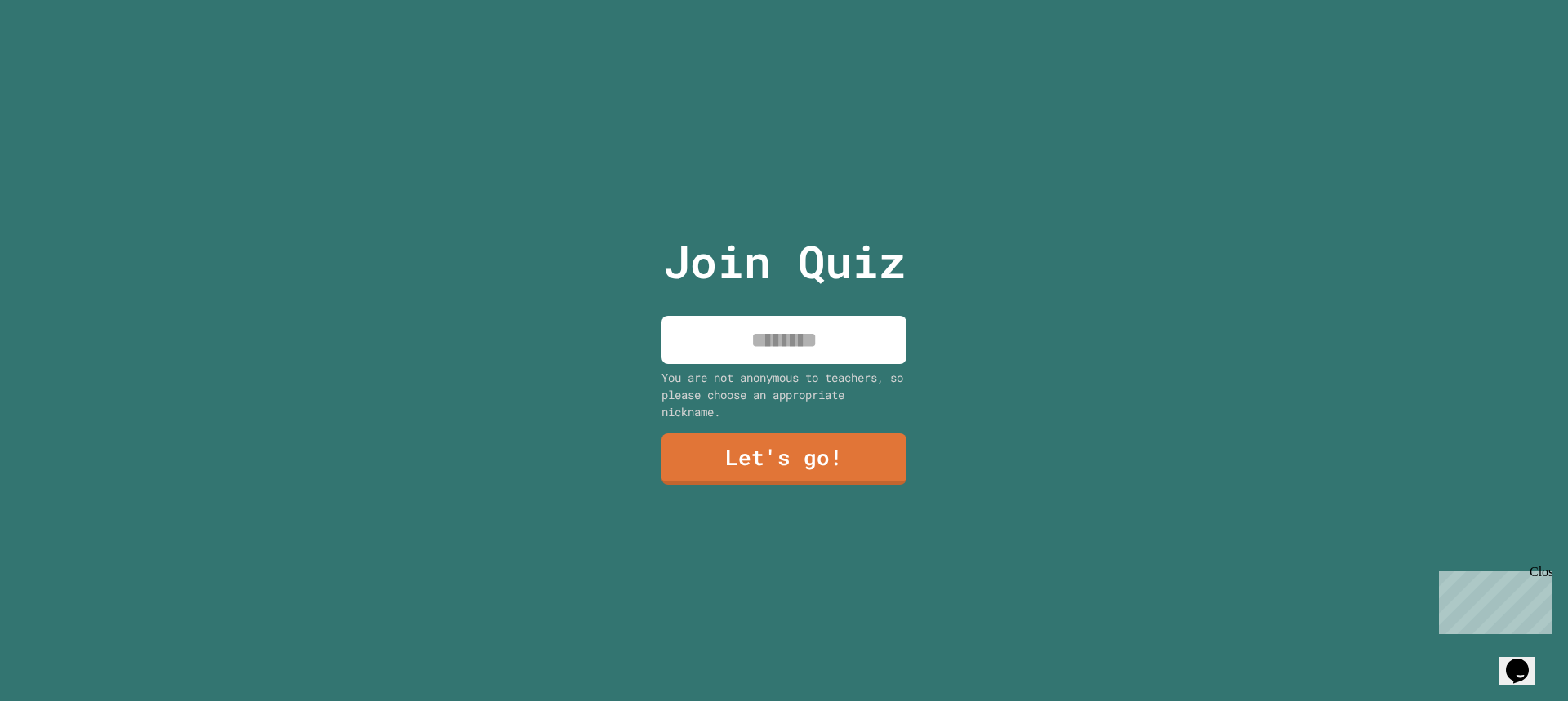
click at [713, 337] on input at bounding box center [784, 340] width 245 height 48
type input "********"
click at [760, 439] on link "Let's go!" at bounding box center [784, 458] width 247 height 52
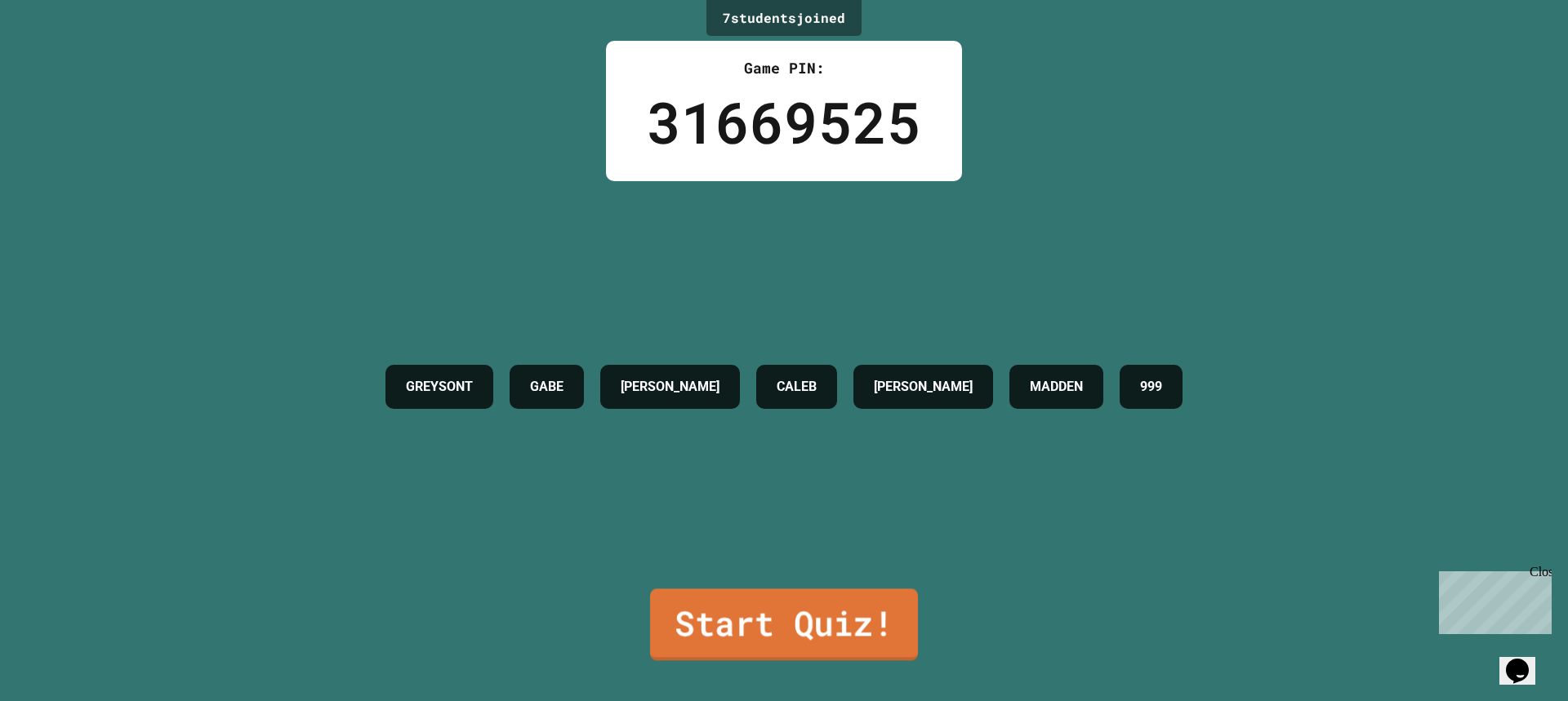
click at [813, 603] on link "Start Quiz!" at bounding box center [784, 625] width 268 height 72
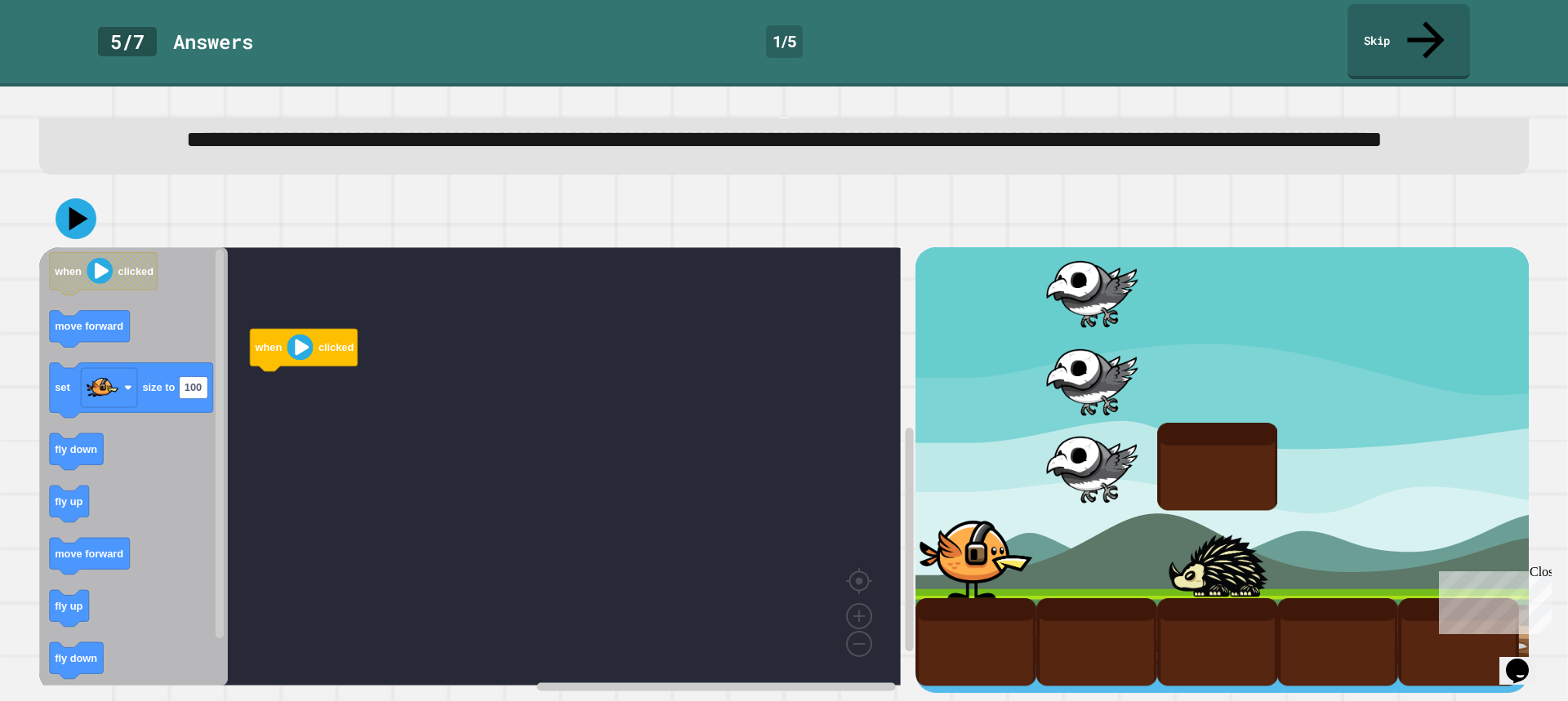
scroll to position [84, 0]
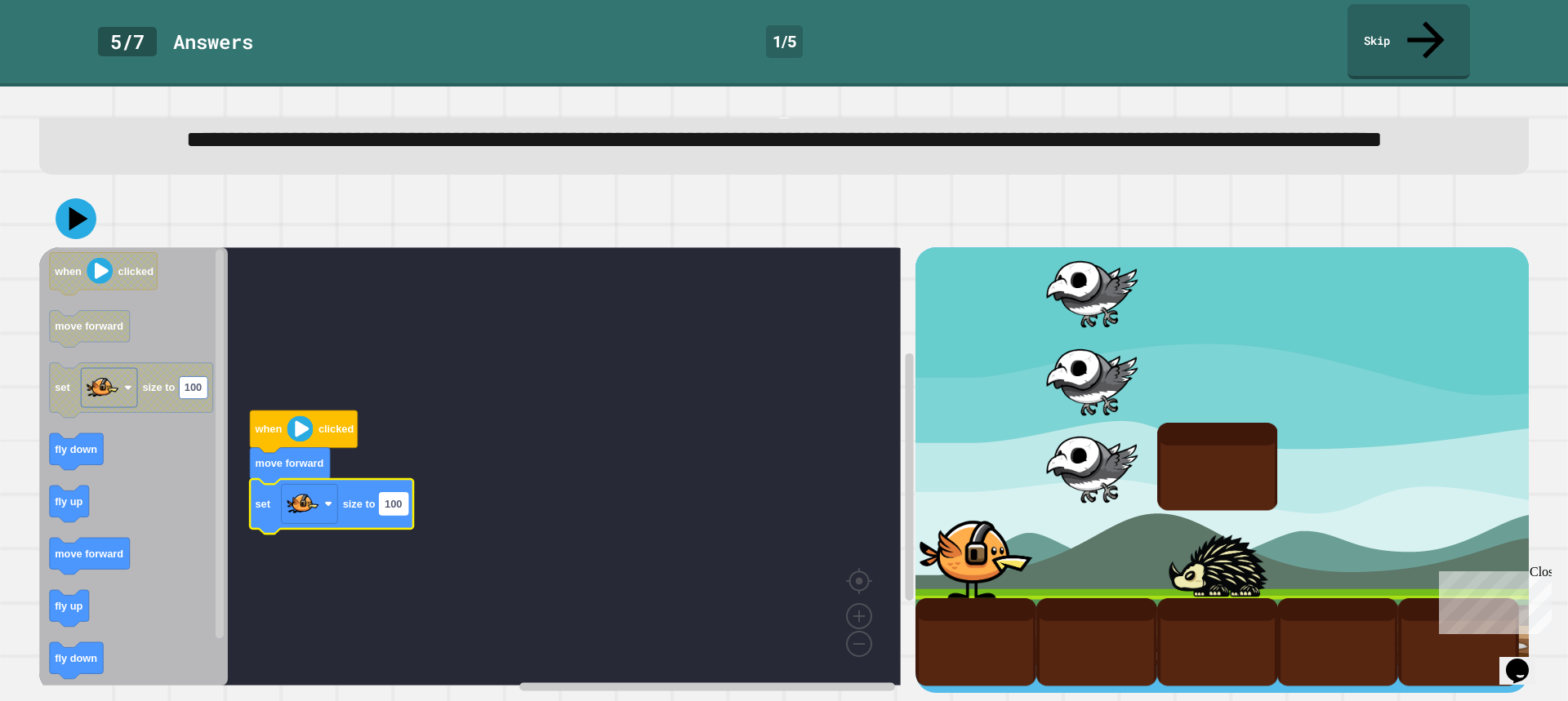
click at [399, 494] on rect "Blockly Workspace" at bounding box center [394, 505] width 29 height 22
type input "***"
click at [610, 450] on rect "Blockly Workspace" at bounding box center [470, 467] width 861 height 439
click at [400, 498] on text "150" at bounding box center [393, 504] width 18 height 12
type input "***"
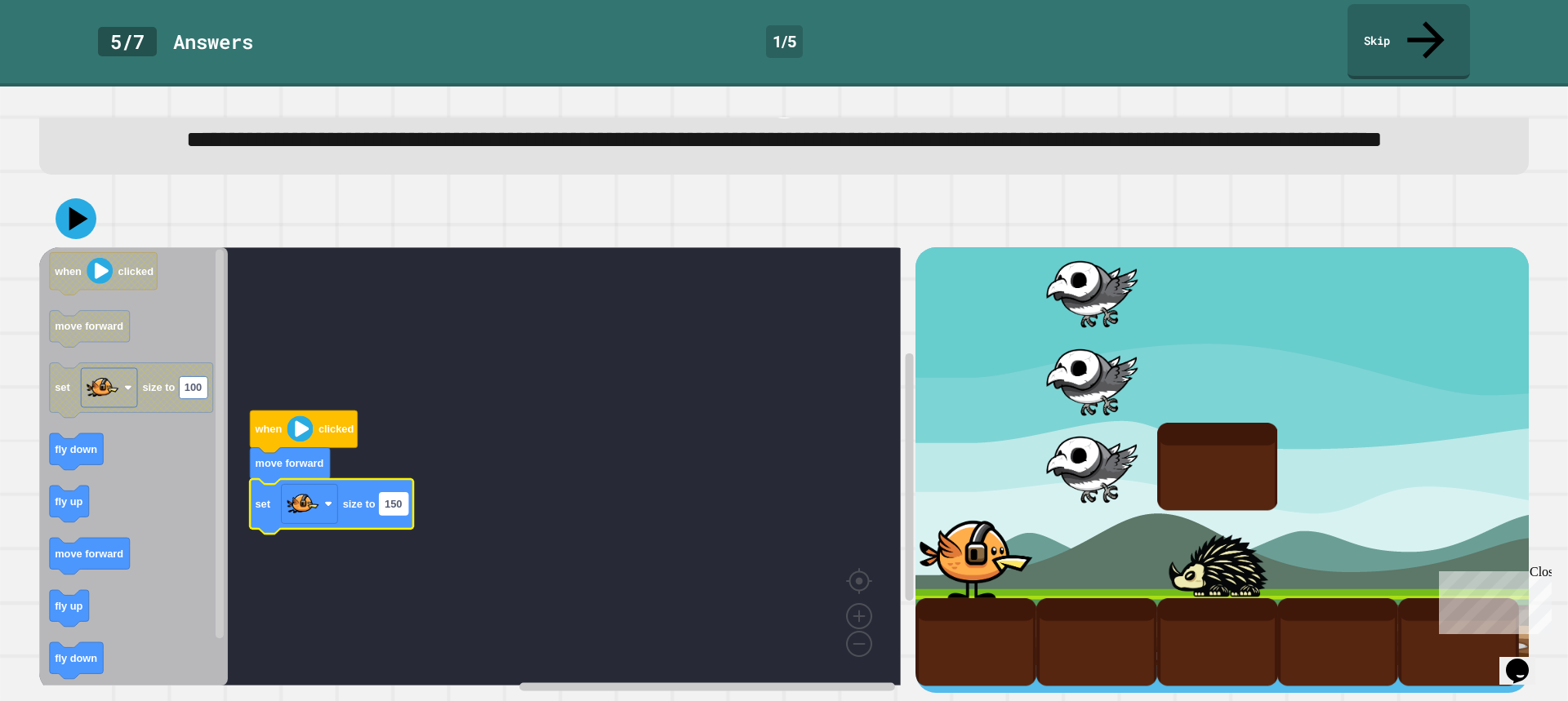
click at [400, 498] on text "150" at bounding box center [393, 504] width 18 height 12
type input "***"
click at [400, 498] on text "150" at bounding box center [393, 504] width 18 height 12
type input "***"
click at [433, 503] on rect "Blockly Workspace" at bounding box center [470, 467] width 861 height 439
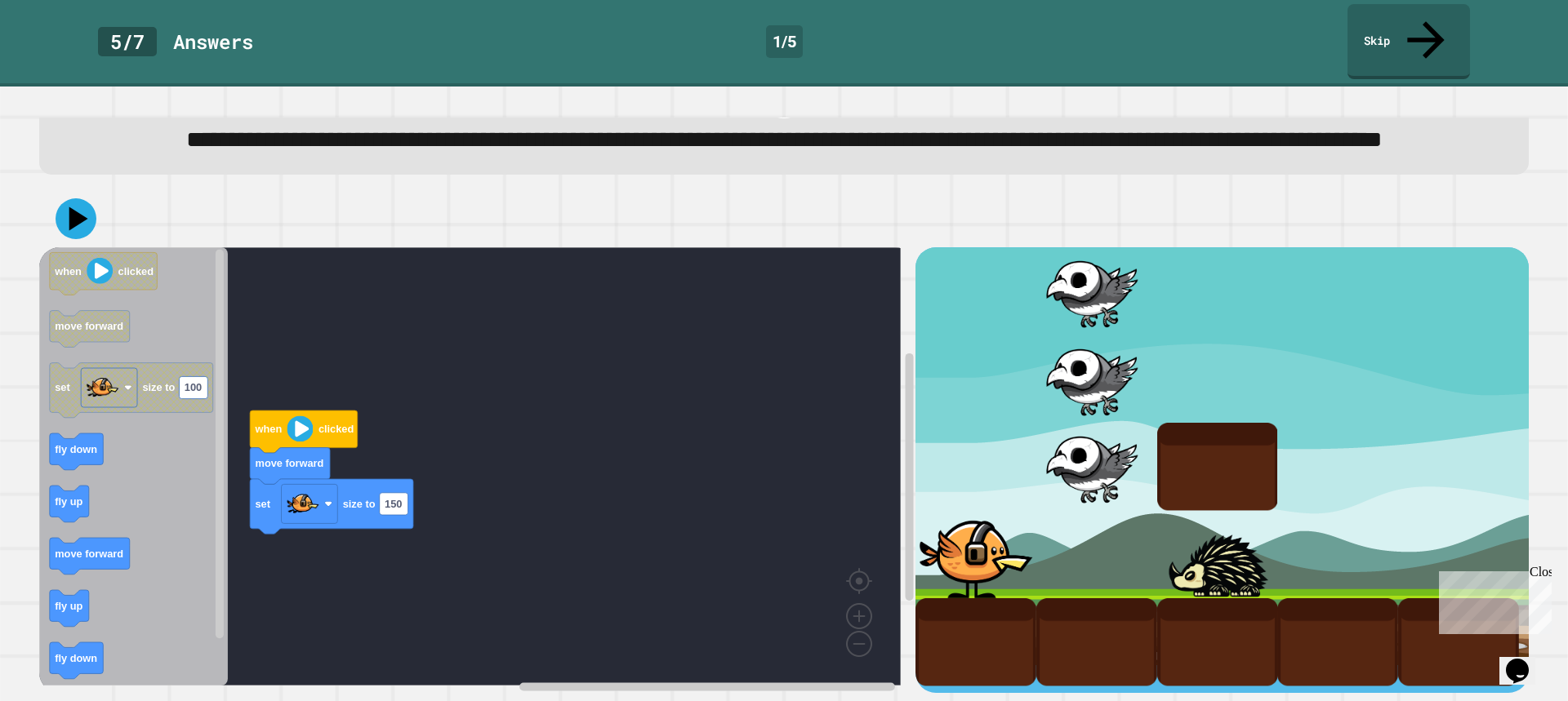
click at [206, 395] on icon "when clicked move forward set size to 100 fly down fly up move forward fly up f…" at bounding box center [133, 467] width 189 height 439
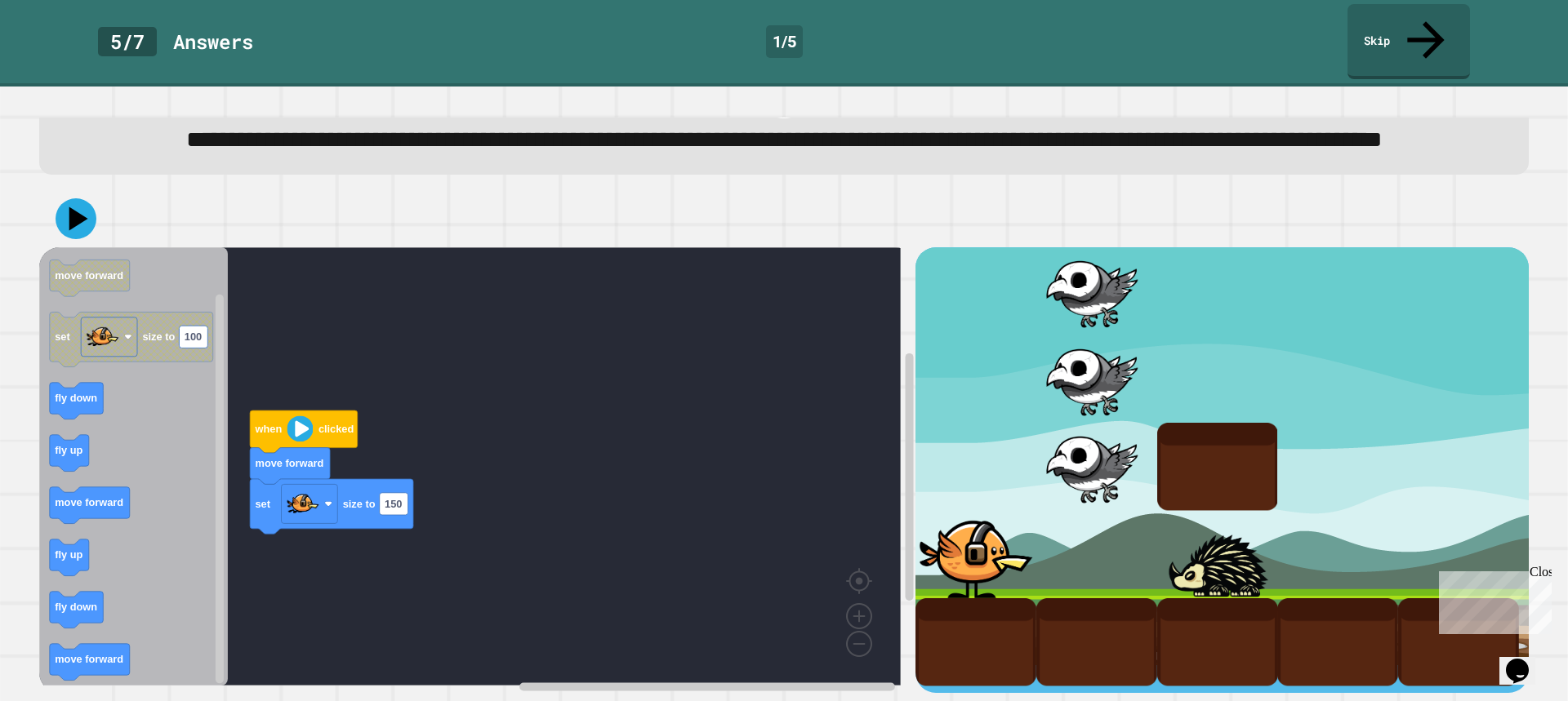
click at [193, 342] on icon "when clicked move forward set size to 100 fly down fly up move forward fly up f…" at bounding box center [133, 467] width 189 height 439
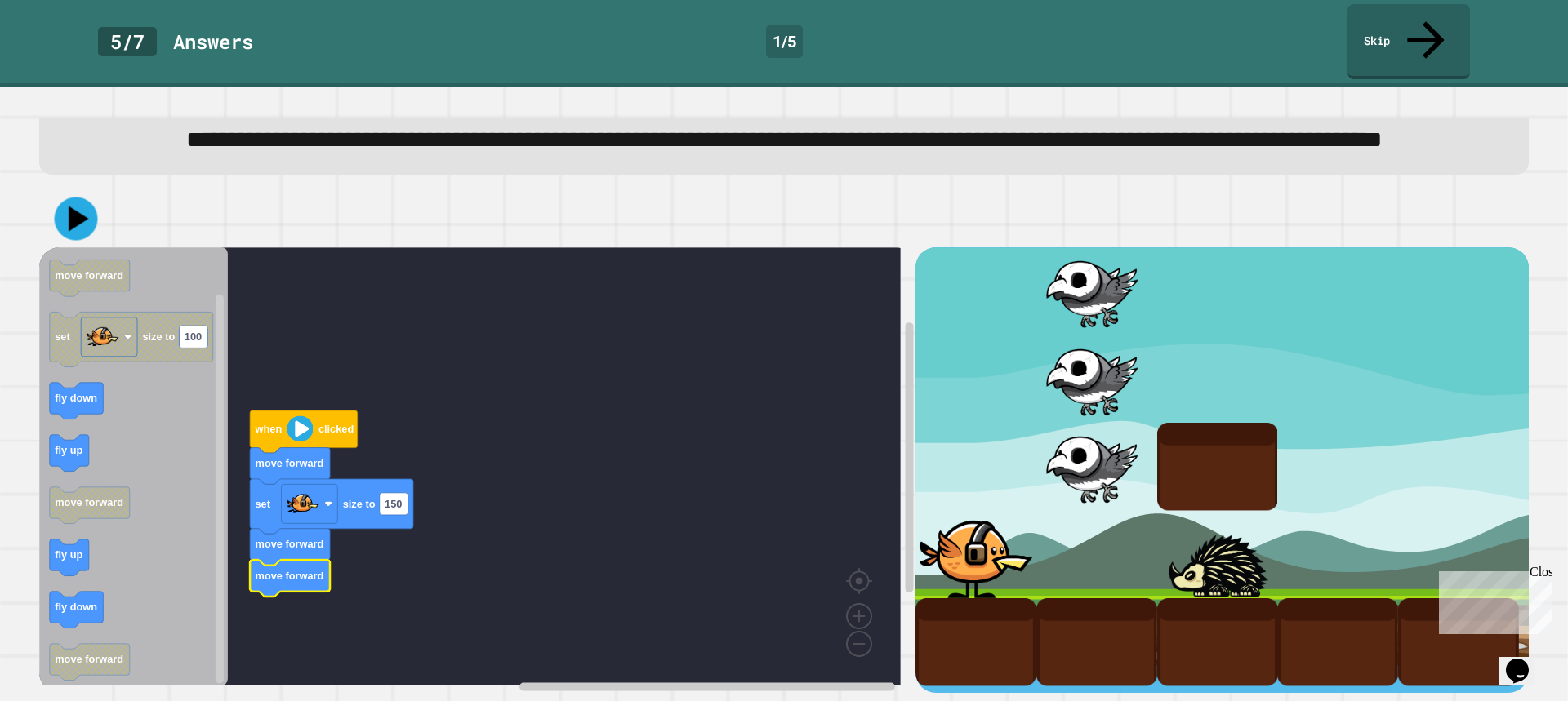
click at [90, 202] on icon at bounding box center [75, 219] width 44 height 44
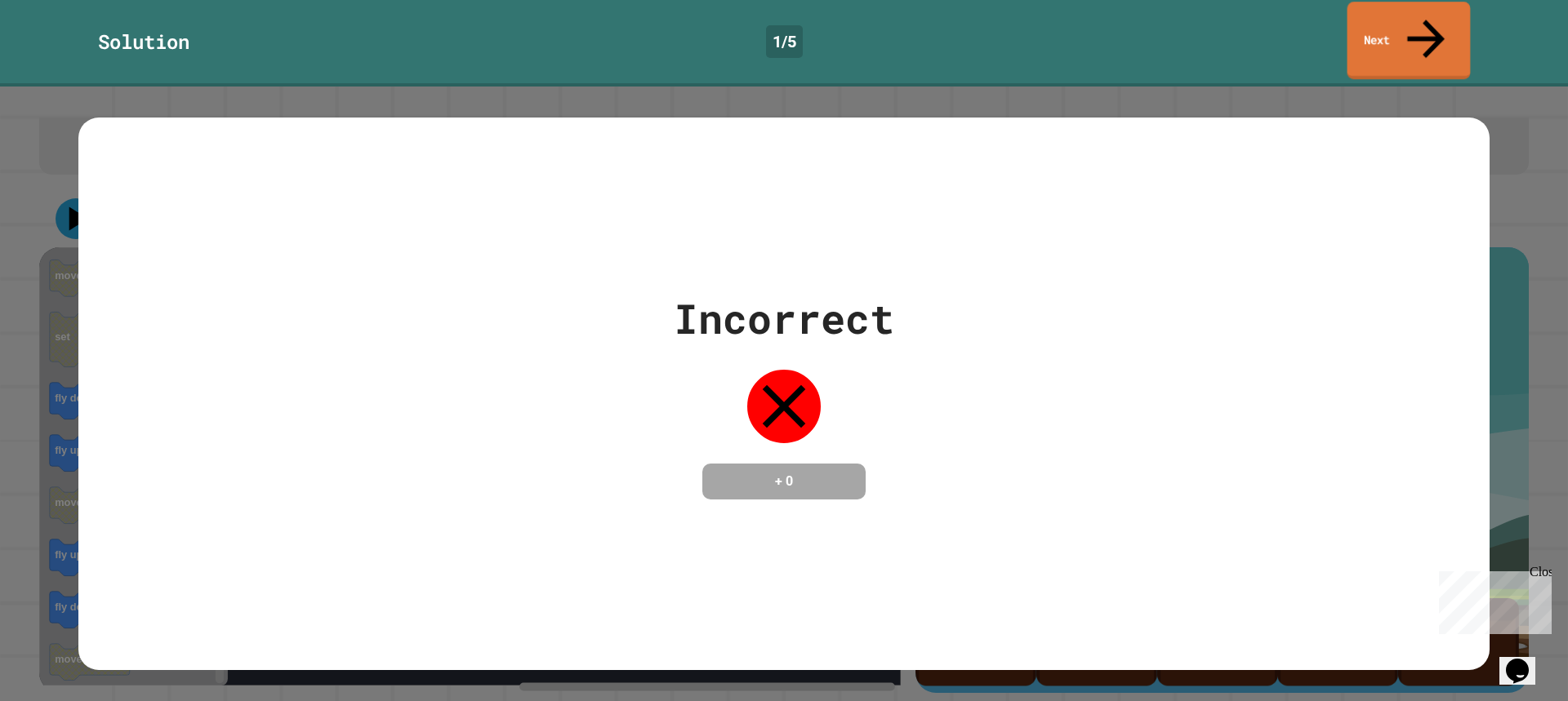
click at [1431, 9] on link "Next" at bounding box center [1409, 41] width 123 height 78
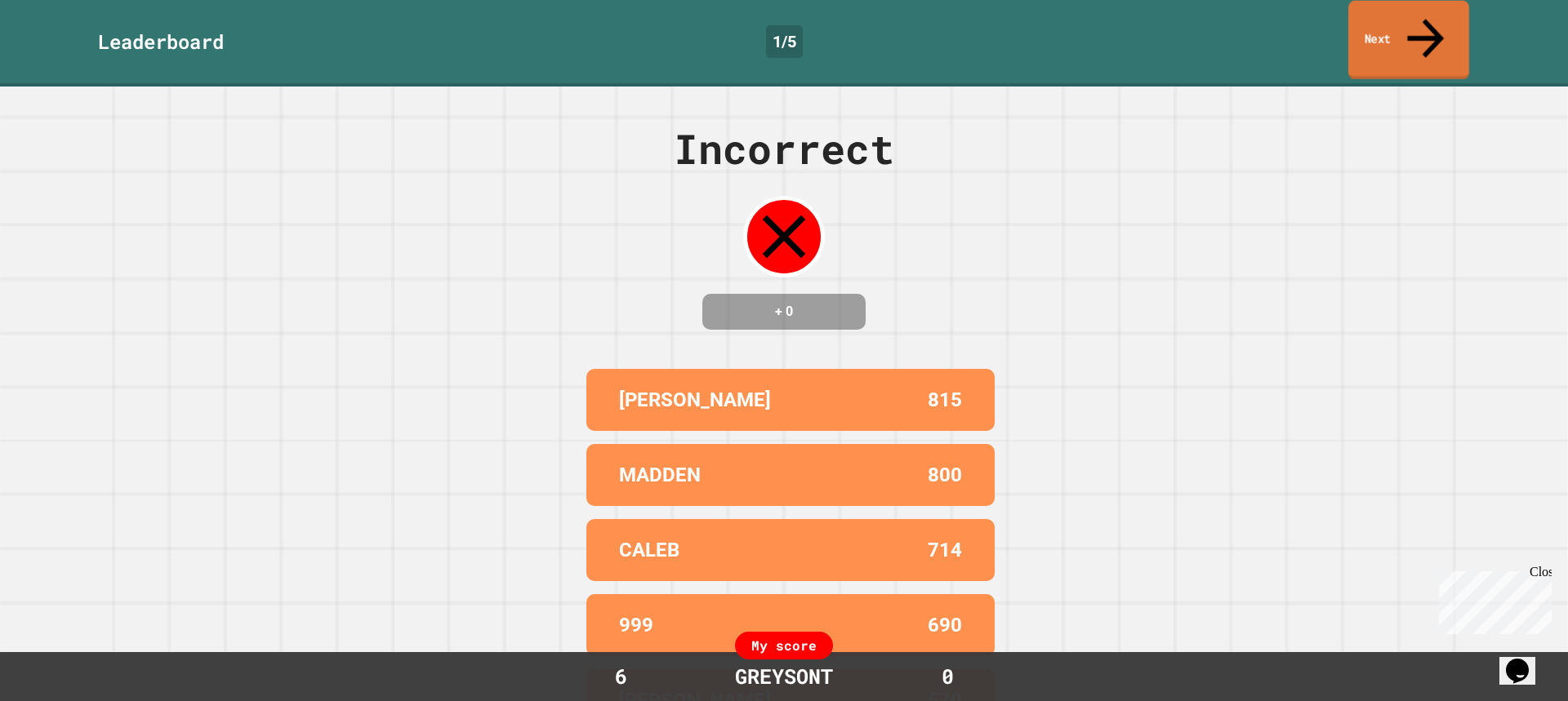
scroll to position [0, 0]
click at [1377, 22] on link "Next" at bounding box center [1409, 41] width 121 height 80
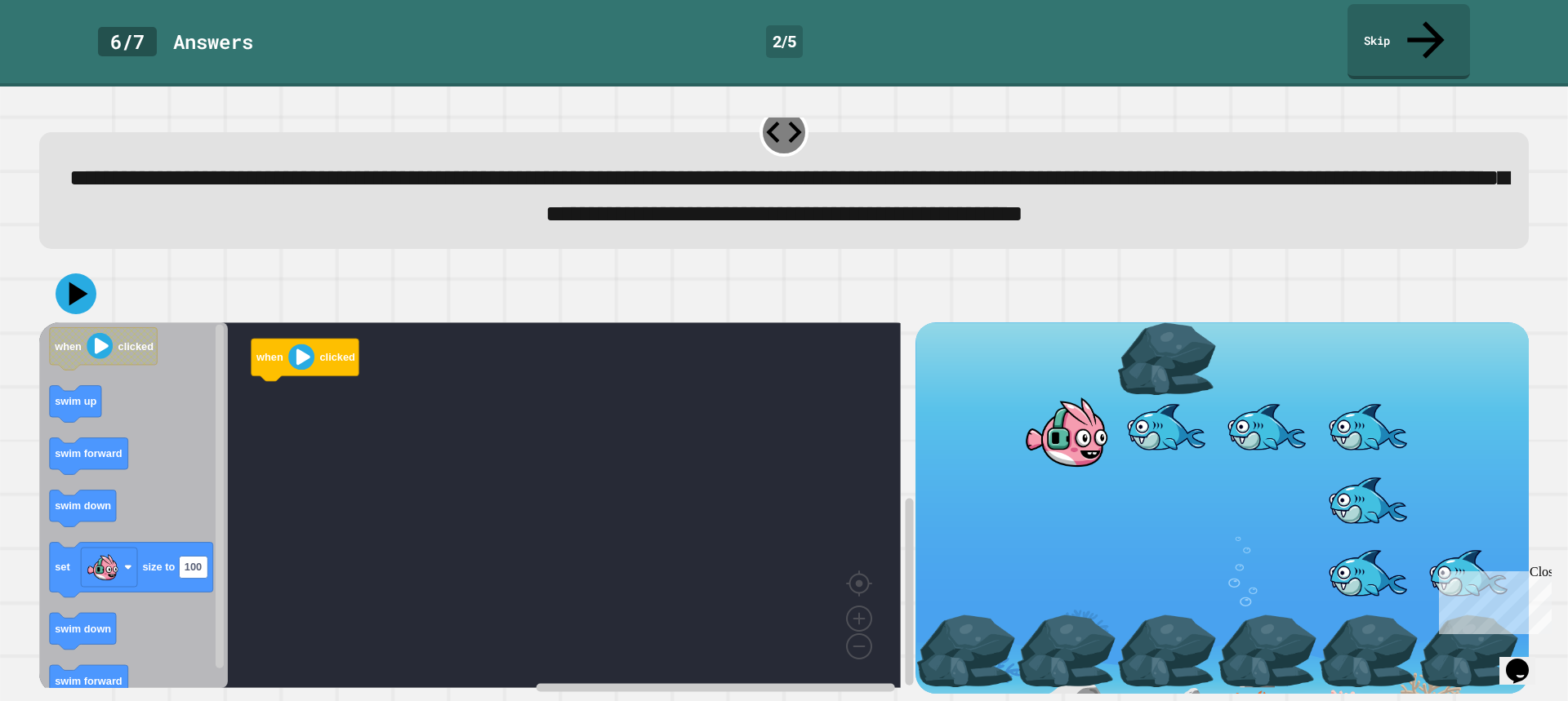
scroll to position [50, 0]
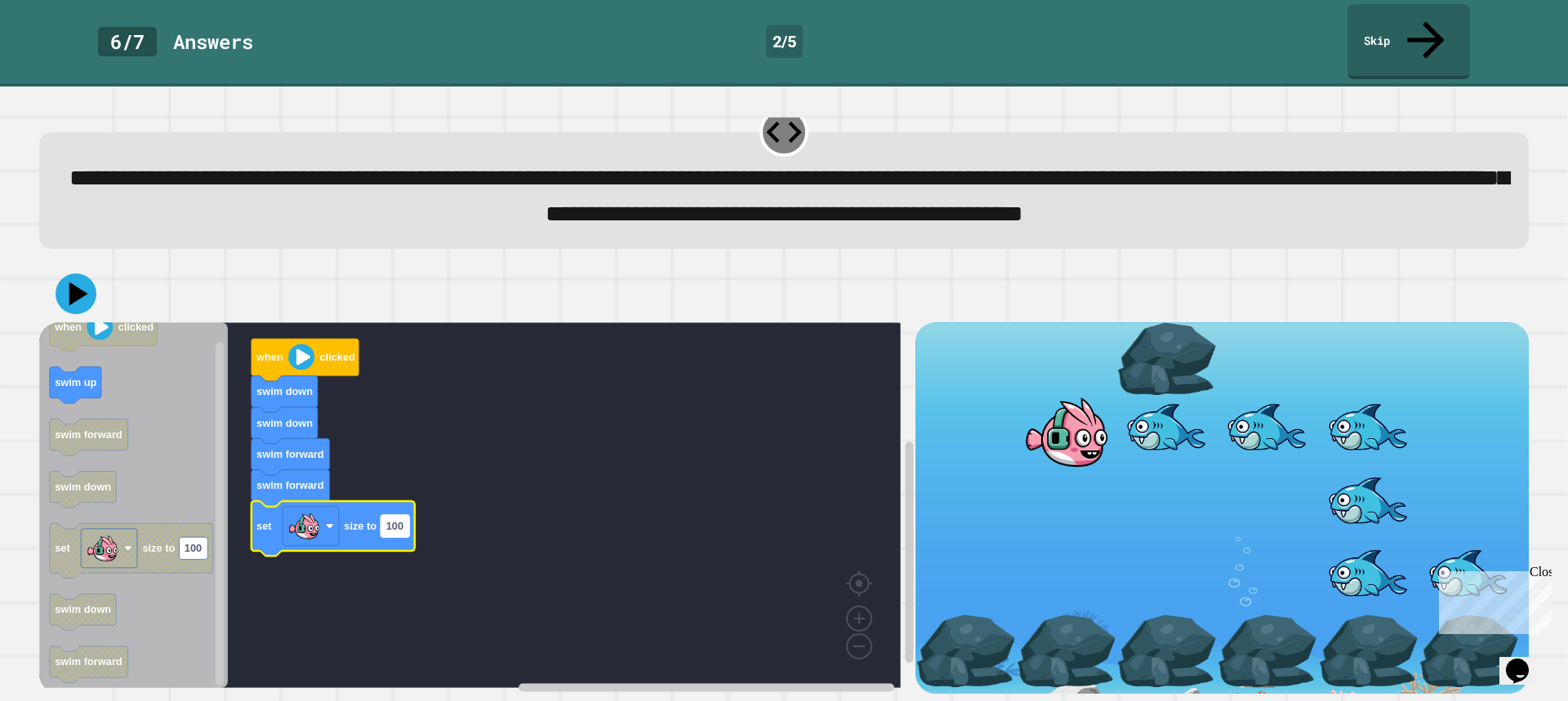
click at [392, 520] on text "100" at bounding box center [395, 526] width 18 height 12
type input "***"
click at [710, 494] on rect "Blockly Workspace" at bounding box center [470, 505] width 861 height 366
click at [66, 273] on icon at bounding box center [76, 294] width 41 height 41
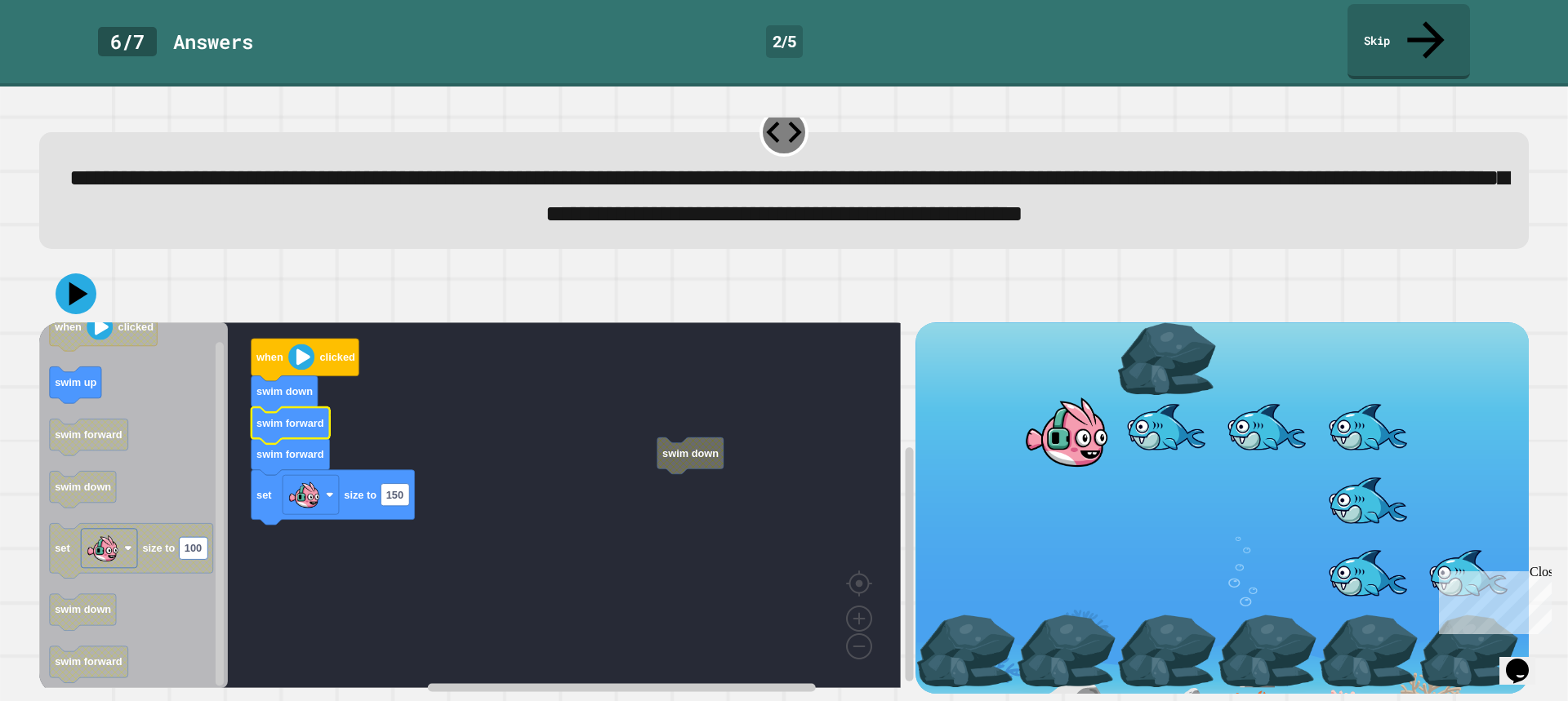
click at [83, 287] on icon at bounding box center [76, 294] width 41 height 41
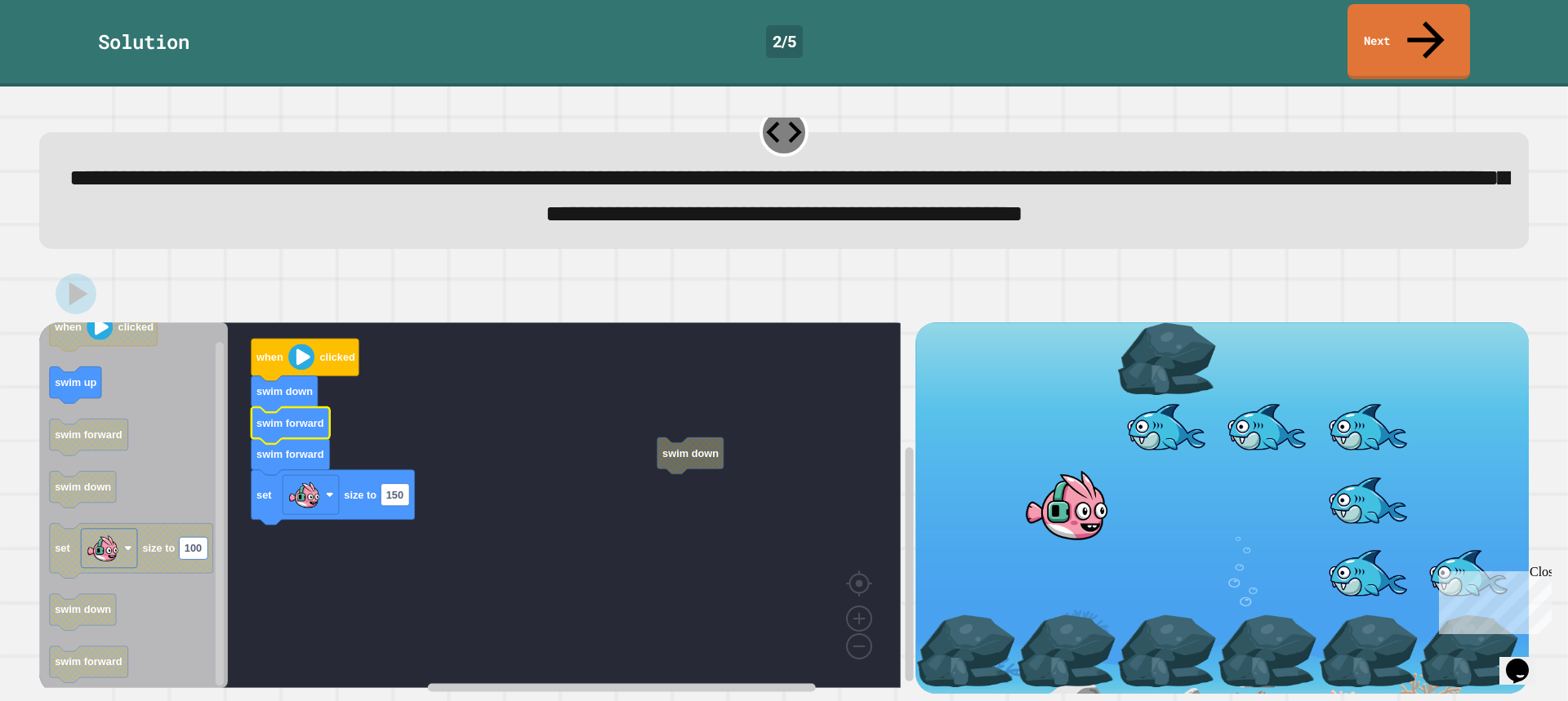
click at [1408, 31] on link "Next" at bounding box center [1409, 41] width 122 height 75
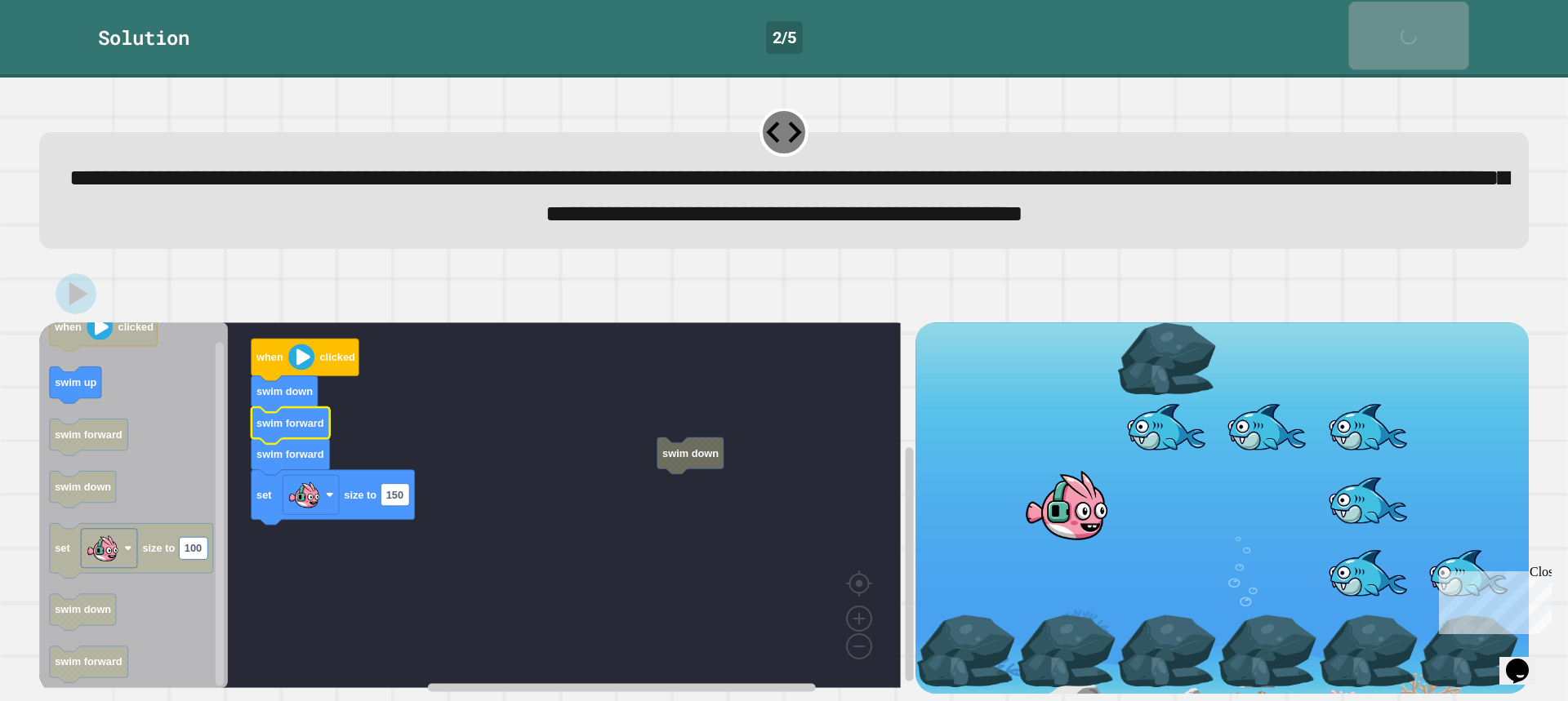
scroll to position [48, 0]
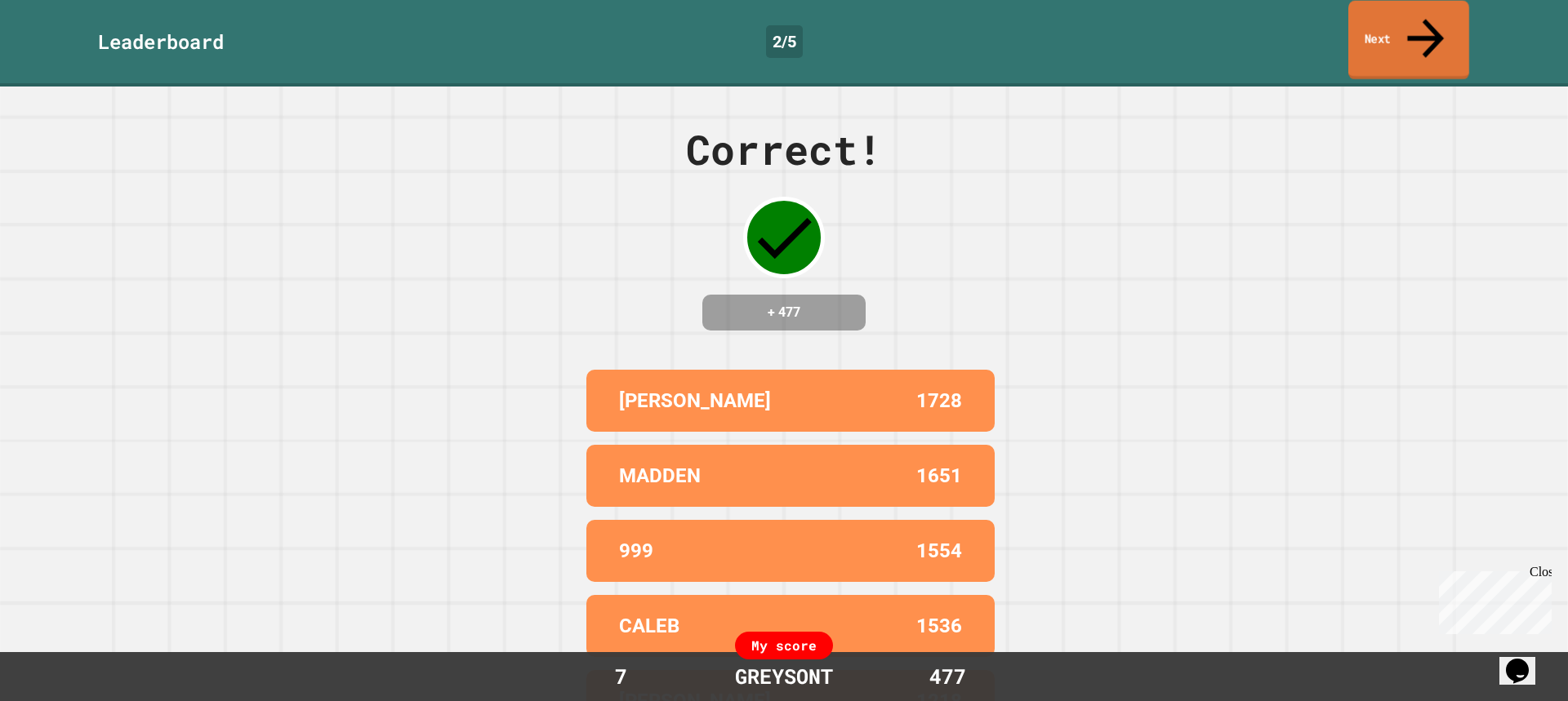
click at [1398, 18] on link "Next" at bounding box center [1409, 41] width 121 height 80
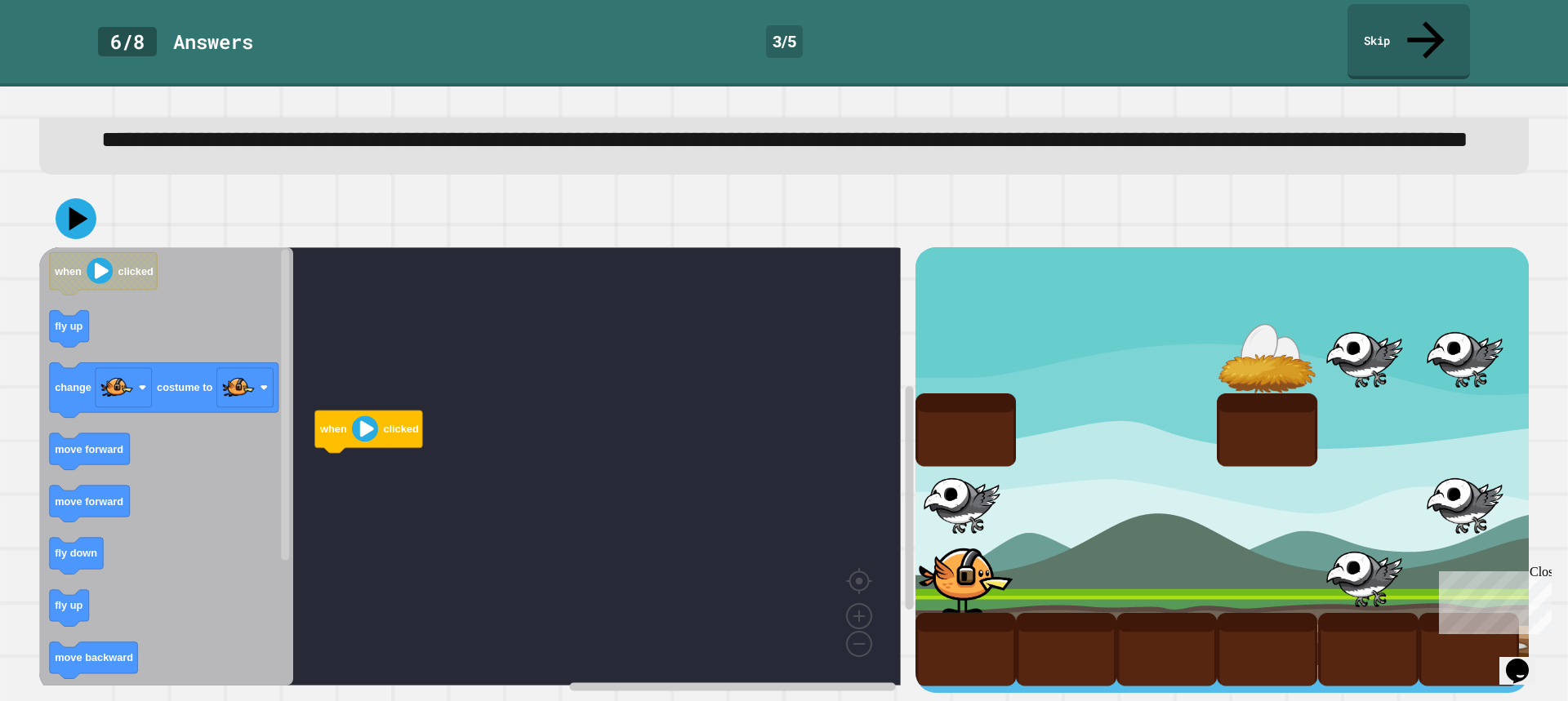
scroll to position [199, 0]
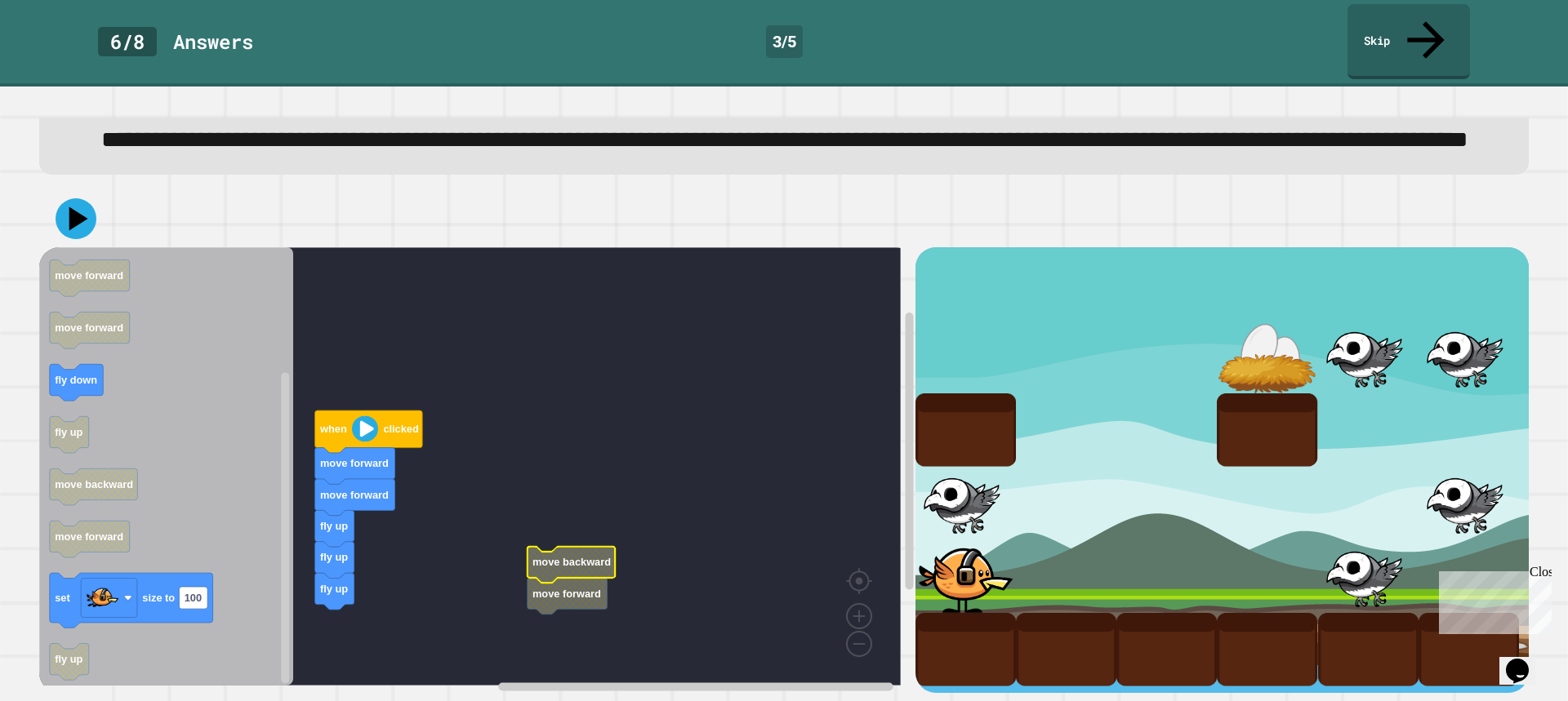
click at [566, 597] on rect "Blockly Workspace" at bounding box center [470, 467] width 861 height 439
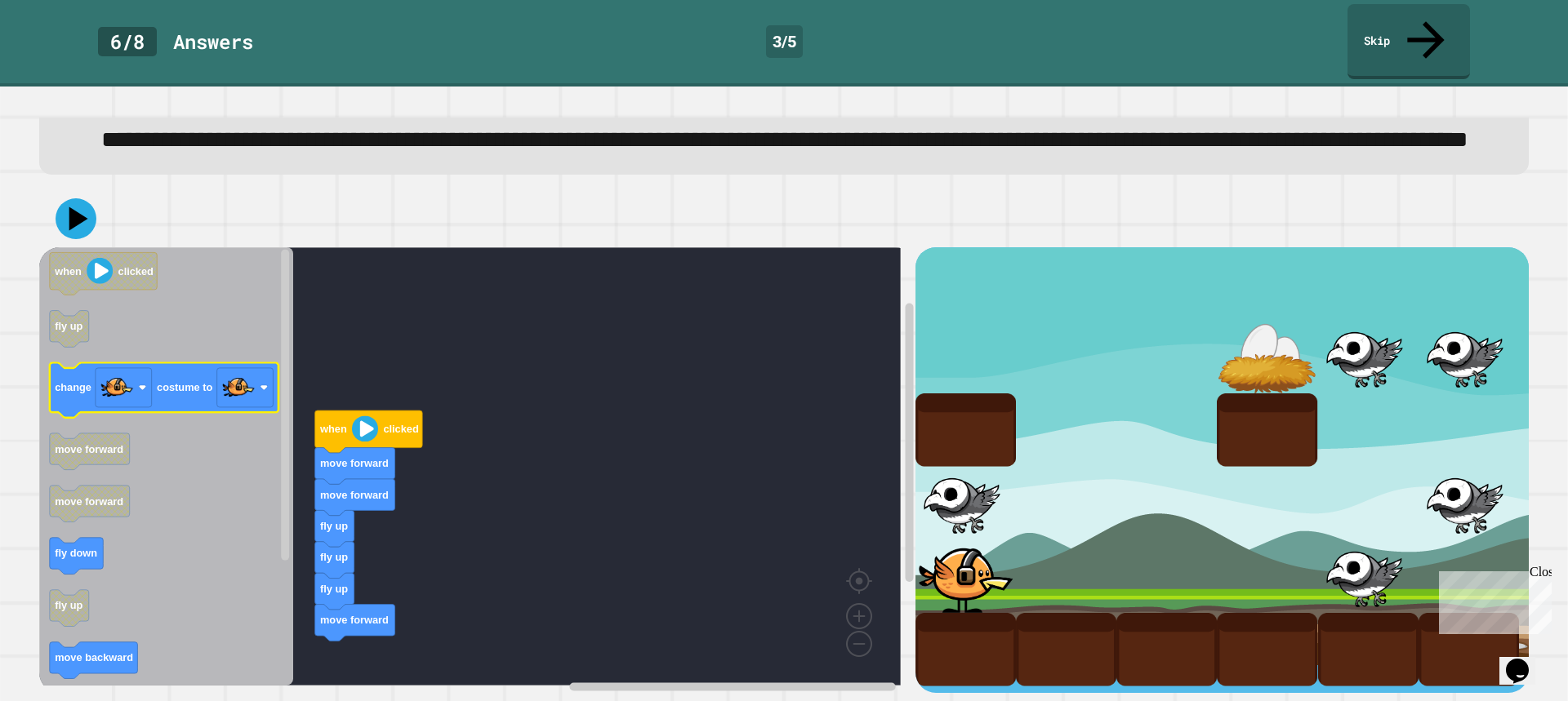
click at [112, 387] on icon "when clicked fly up change costume to move forward move forward fly down fly up…" at bounding box center [166, 467] width 254 height 439
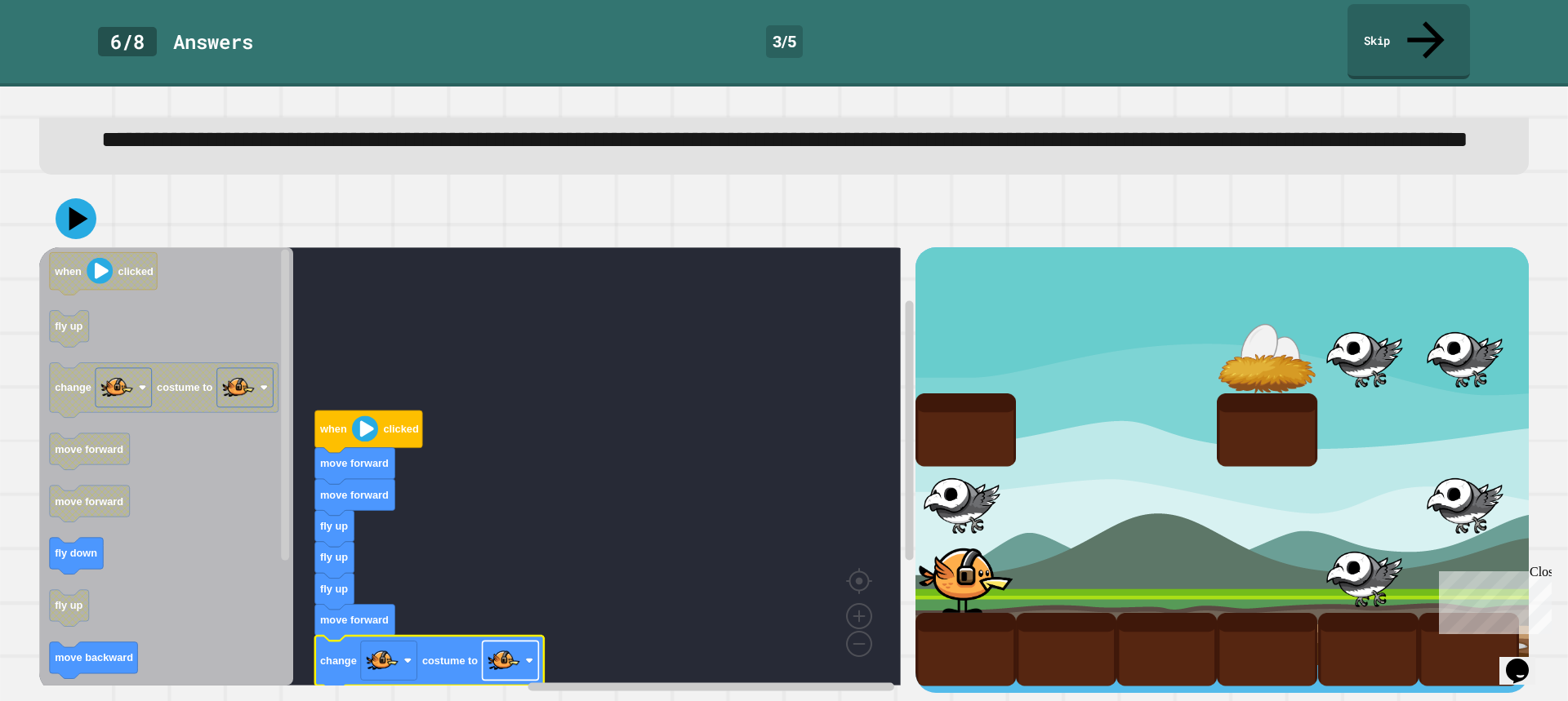
click at [507, 645] on image "Blockly Workspace" at bounding box center [503, 661] width 32 height 32
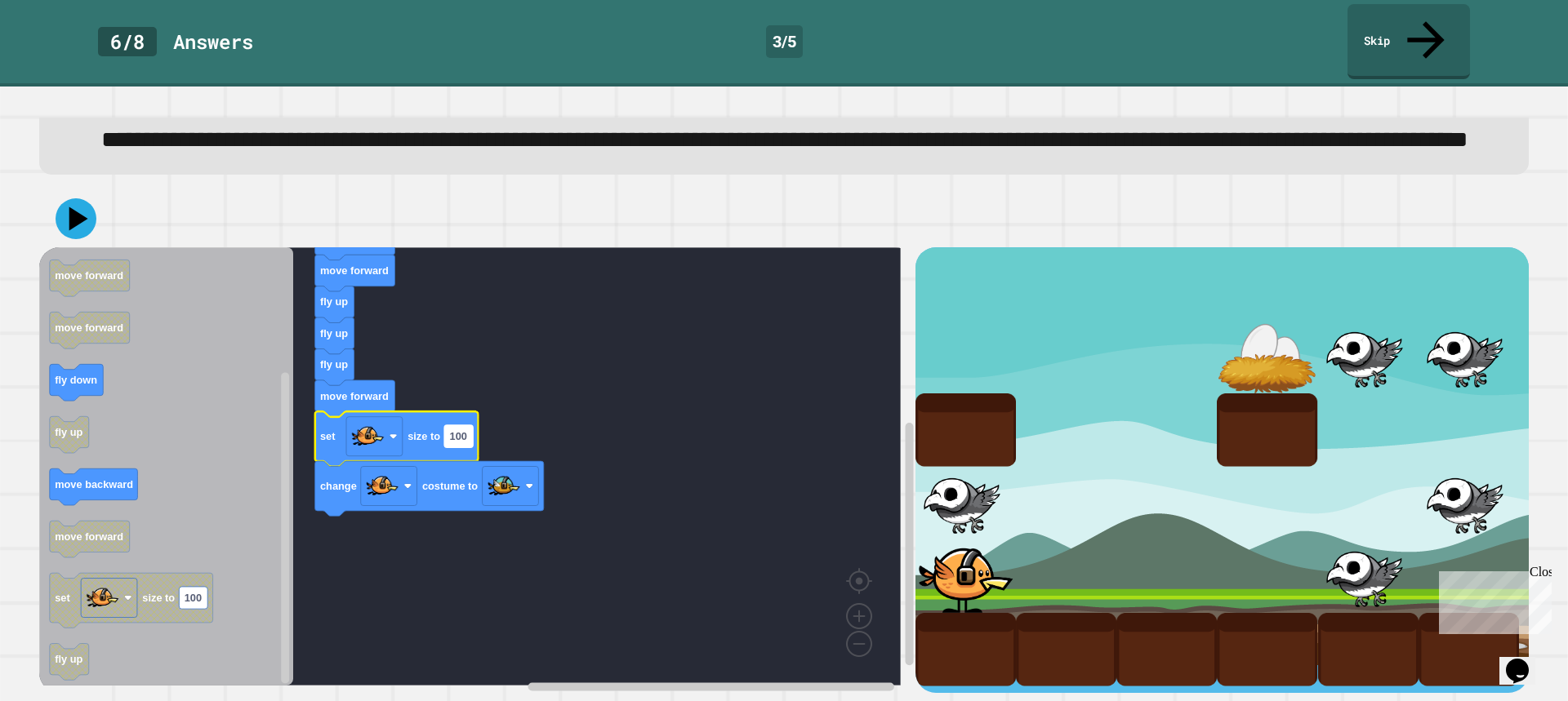
click at [462, 425] on rect "Blockly Workspace" at bounding box center [458, 436] width 29 height 22
type input "**"
click at [527, 369] on rect "Blockly Workspace" at bounding box center [470, 467] width 861 height 439
click at [450, 427] on rect "Blockly Workspace" at bounding box center [456, 436] width 23 height 22
type input "*"
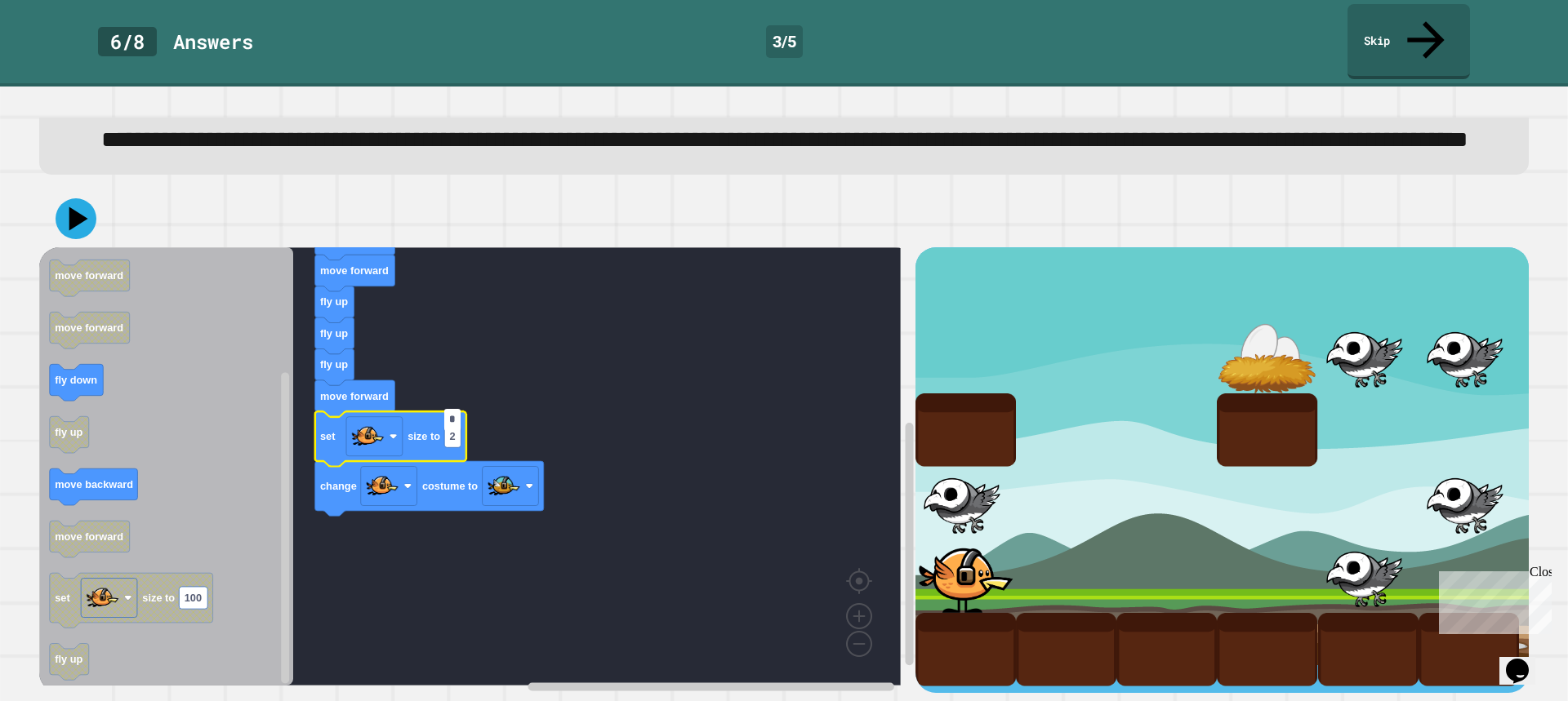
click at [623, 397] on rect "Blockly Workspace" at bounding box center [470, 467] width 861 height 439
click at [72, 216] on icon at bounding box center [76, 219] width 41 height 41
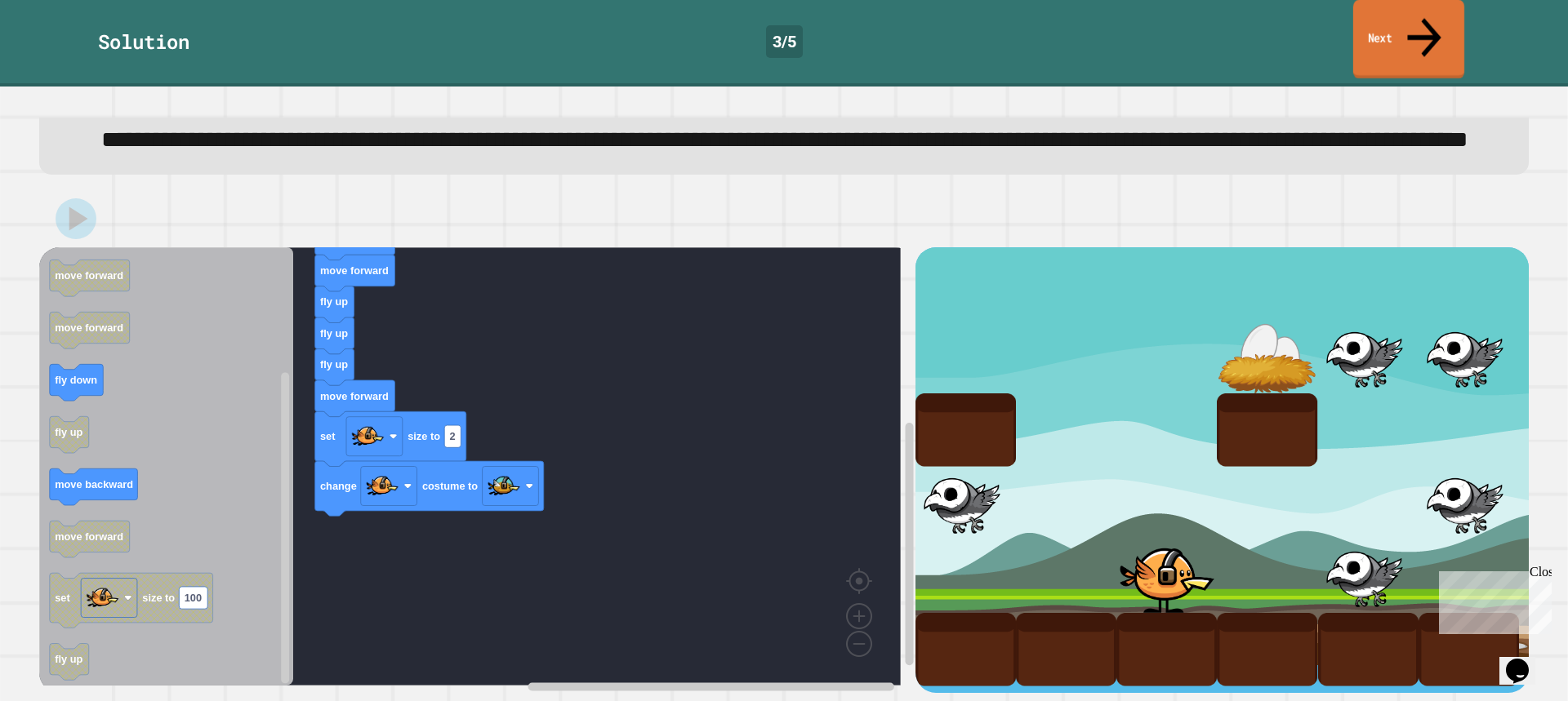
click at [1416, 24] on link "Next" at bounding box center [1409, 40] width 111 height 80
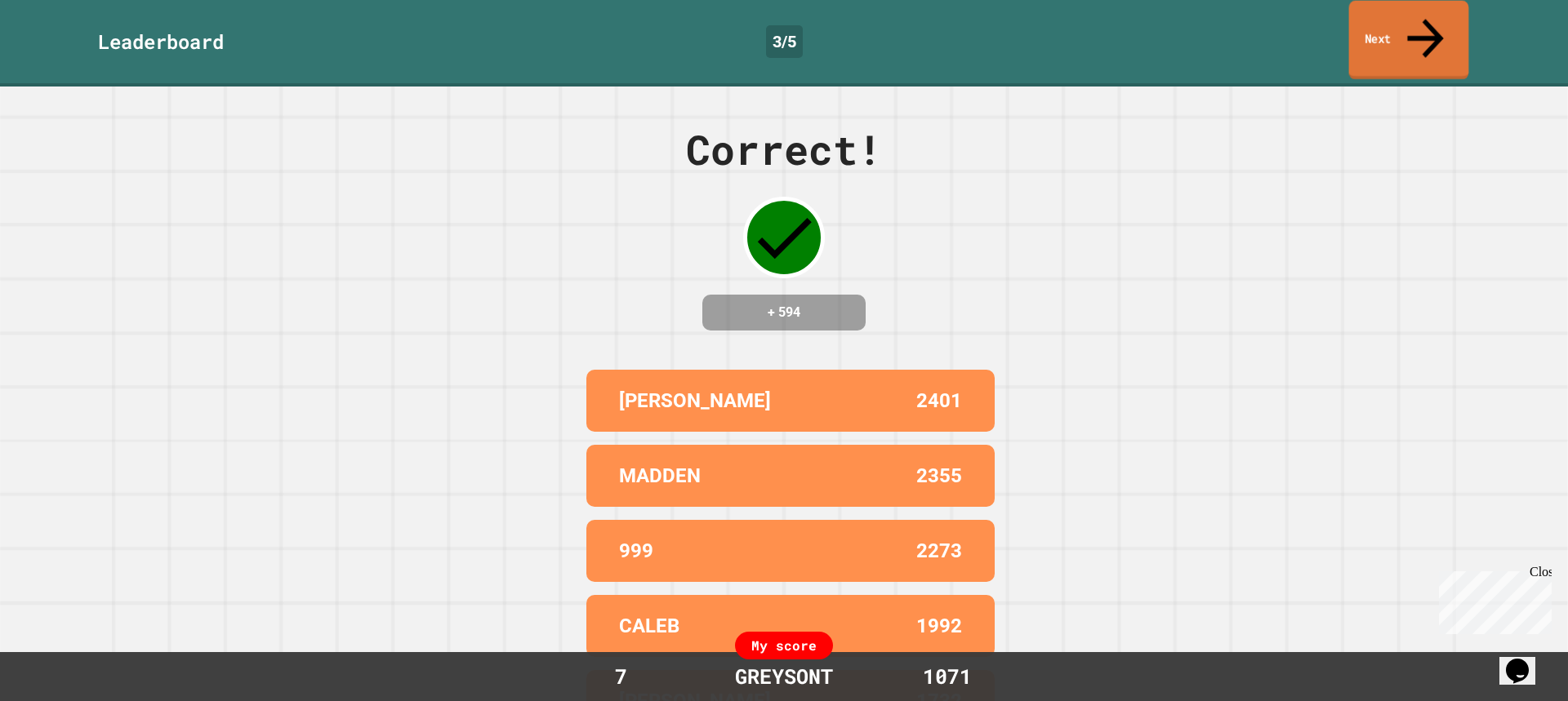
click at [1353, 22] on link "Next" at bounding box center [1410, 41] width 120 height 80
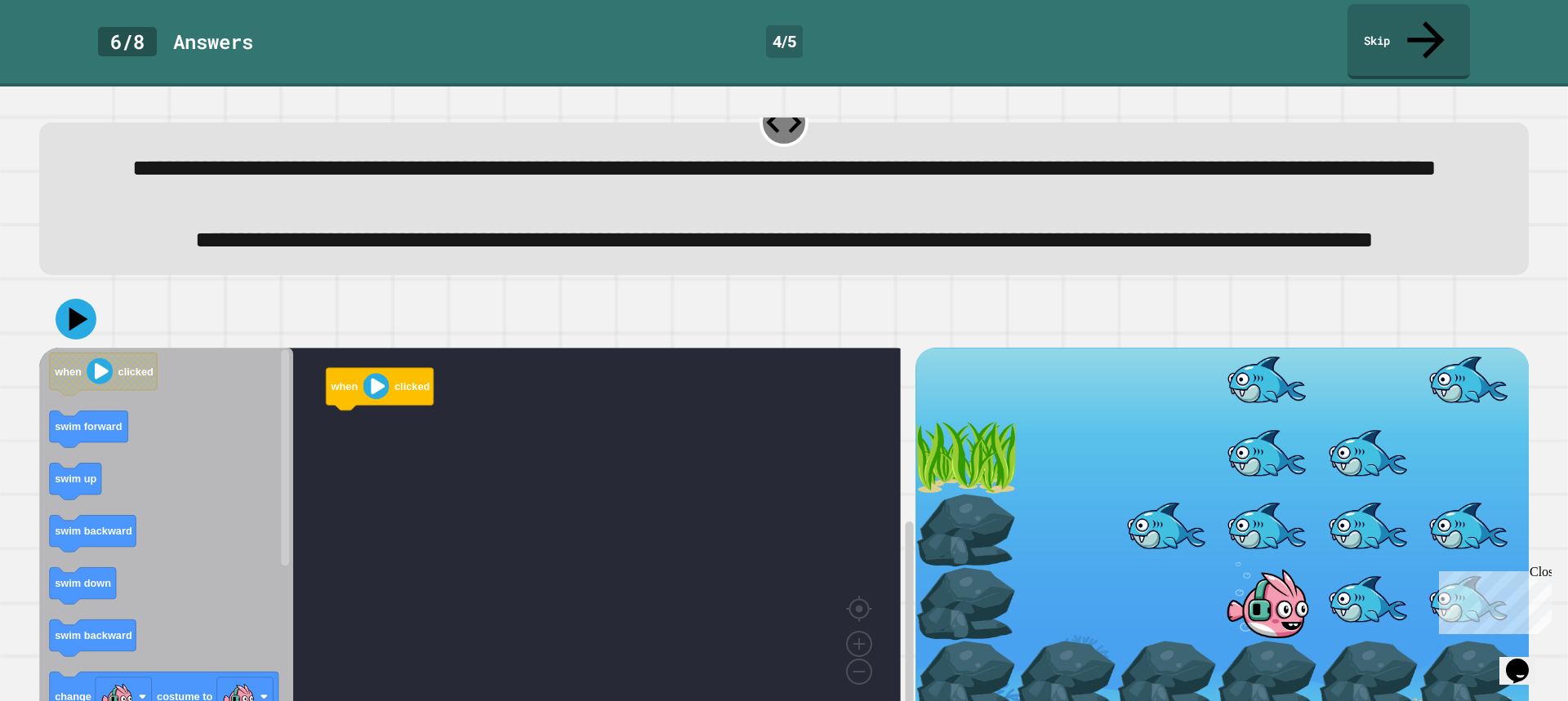
scroll to position [126, 0]
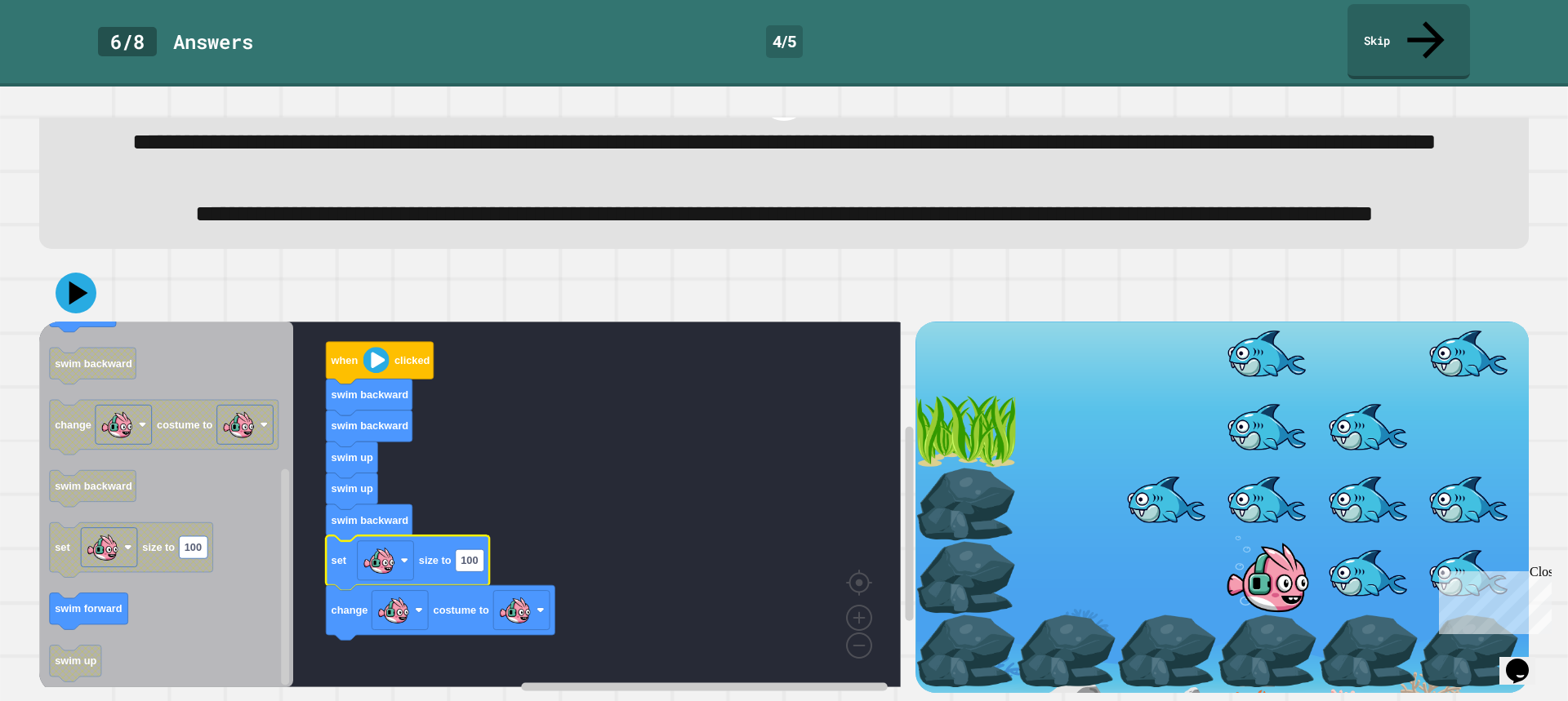
click at [480, 556] on icon "Blockly Workspace" at bounding box center [408, 563] width 163 height 55
click at [480, 550] on rect "Blockly Workspace" at bounding box center [470, 561] width 29 height 22
type input "*"
click at [529, 595] on image "Blockly Workspace" at bounding box center [515, 610] width 32 height 32
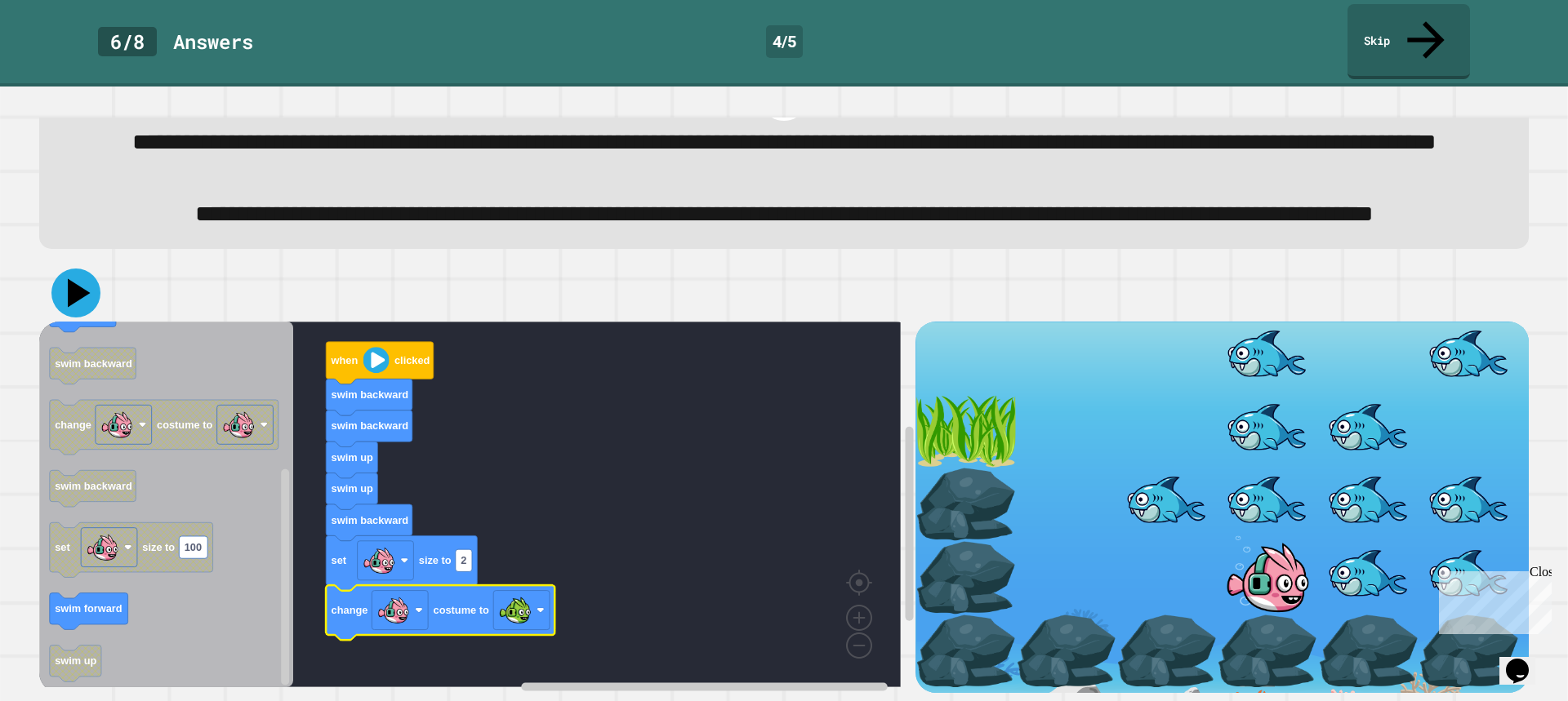
click at [79, 280] on icon at bounding box center [79, 294] width 23 height 29
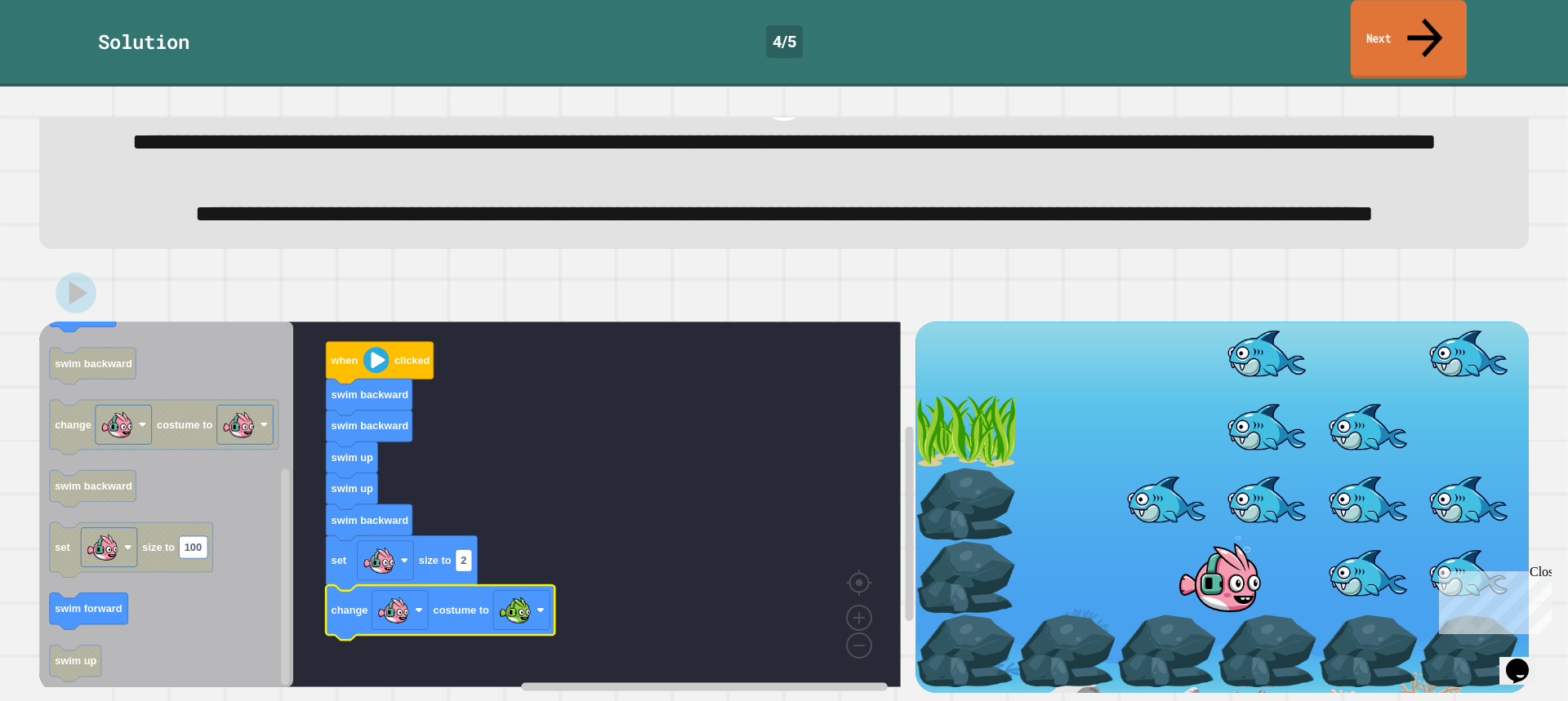
click at [1410, 33] on link "Next" at bounding box center [1408, 40] width 116 height 80
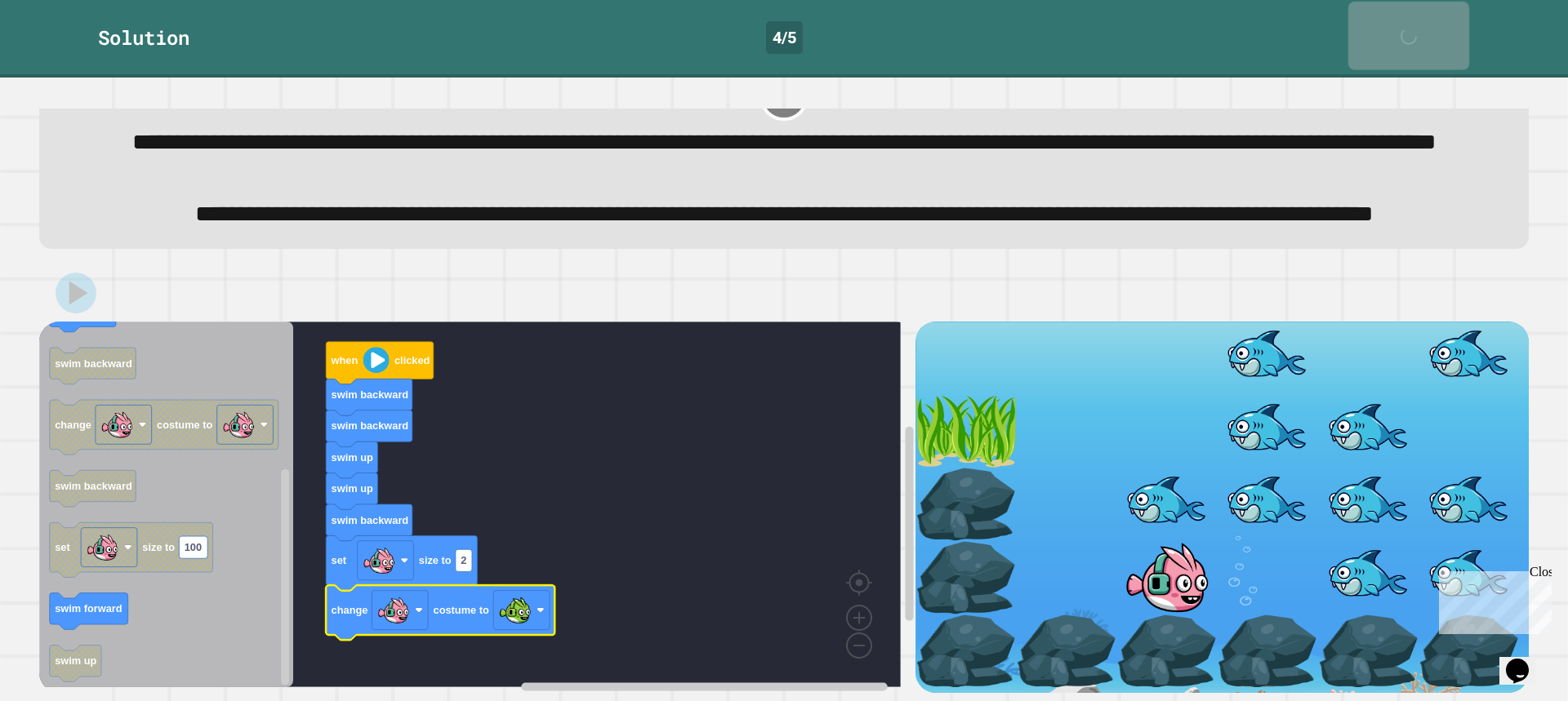
scroll to position [124, 0]
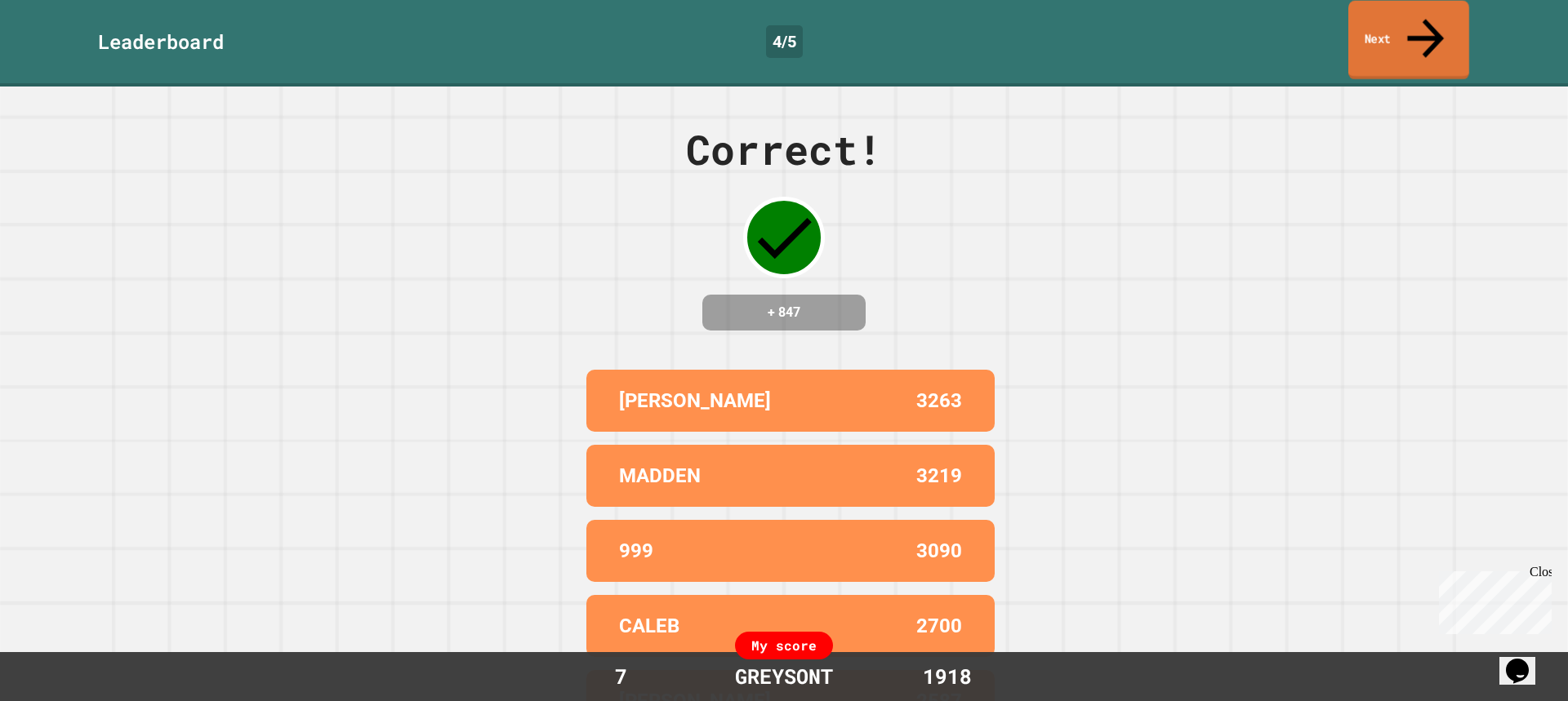
click at [1385, 25] on link "Next" at bounding box center [1409, 41] width 121 height 80
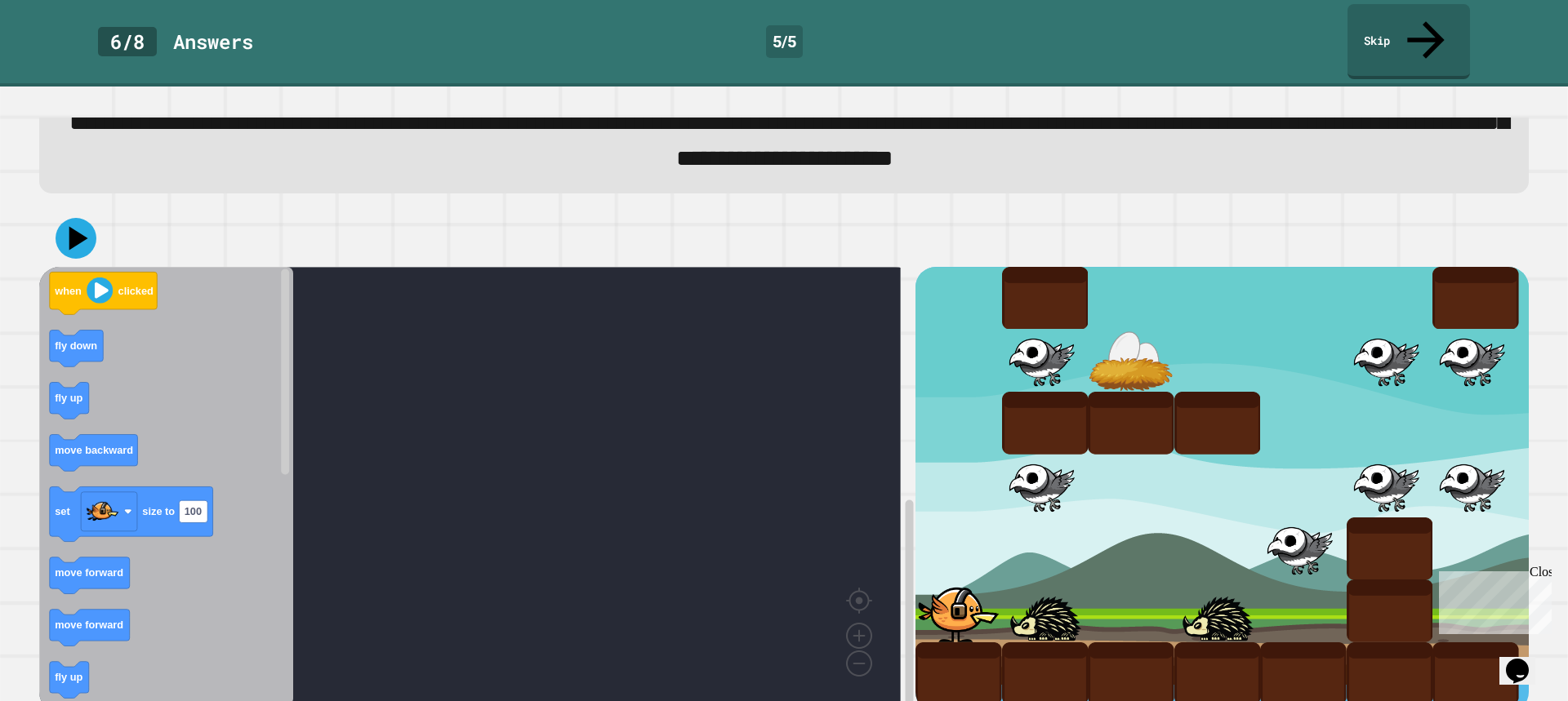
scroll to position [84, 0]
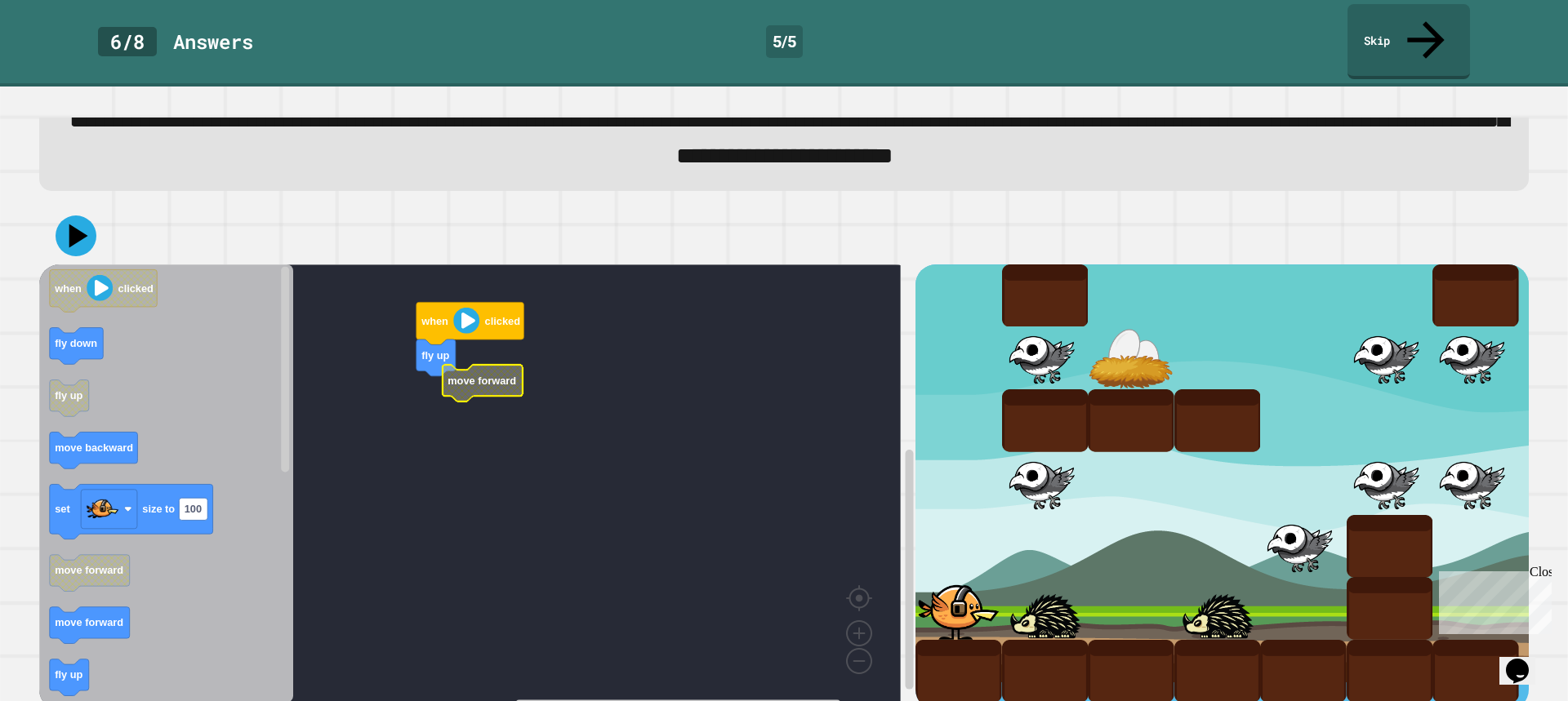
click at [457, 364] on g "when clicked fly up move forward" at bounding box center [482, 484] width 885 height 439
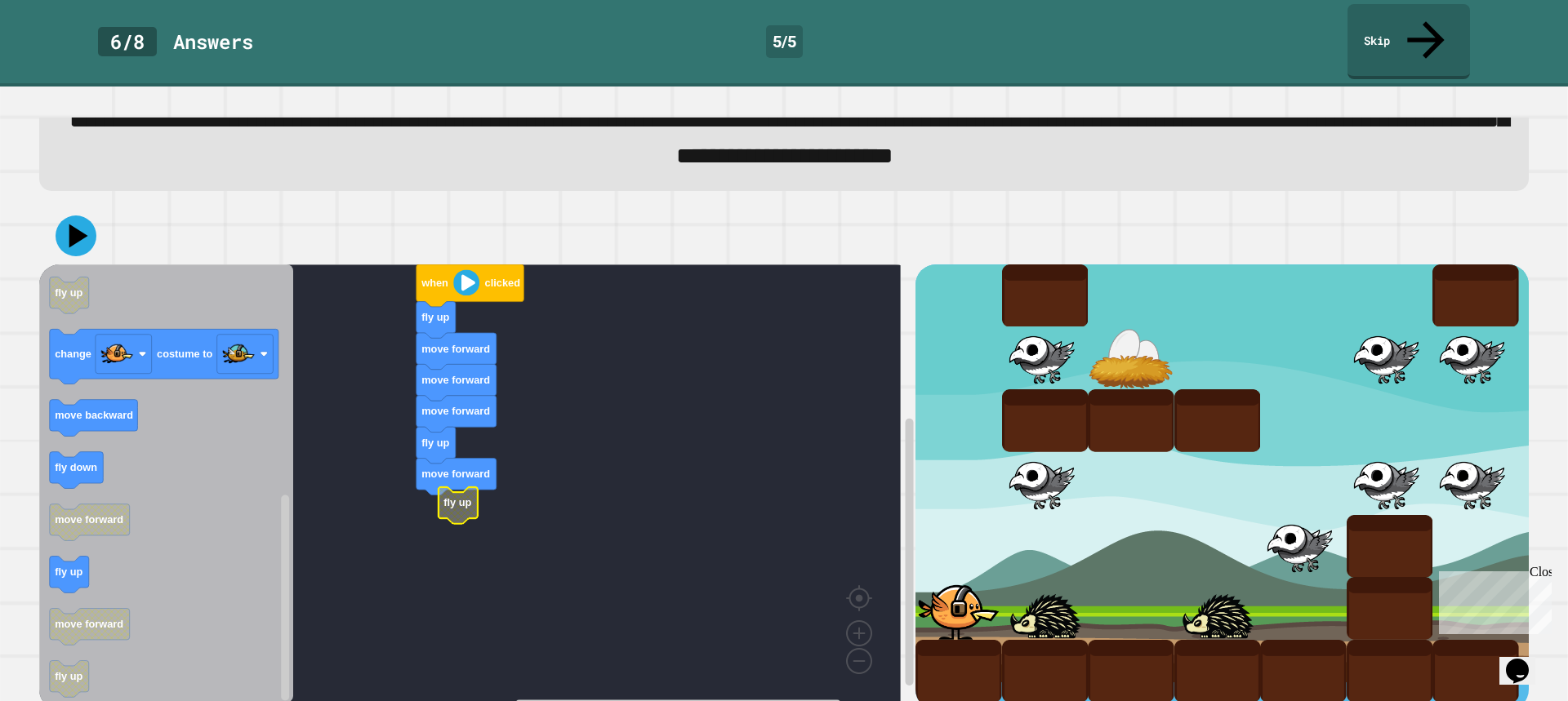
click at [461, 487] on icon "Blockly Workspace" at bounding box center [458, 506] width 39 height 37
click at [351, 563] on div "when clicked fly up move forward move forward move forward fly up move forward …" at bounding box center [477, 487] width 876 height 445
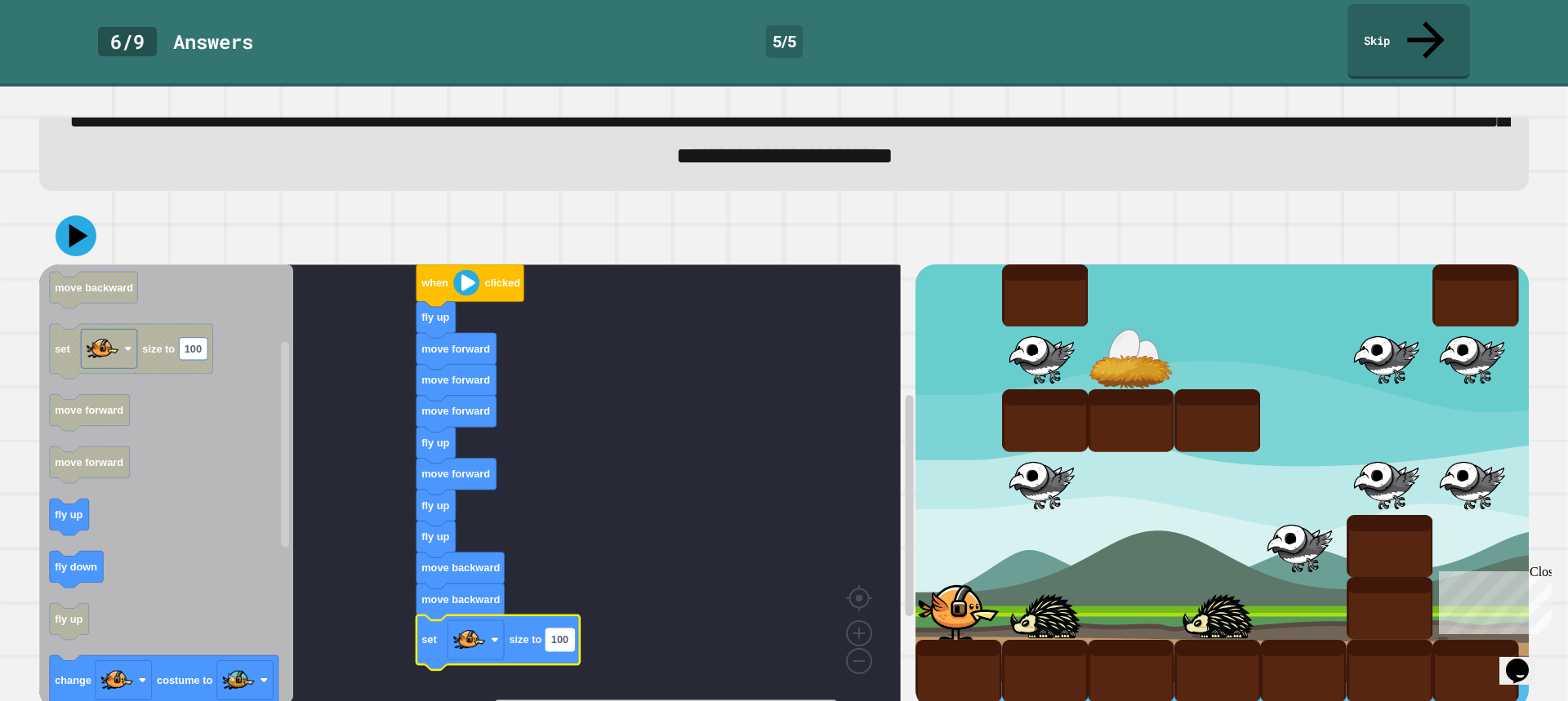
click at [565, 629] on rect "Blockly Workspace" at bounding box center [559, 640] width 29 height 22
type input "*"
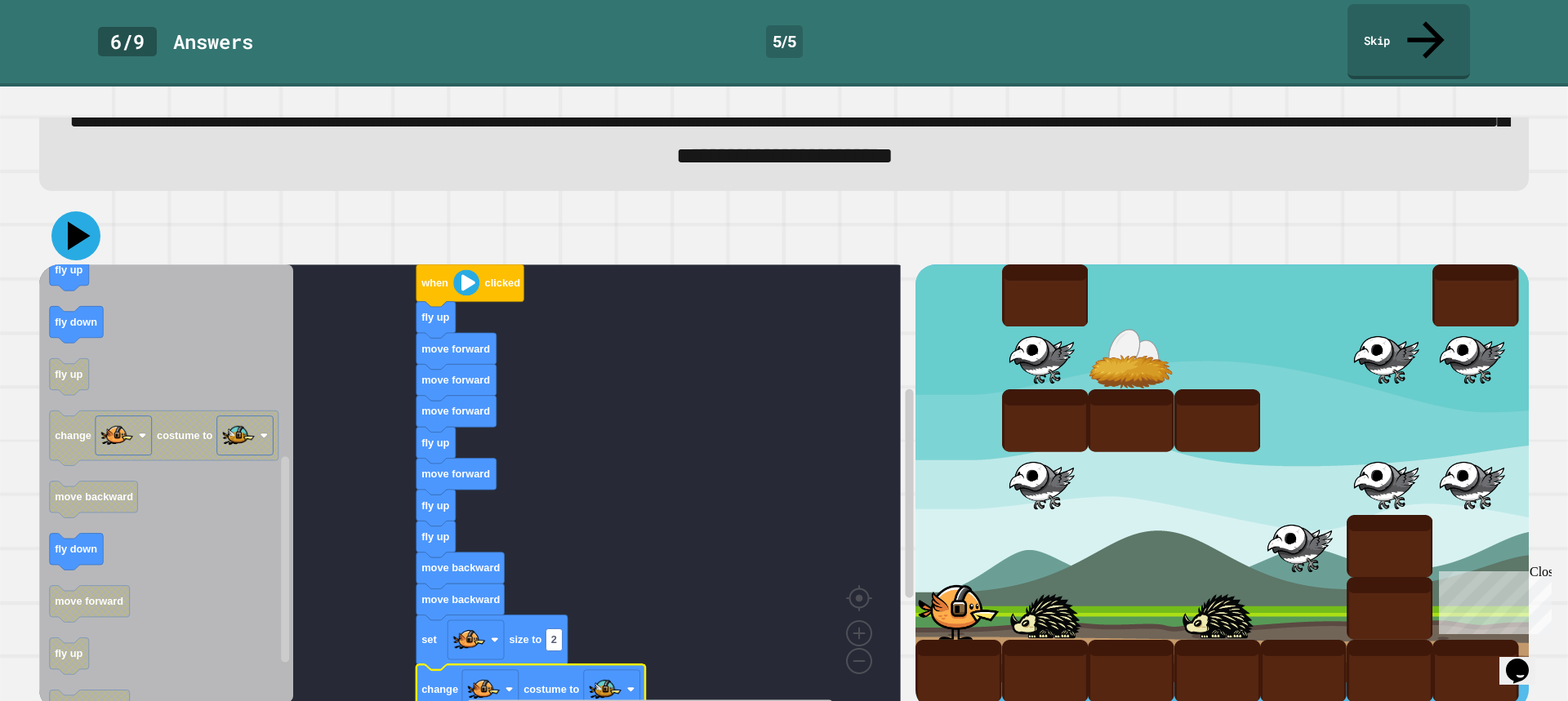
click at [67, 211] on icon at bounding box center [76, 235] width 49 height 49
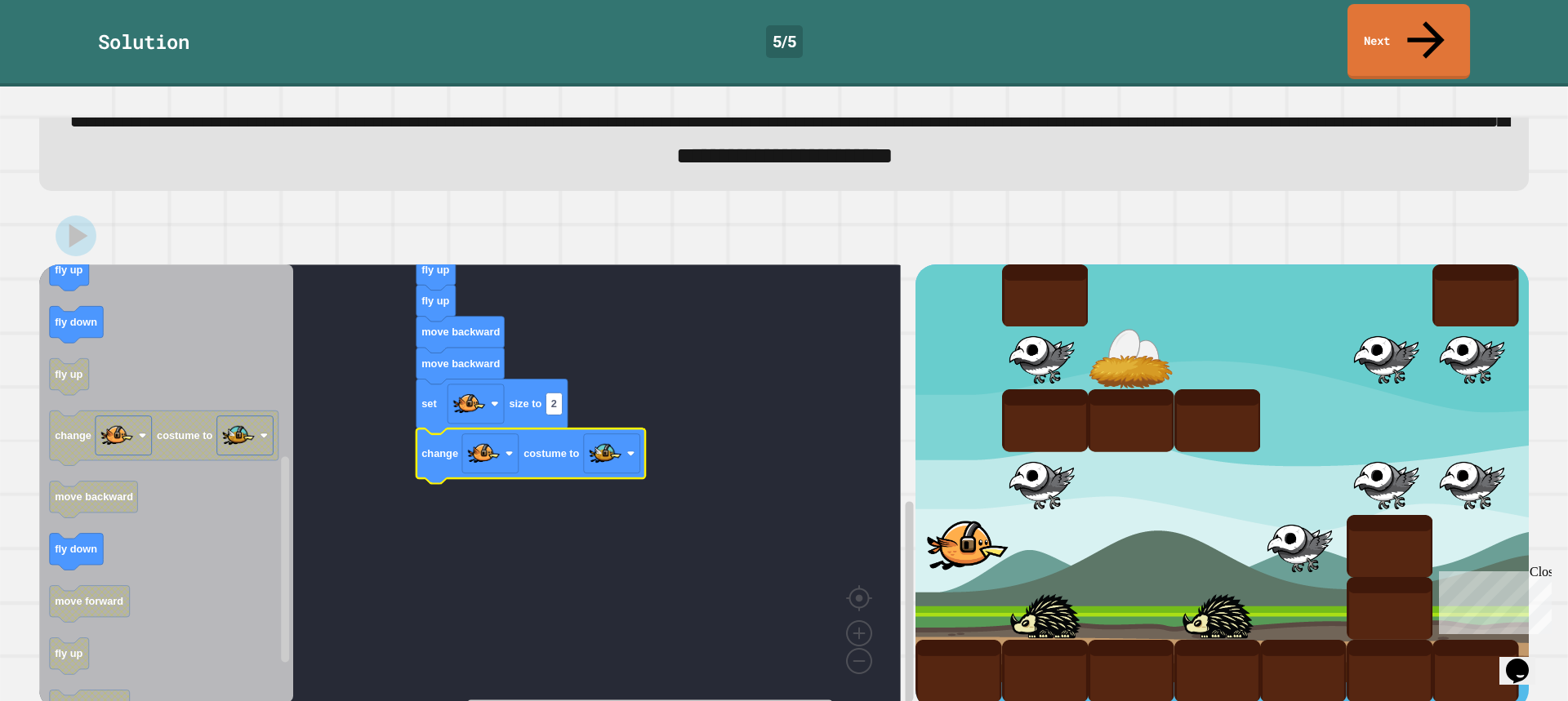
click at [1426, 31] on link "Next" at bounding box center [1409, 41] width 122 height 75
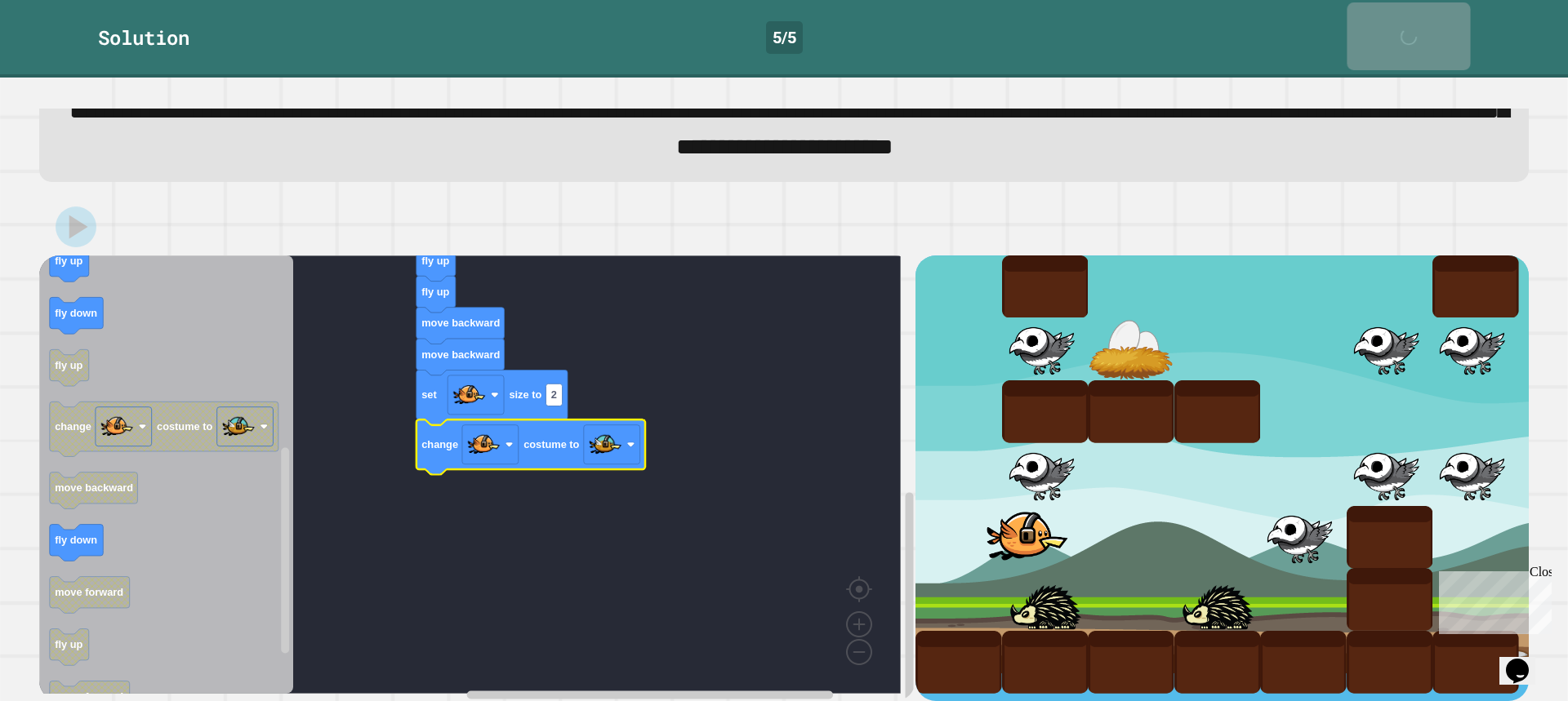
scroll to position [82, 0]
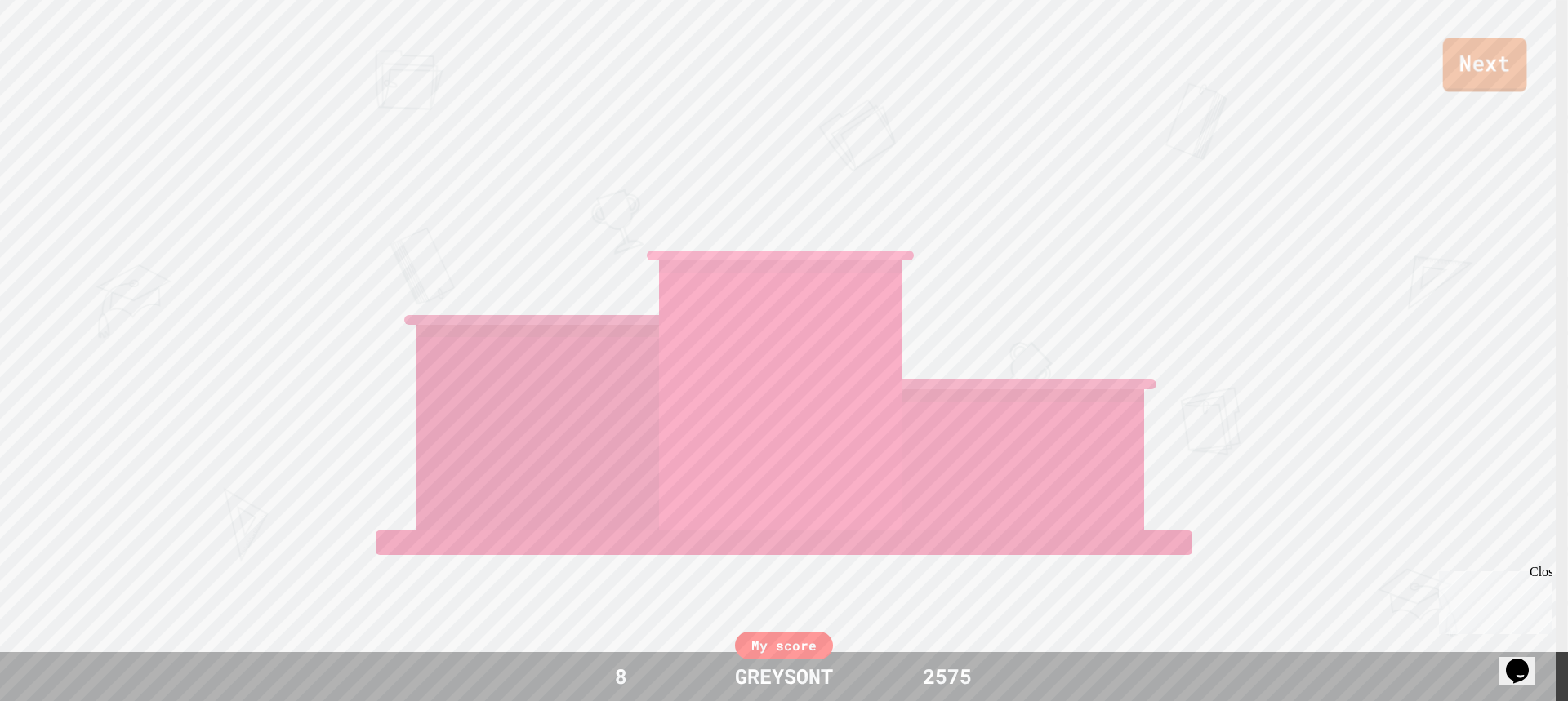
click at [1502, 52] on link "Next" at bounding box center [1485, 65] width 84 height 54
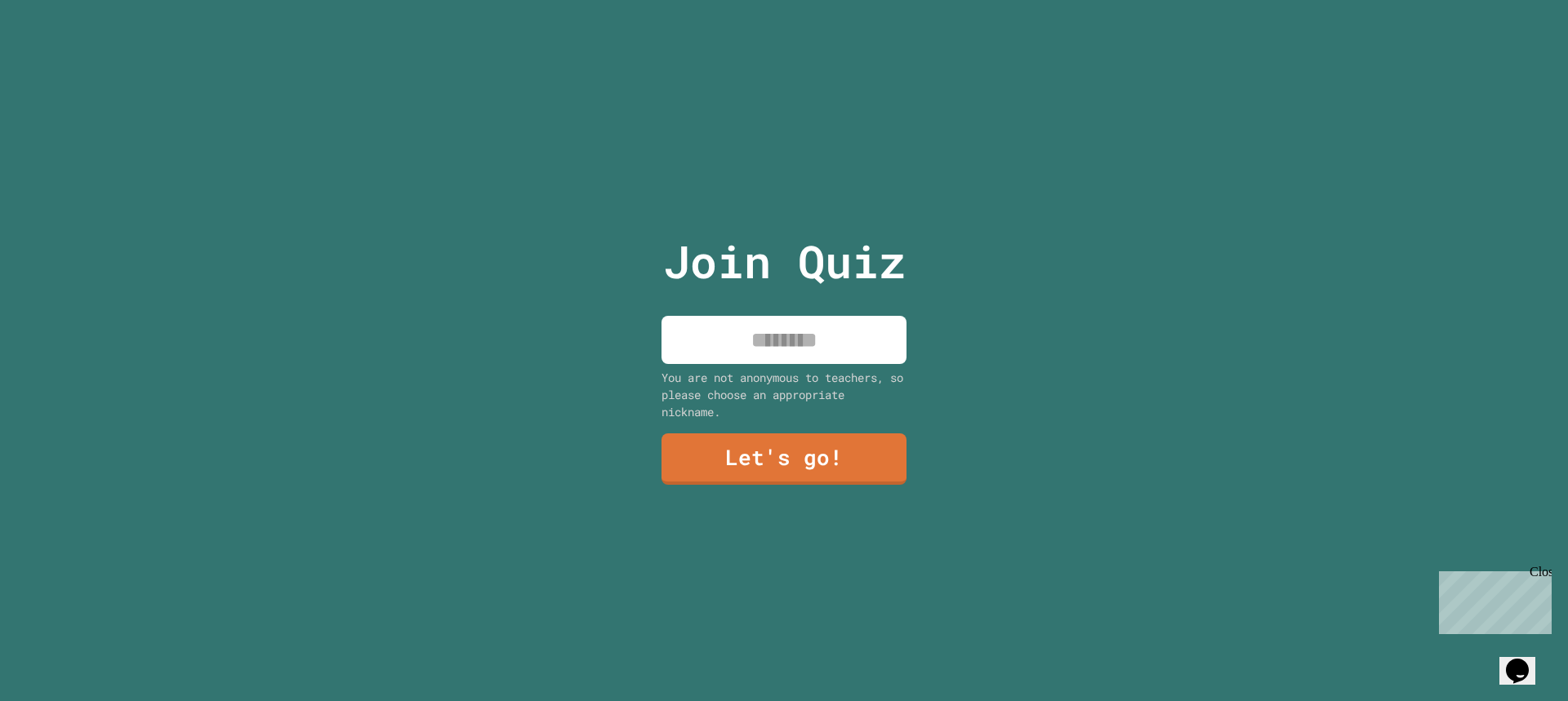
click at [743, 369] on div "You are not anonymous to teachers, so please choose an appropriate nickname." at bounding box center [784, 395] width 245 height 52
click at [728, 331] on input at bounding box center [784, 340] width 245 height 48
type input "********"
click at [741, 473] on link "Let's go!" at bounding box center [784, 457] width 231 height 54
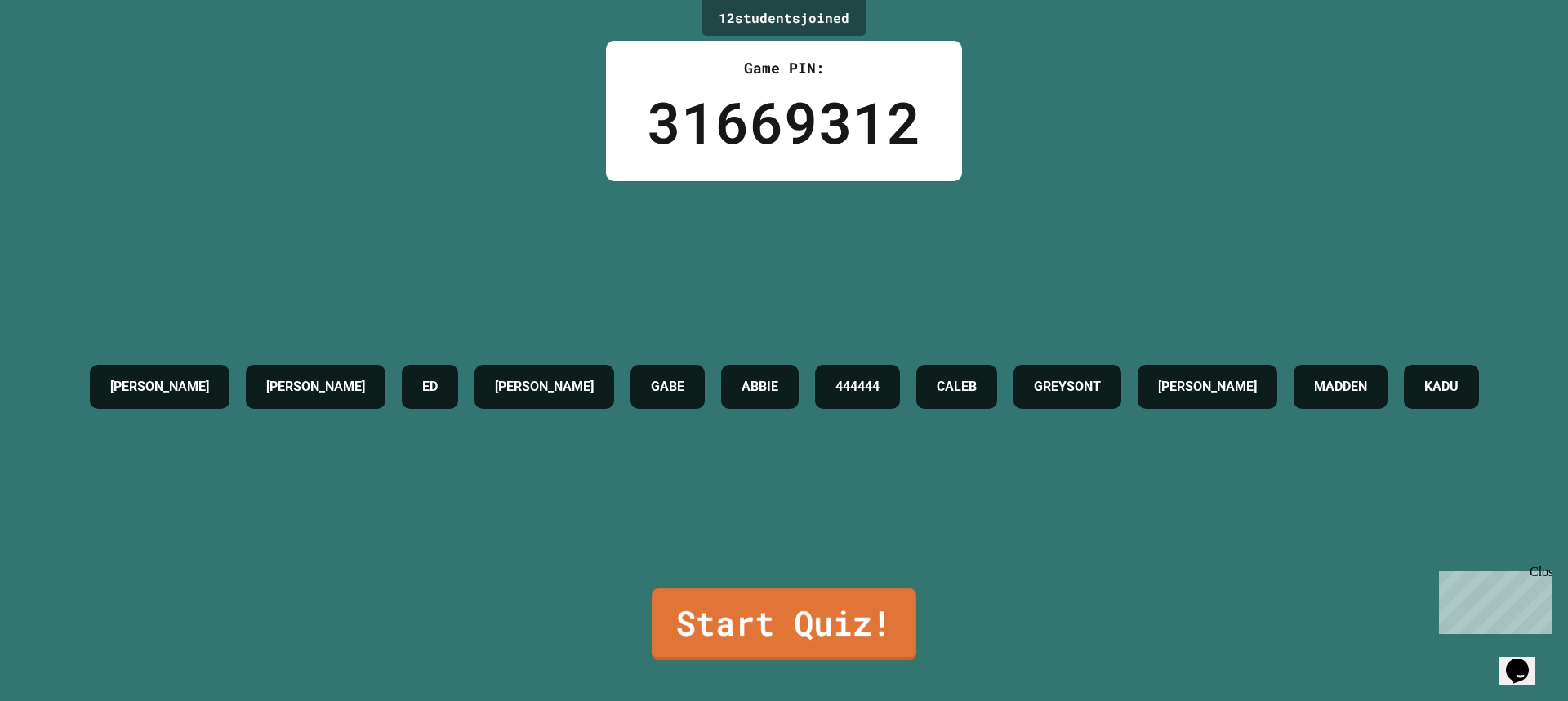
click at [825, 620] on link "Start Quiz!" at bounding box center [784, 625] width 265 height 72
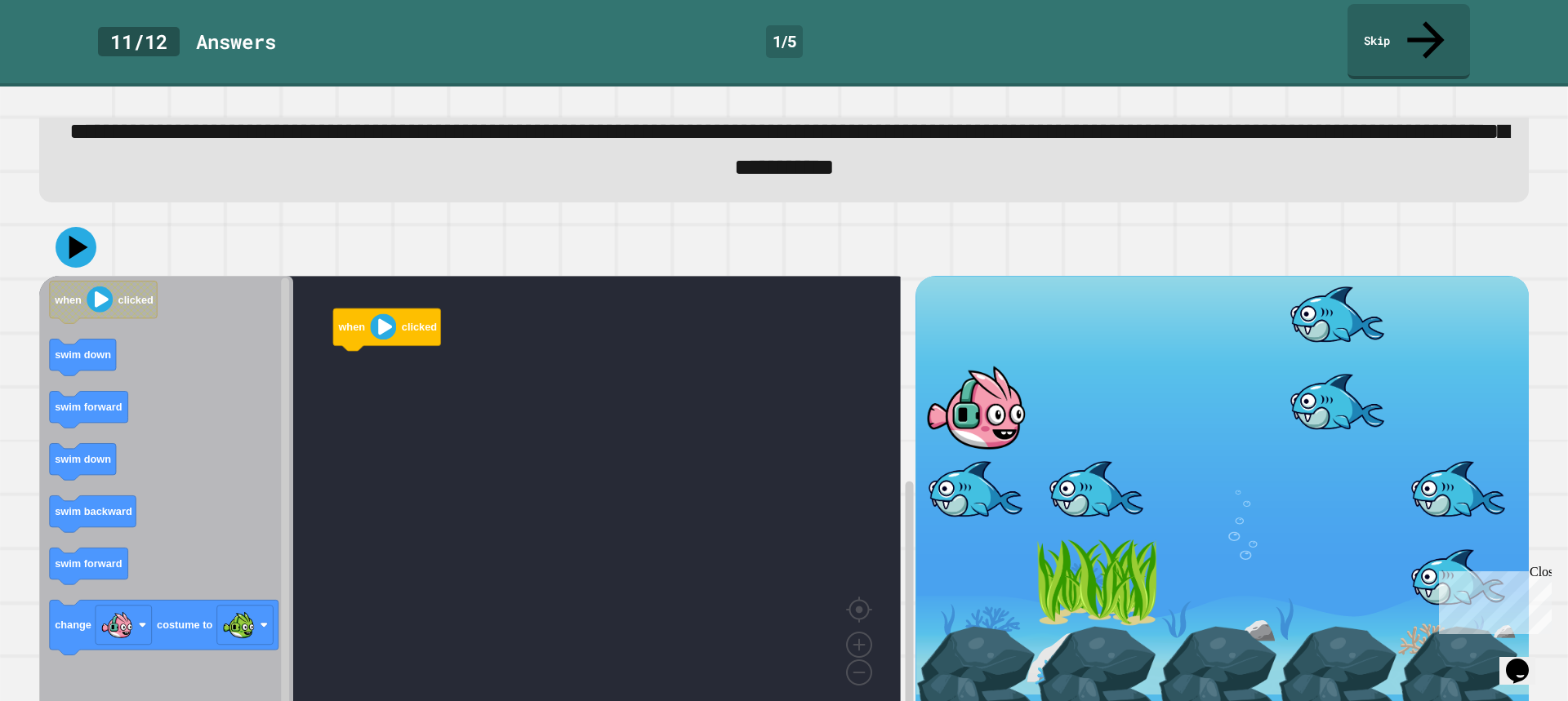
scroll to position [84, 0]
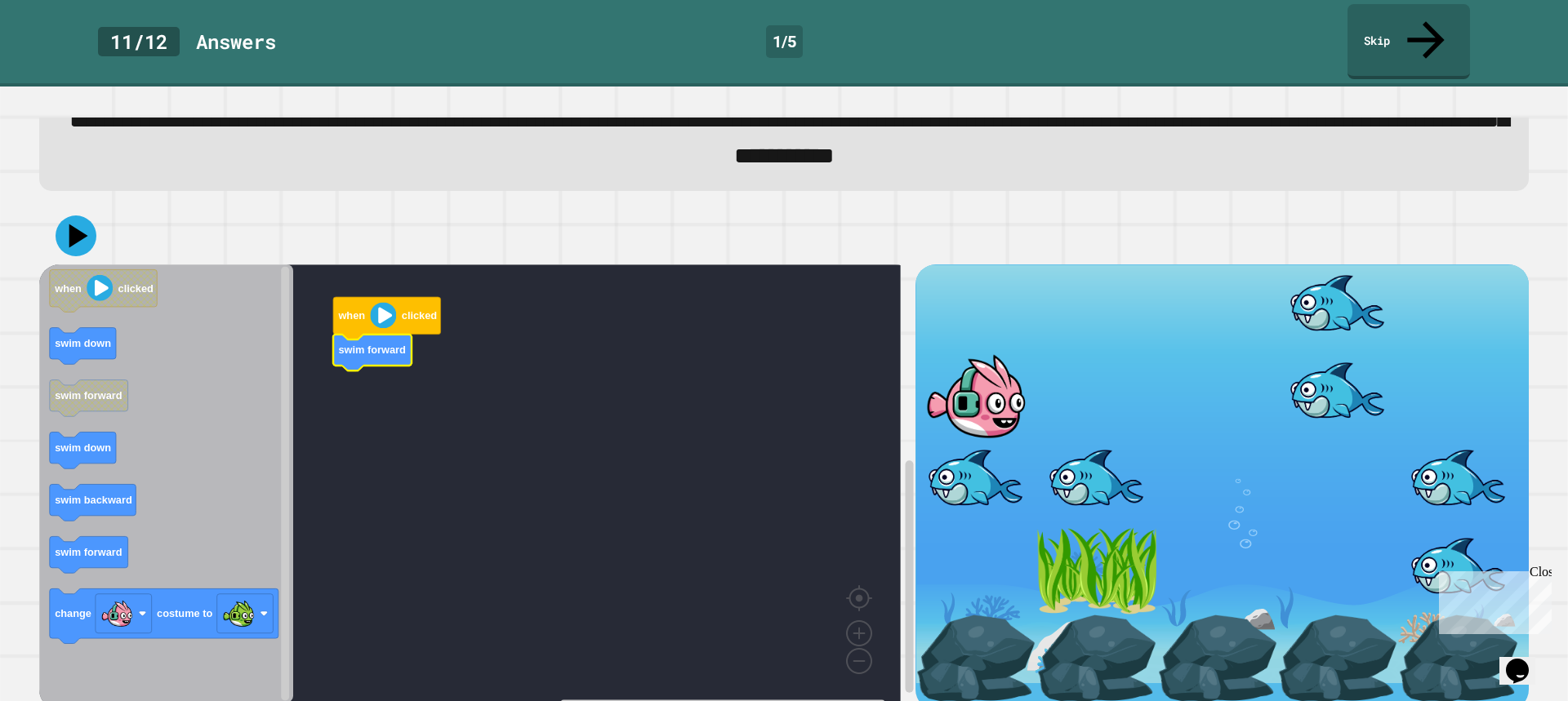
click at [109, 545] on icon "Blockly Workspace" at bounding box center [166, 484] width 254 height 439
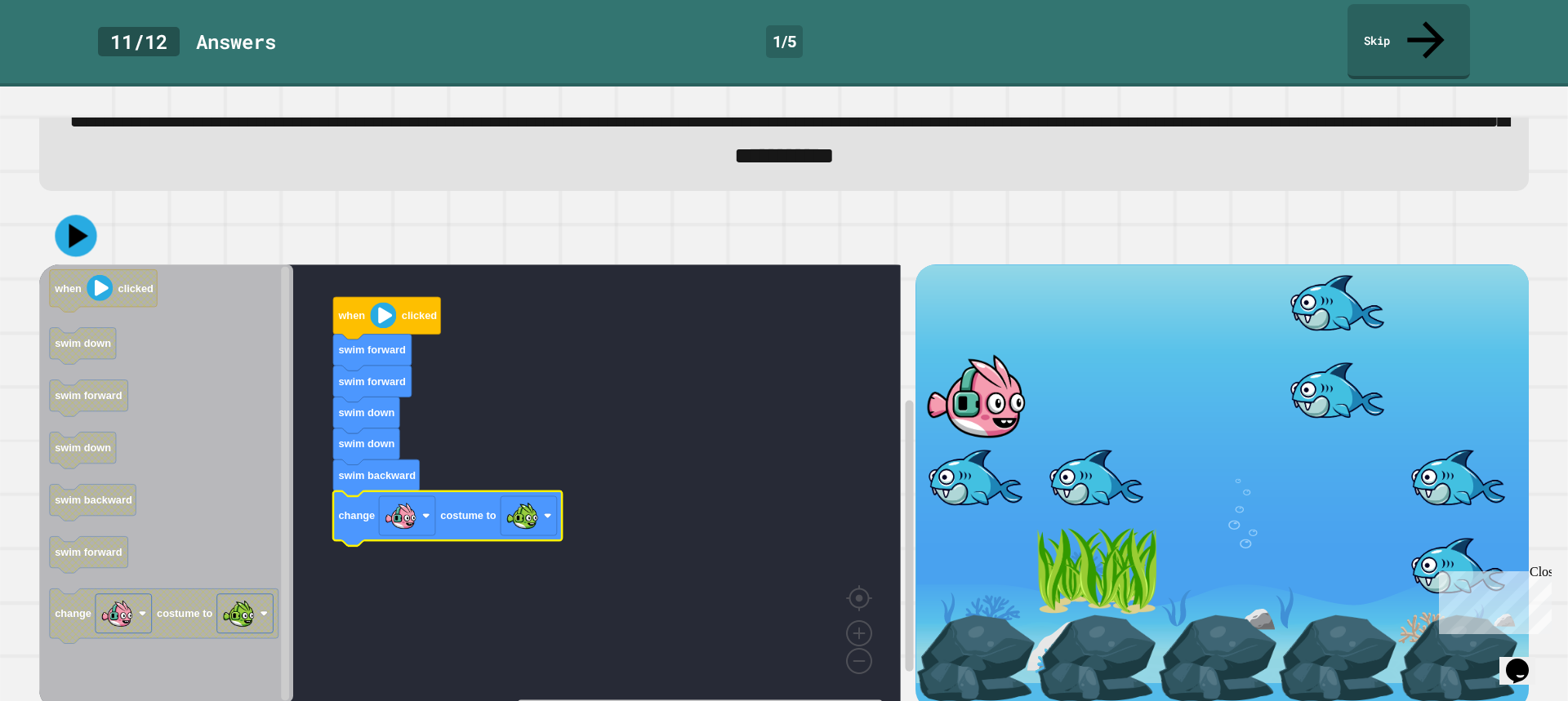
click at [78, 224] on icon at bounding box center [78, 236] width 19 height 24
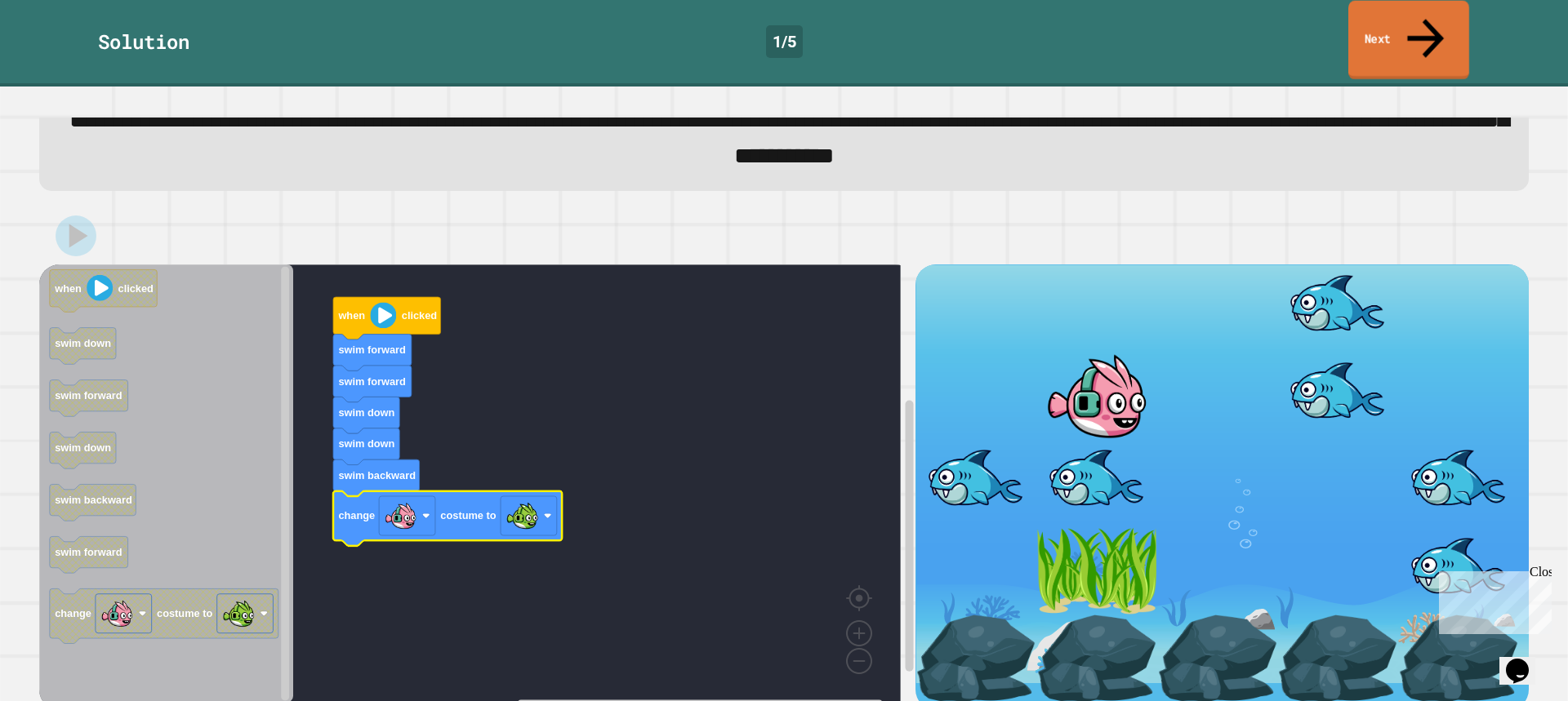
click at [1391, 12] on link "Next" at bounding box center [1409, 41] width 121 height 80
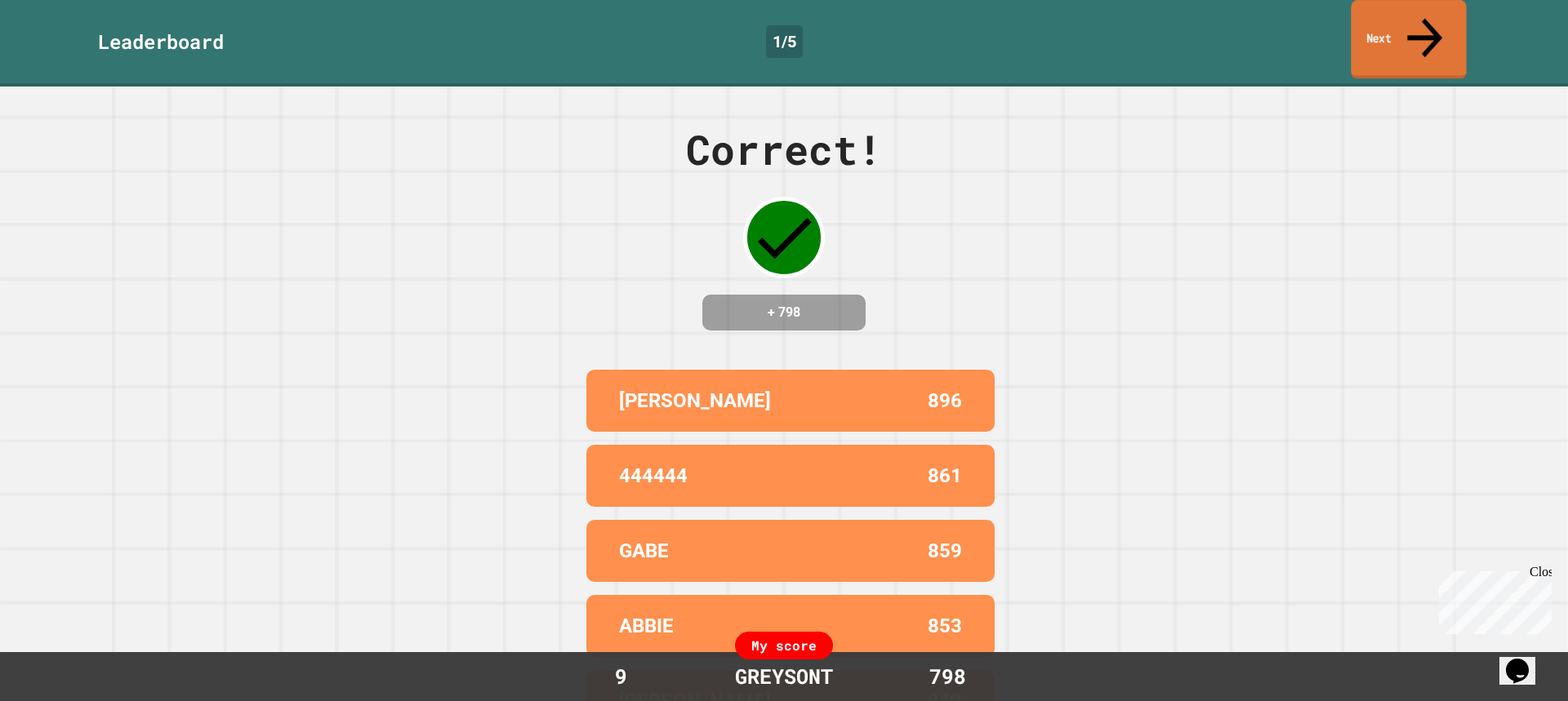
click at [1375, 19] on link "Next" at bounding box center [1408, 40] width 115 height 80
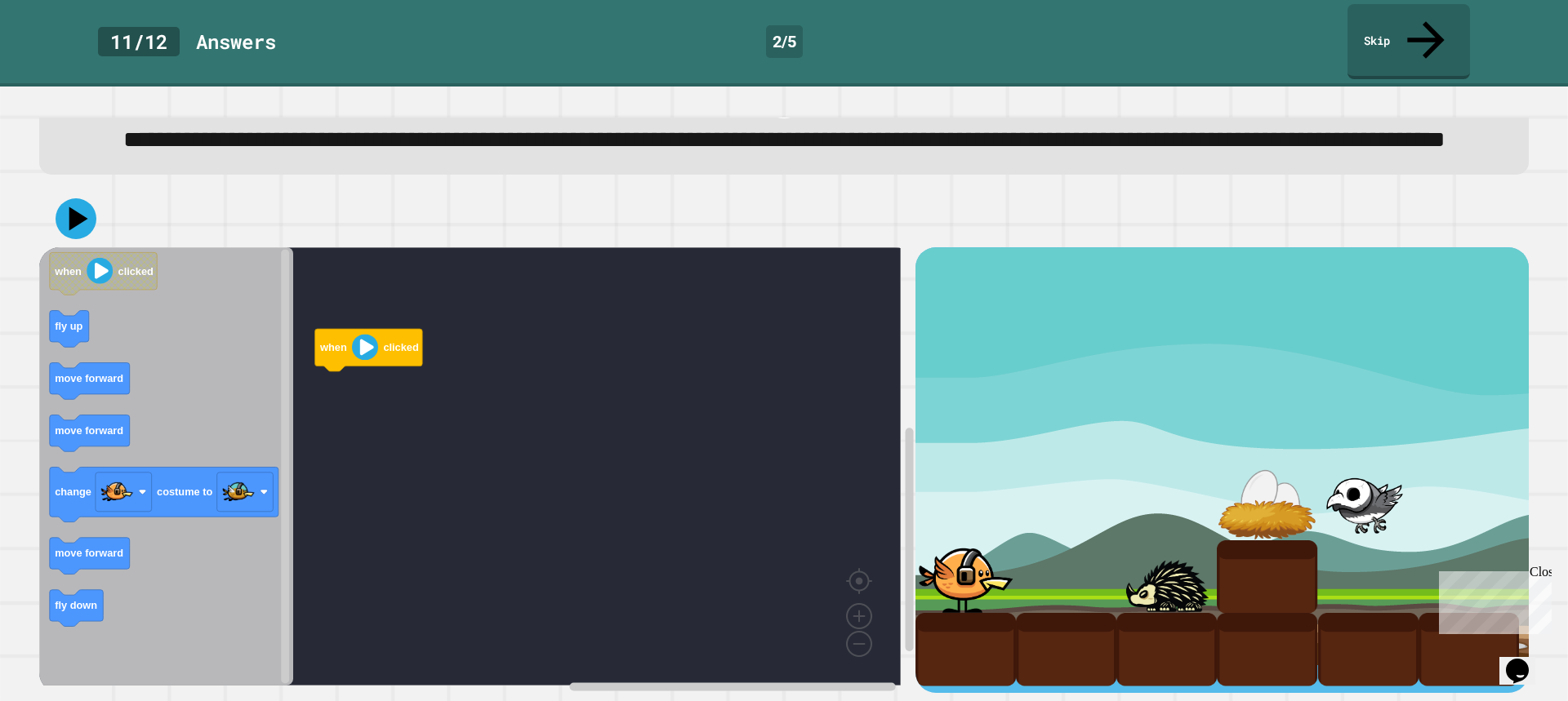
scroll to position [84, 0]
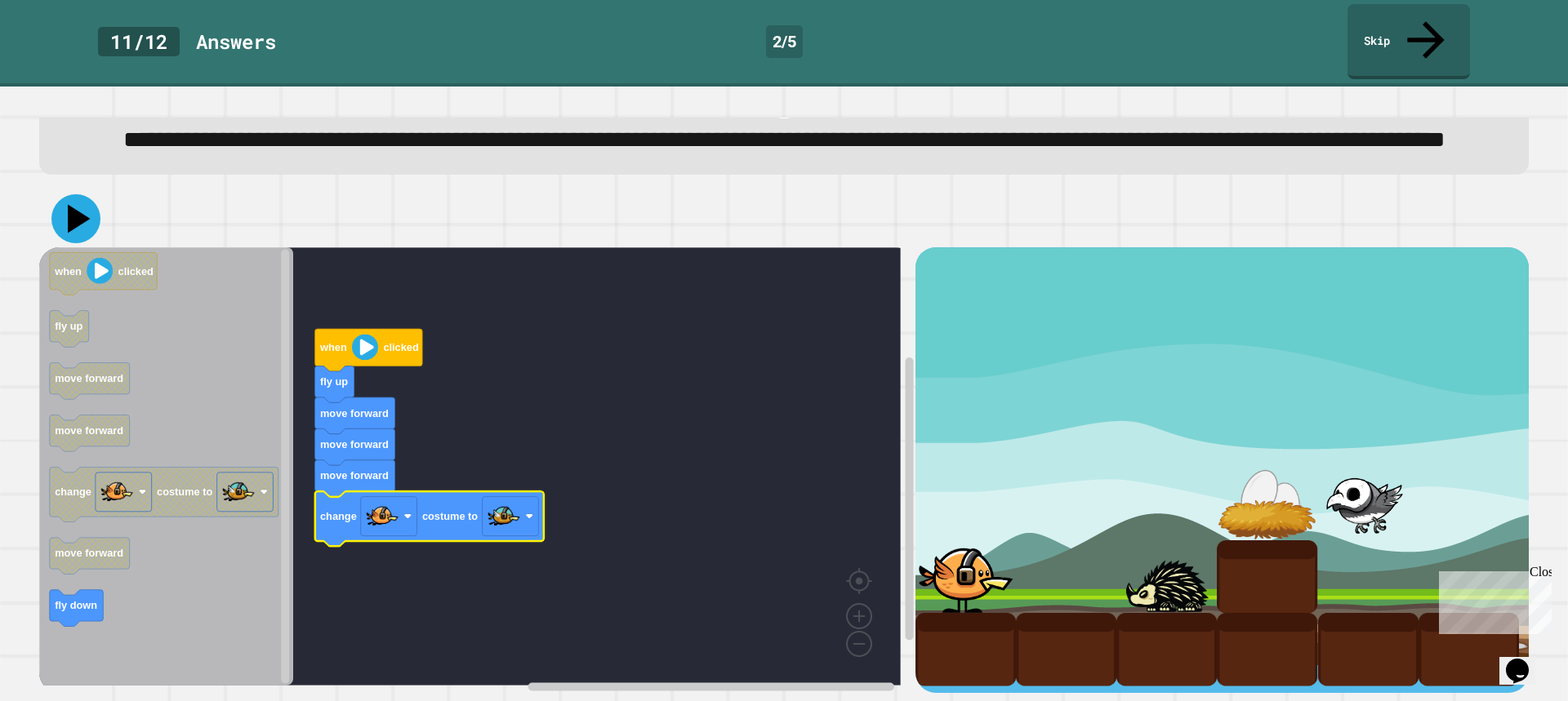
click at [69, 194] on icon at bounding box center [76, 219] width 49 height 49
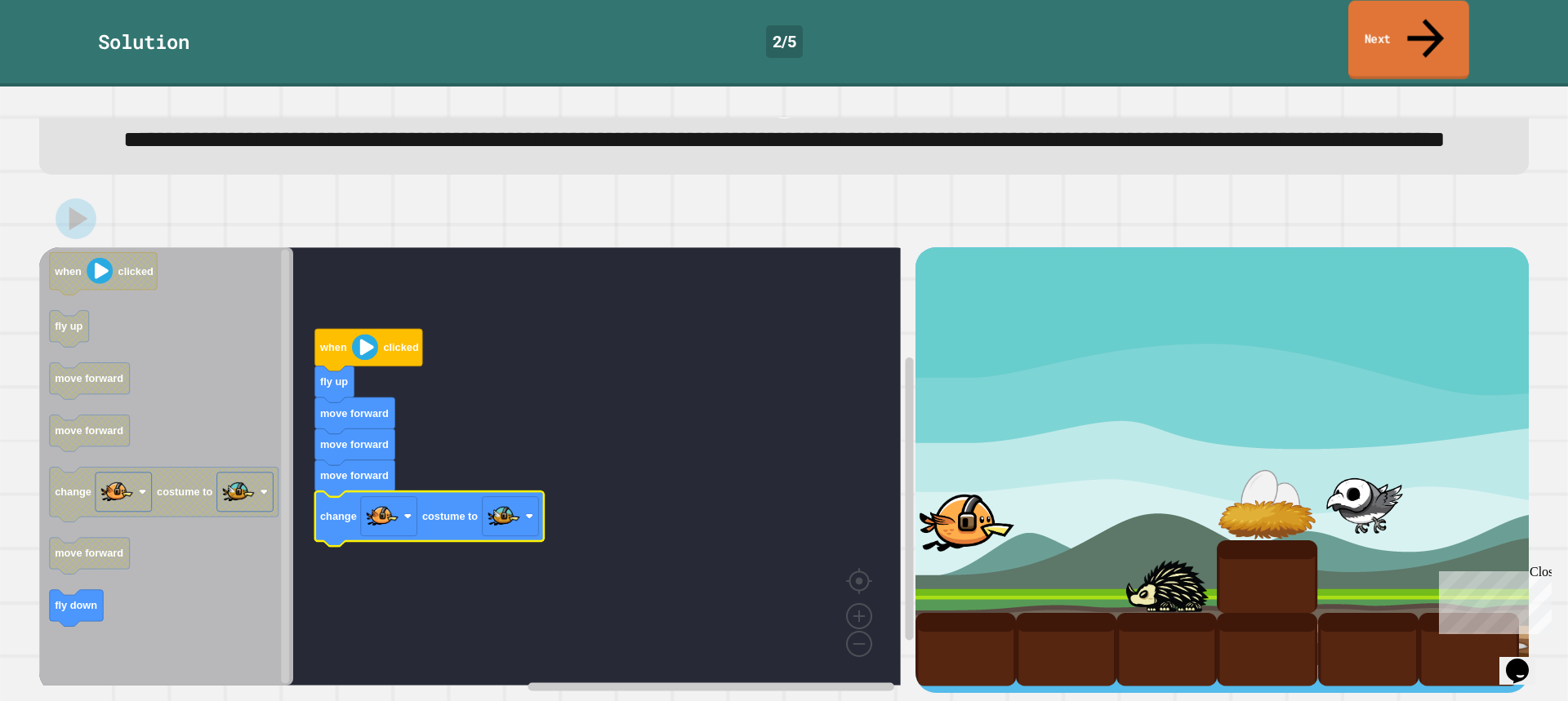
click at [1393, 25] on link "Next" at bounding box center [1409, 41] width 121 height 80
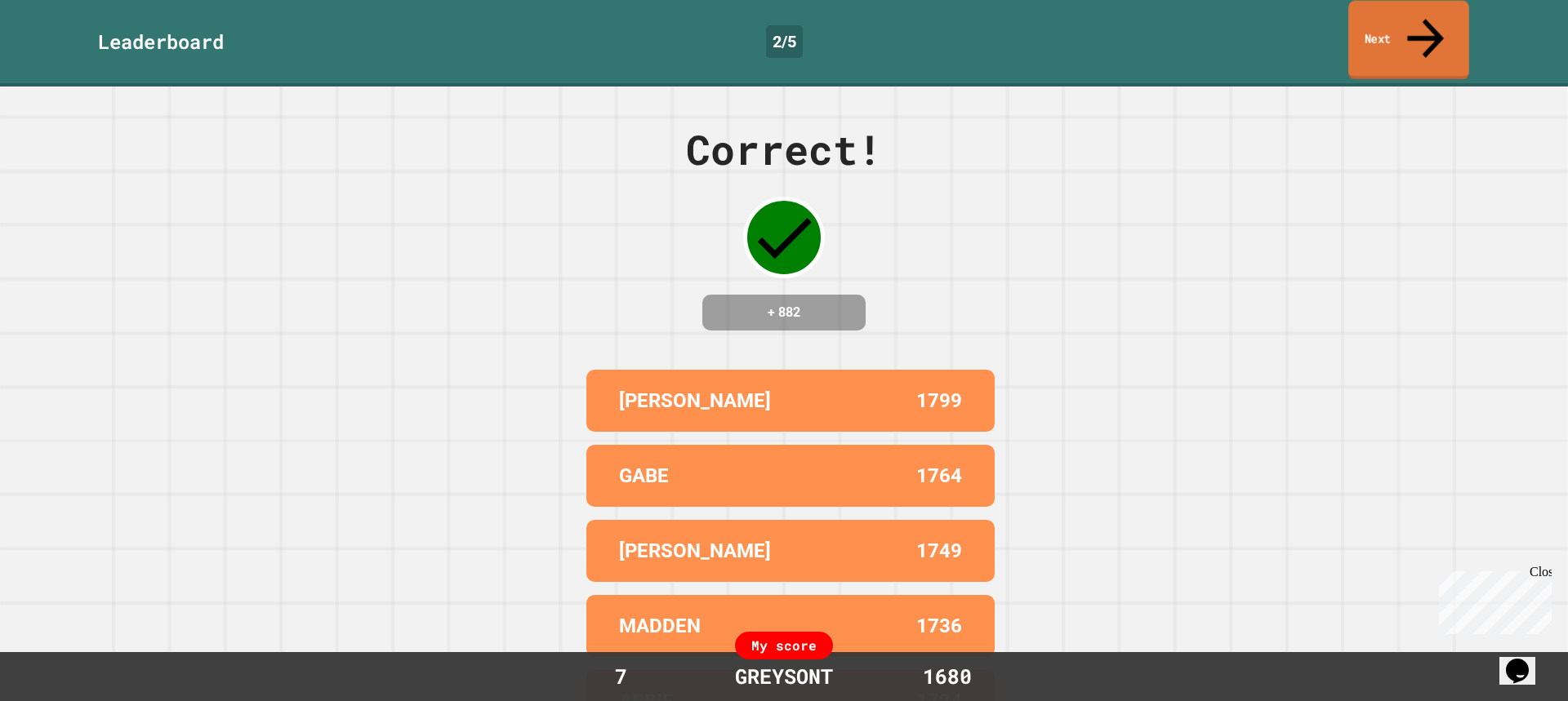
click at [1388, 41] on div "Leaderboard 2 / 5 Next" at bounding box center [784, 43] width 1568 height 86
click at [1380, 17] on link "Next" at bounding box center [1409, 41] width 121 height 80
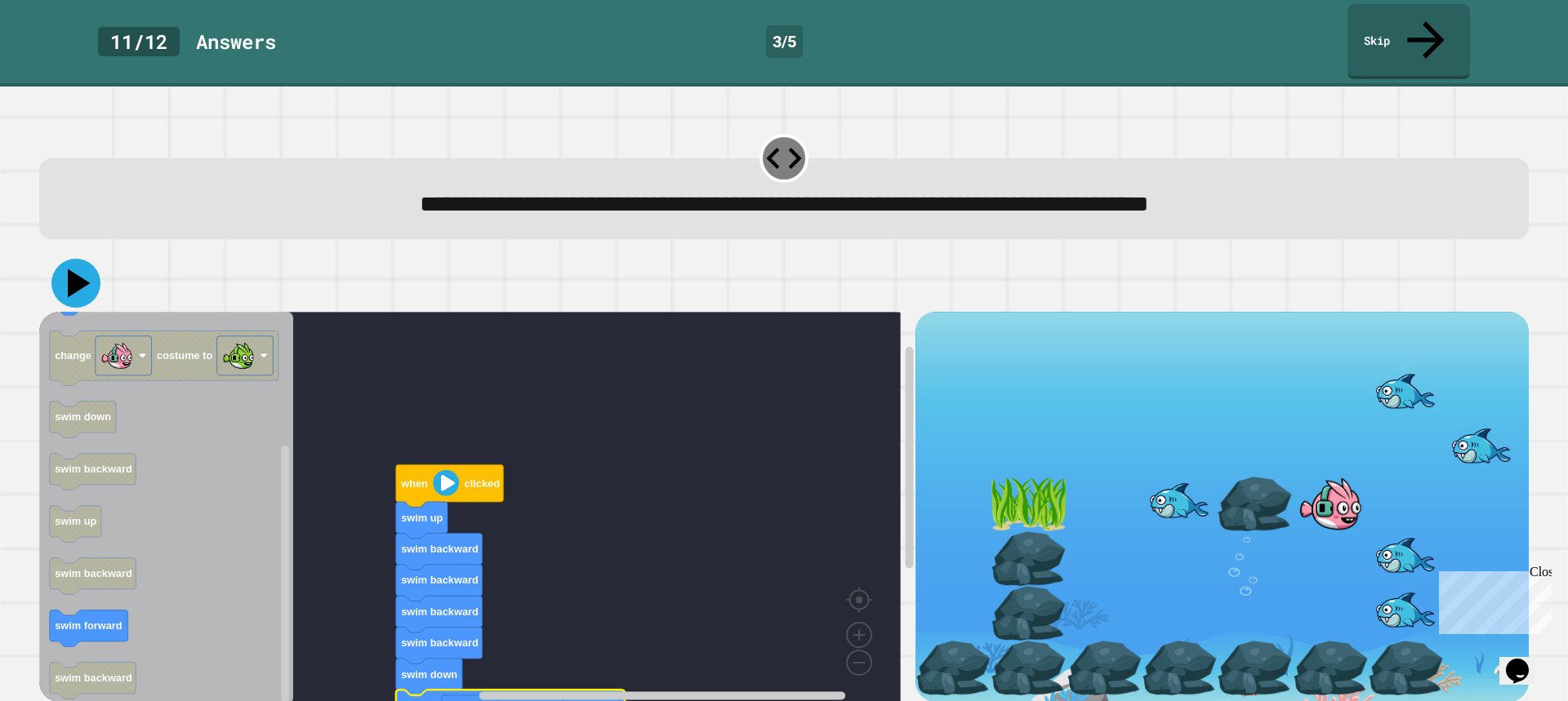
click at [80, 259] on icon at bounding box center [76, 283] width 49 height 49
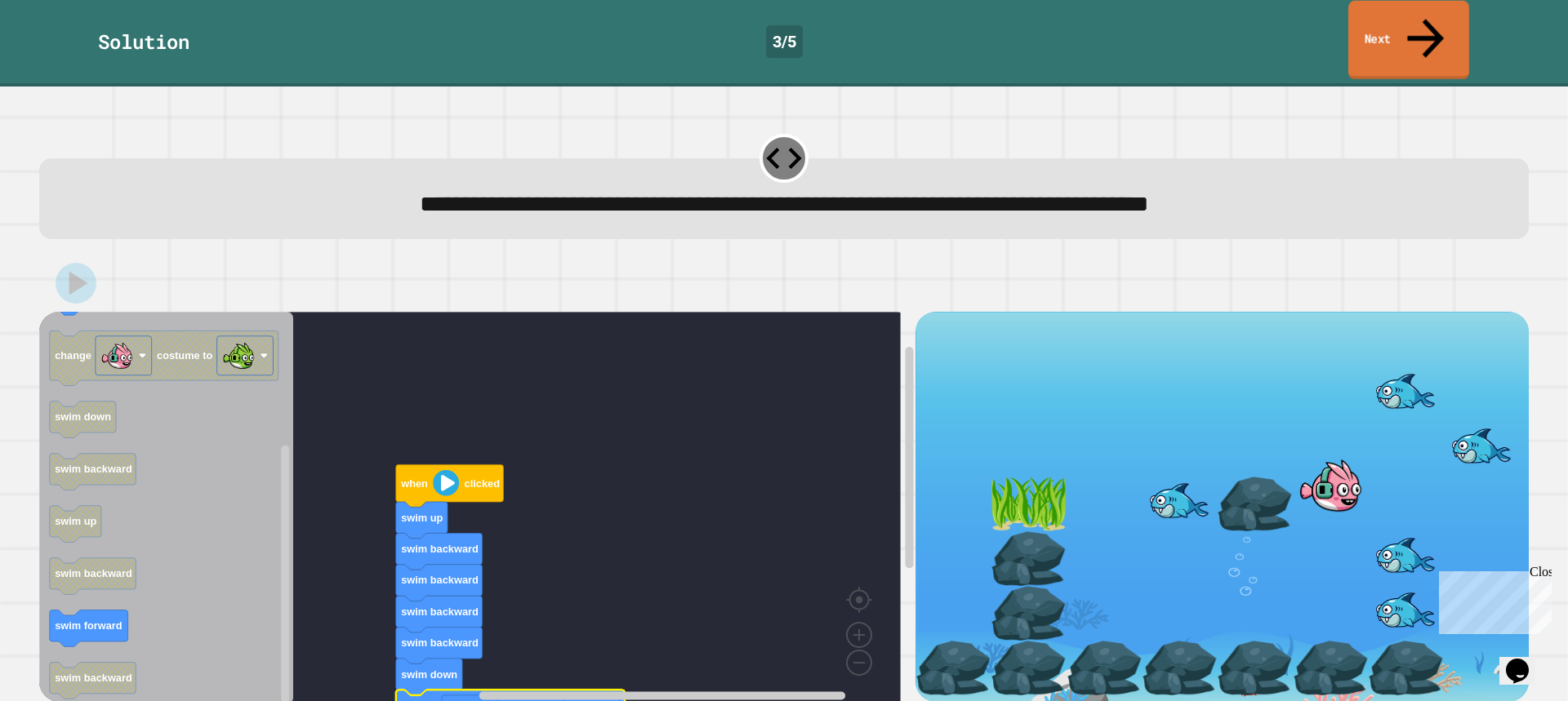
click at [1392, 19] on link "Next" at bounding box center [1409, 41] width 121 height 80
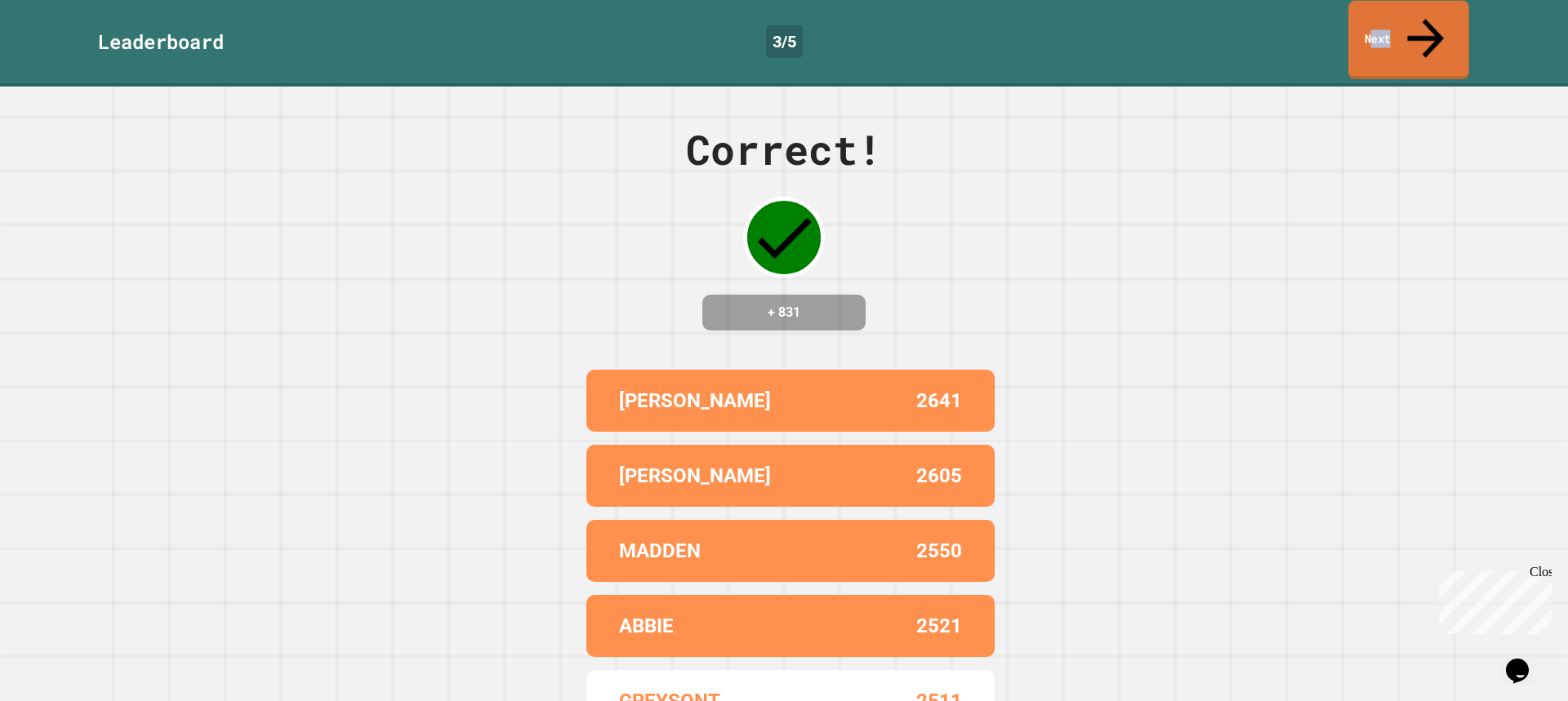
click at [1392, 27] on link "Next" at bounding box center [1409, 41] width 121 height 80
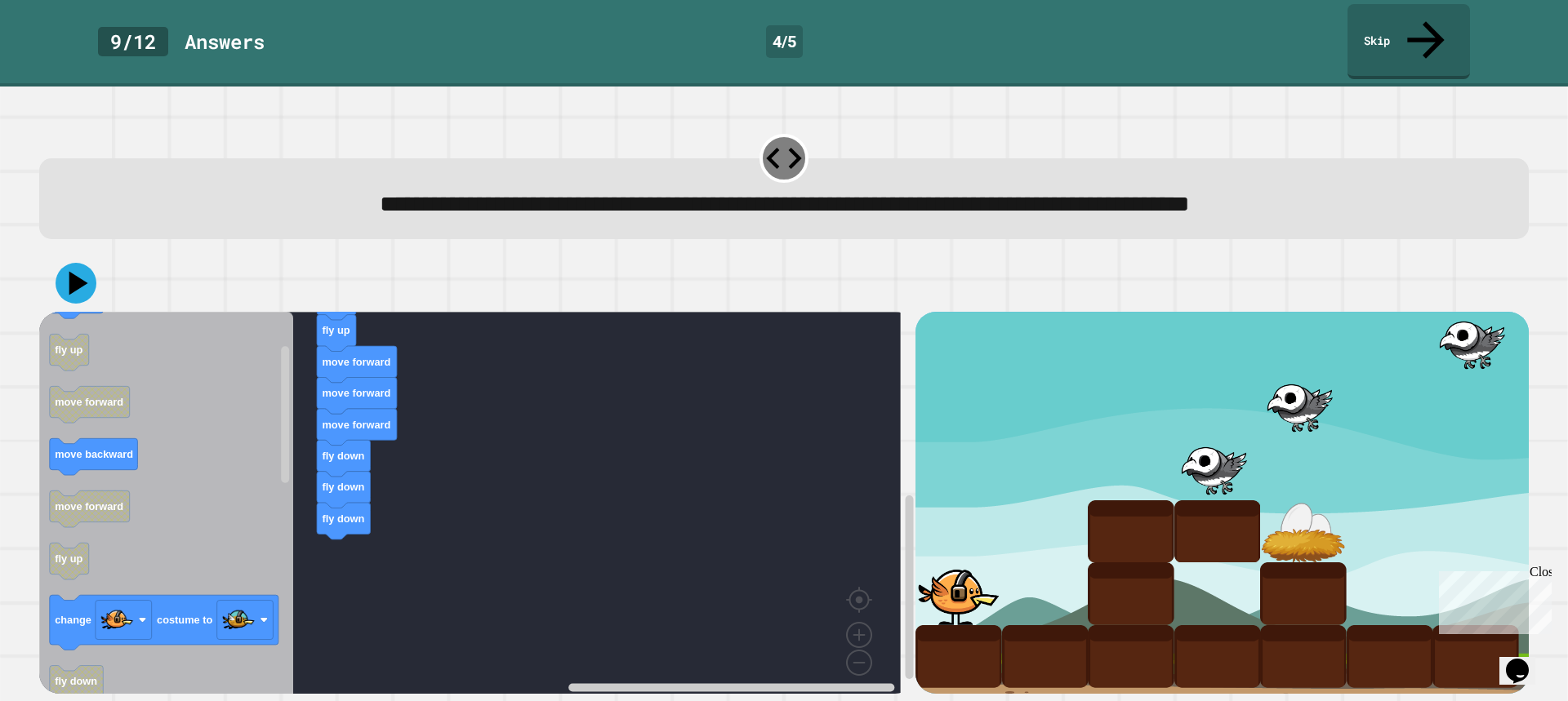
click at [309, 501] on div "when clicked fly up fly up move forward move forward fly up fly up move forward…" at bounding box center [477, 503] width 876 height 382
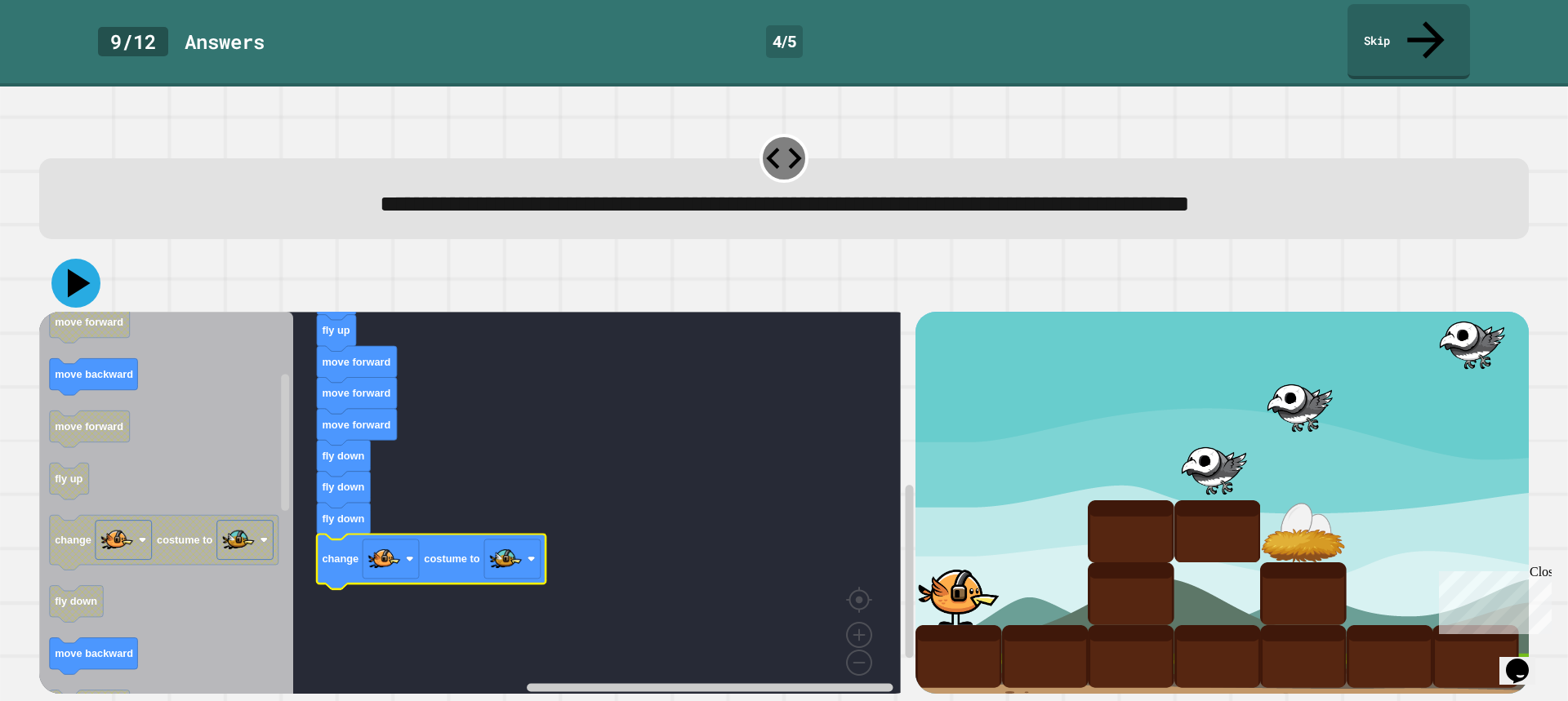
drag, startPoint x: 67, startPoint y: 236, endPoint x: 331, endPoint y: 270, distance: 266.2
click at [70, 259] on icon at bounding box center [76, 283] width 49 height 49
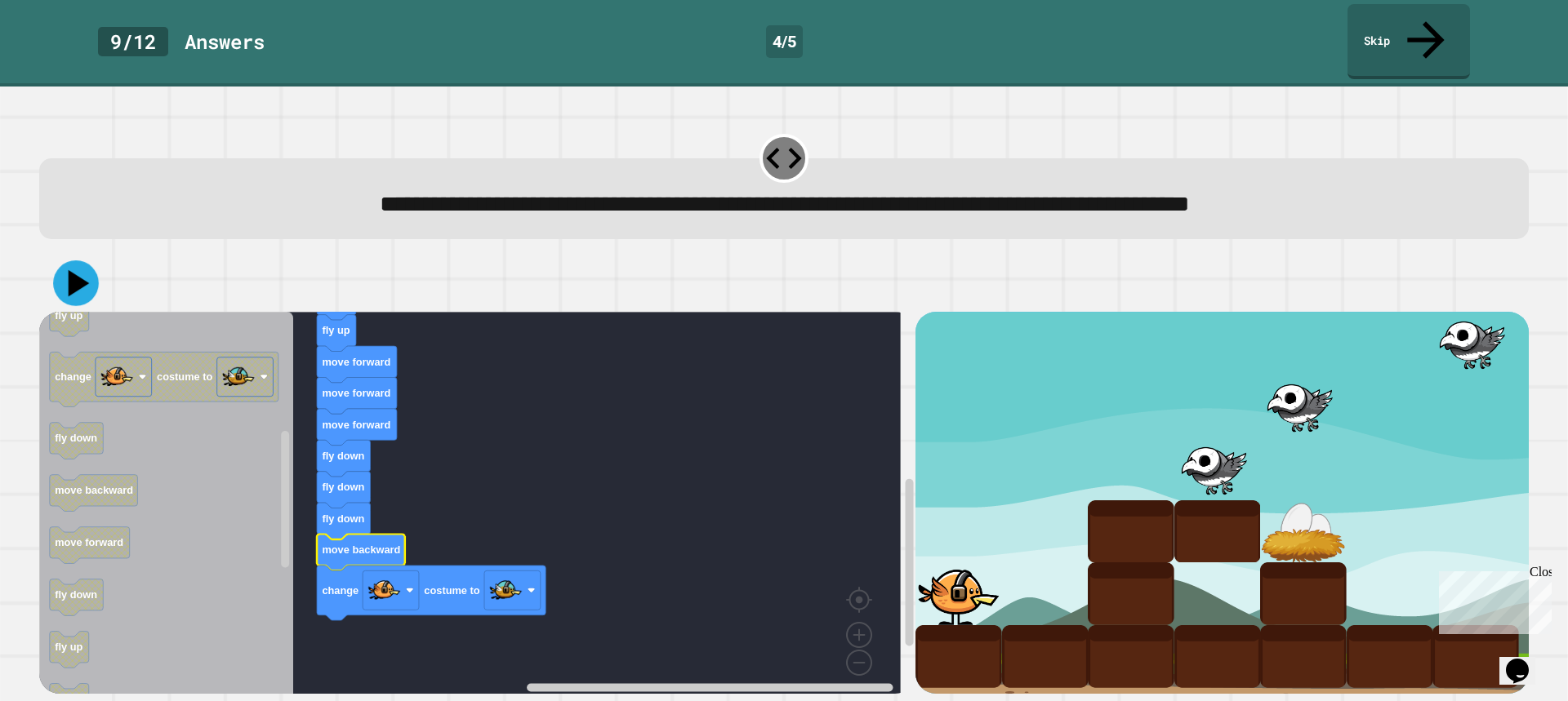
click at [94, 268] on icon at bounding box center [75, 282] width 45 height 45
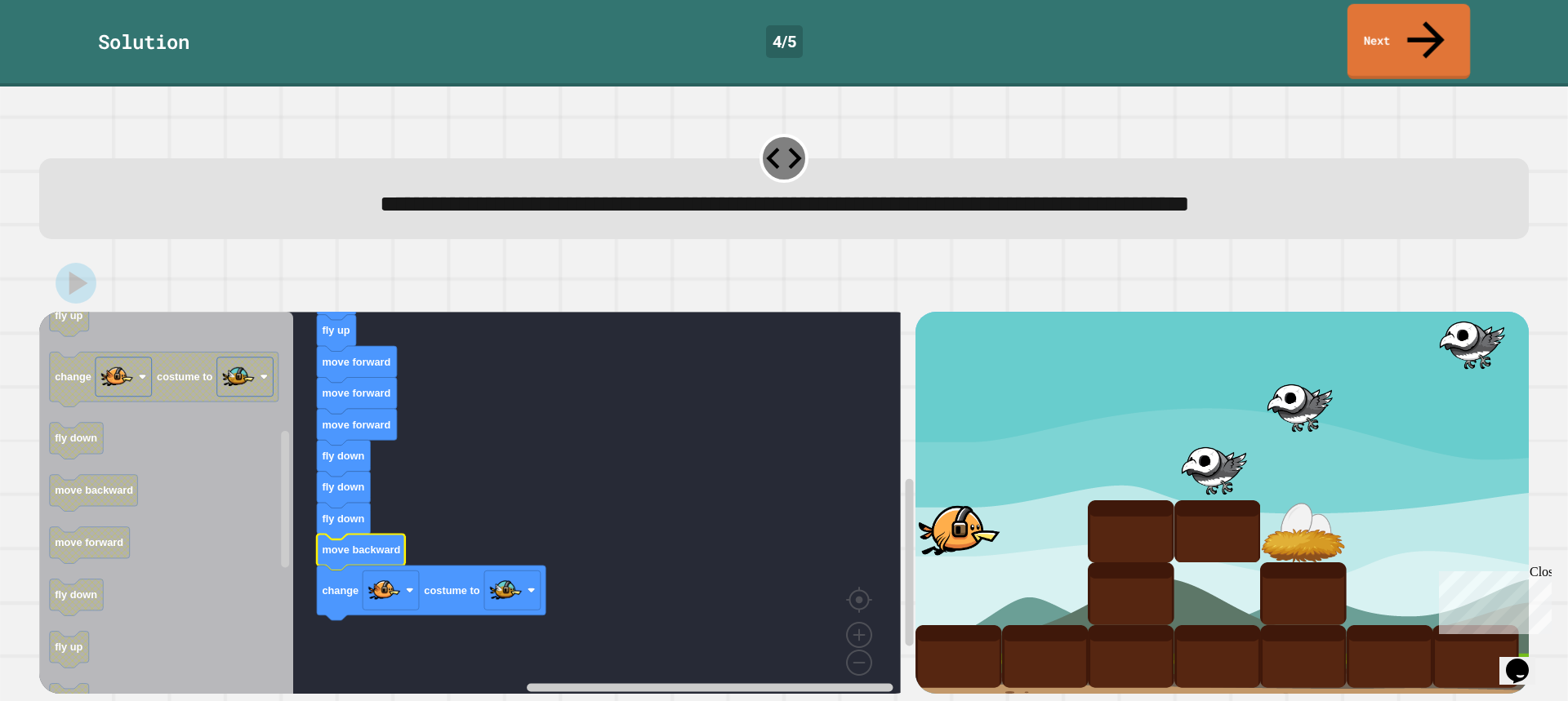
click at [1410, 22] on link "Next" at bounding box center [1409, 41] width 122 height 75
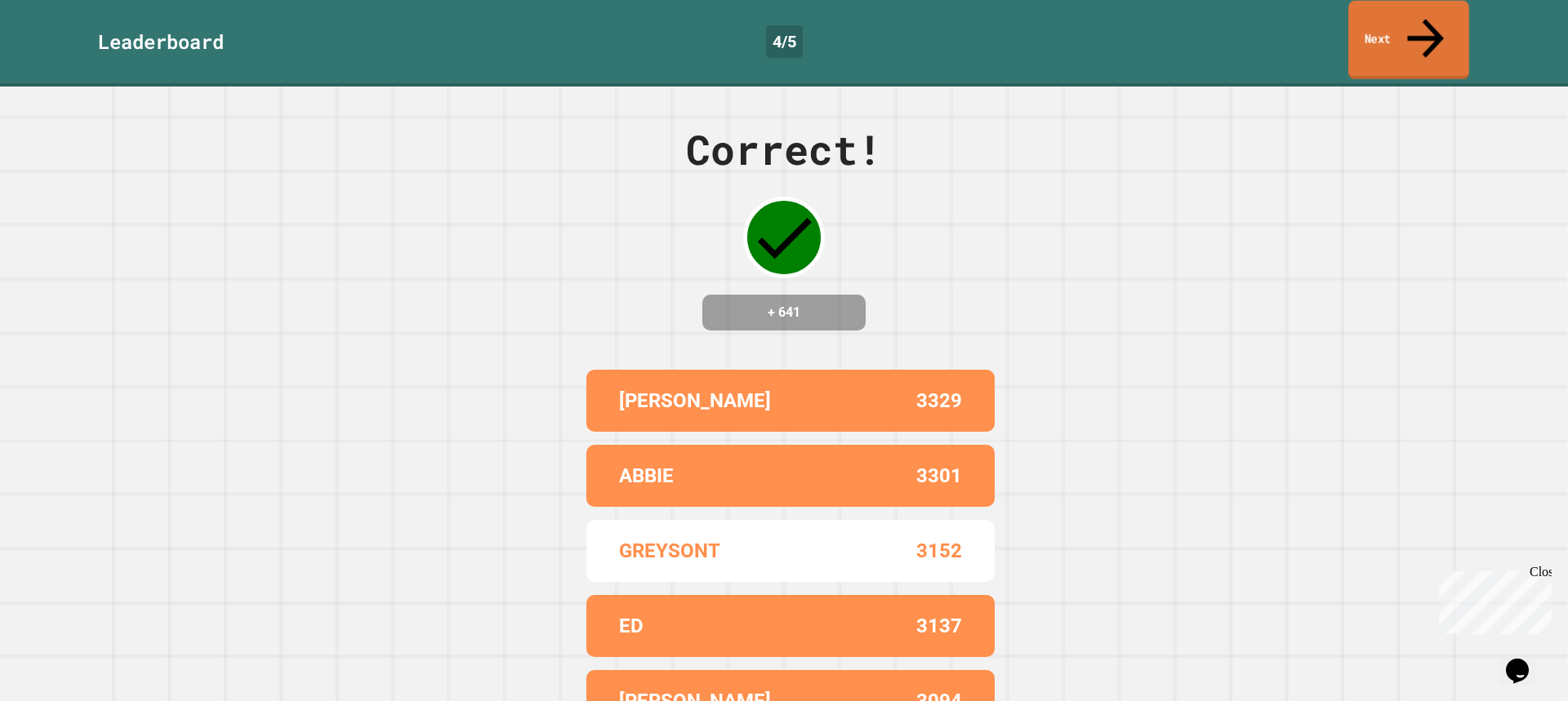
click at [1375, 12] on link "Next" at bounding box center [1409, 41] width 121 height 80
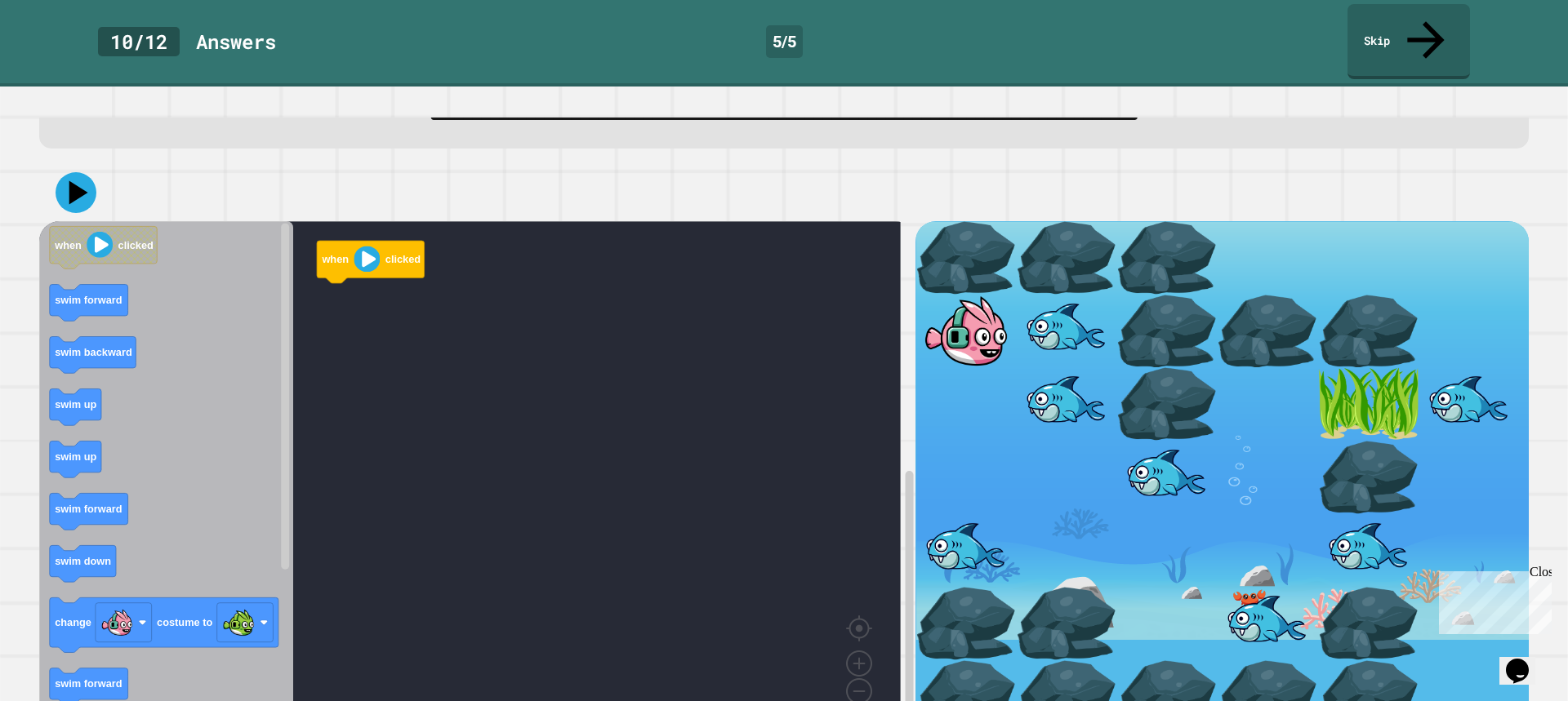
scroll to position [119, 0]
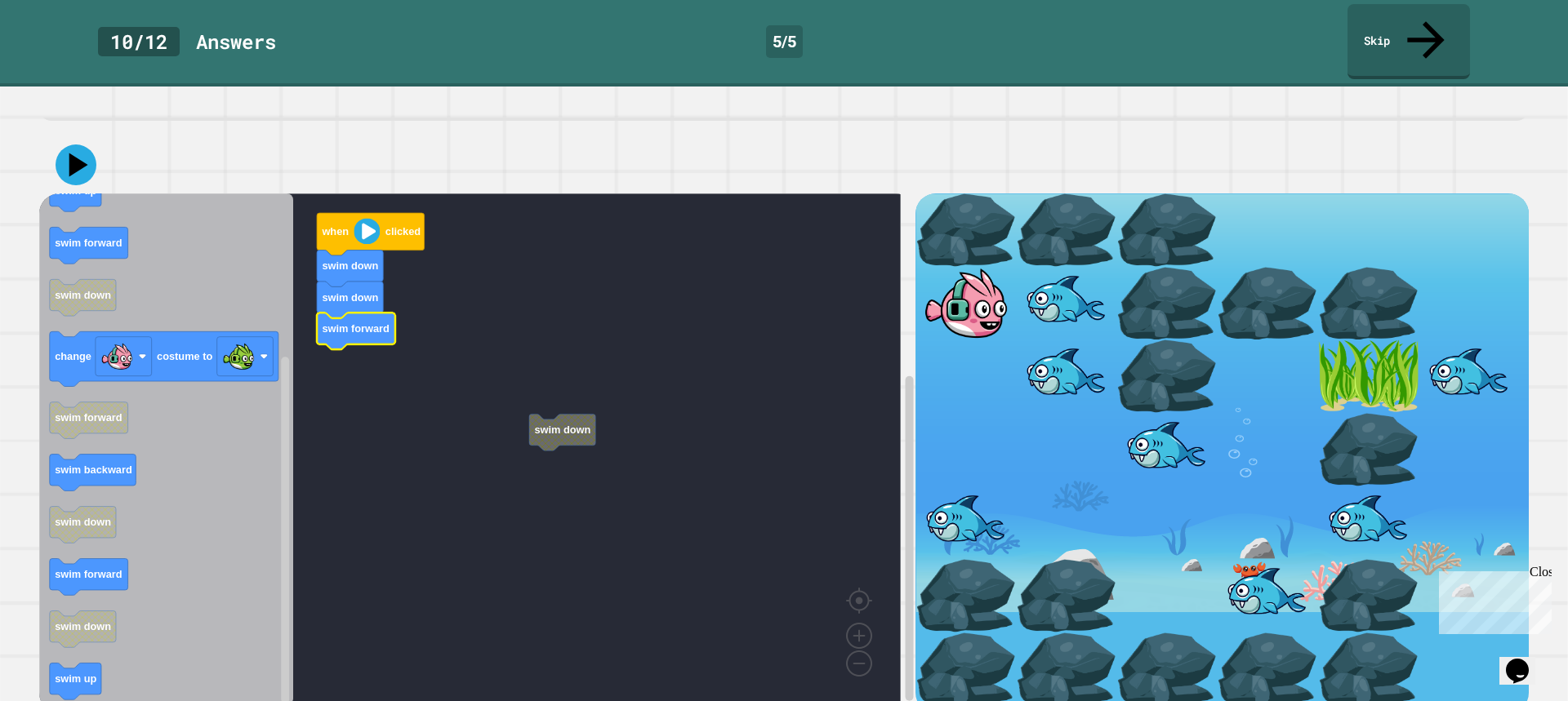
click at [471, 371] on rect "Blockly Workspace" at bounding box center [470, 449] width 861 height 512
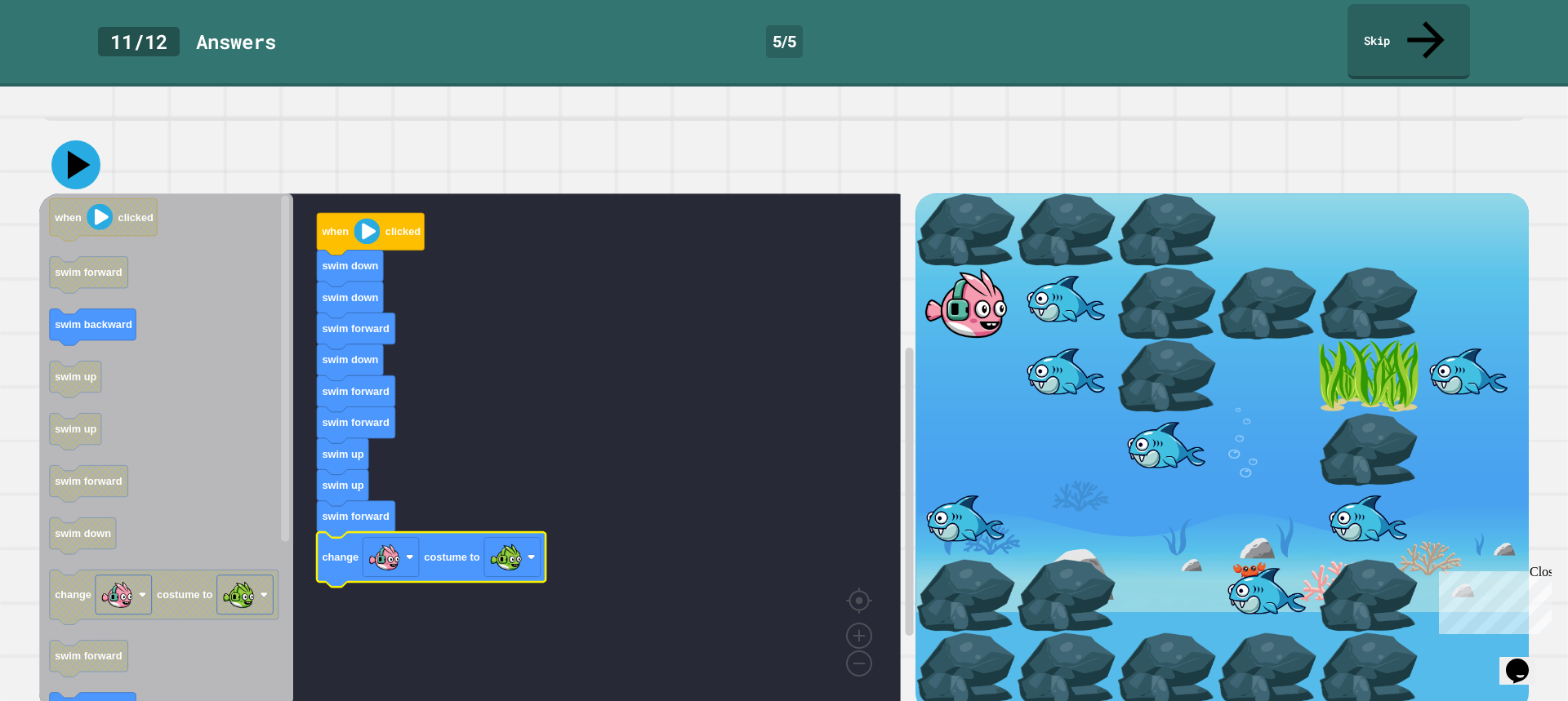
click at [80, 151] on icon at bounding box center [79, 165] width 23 height 29
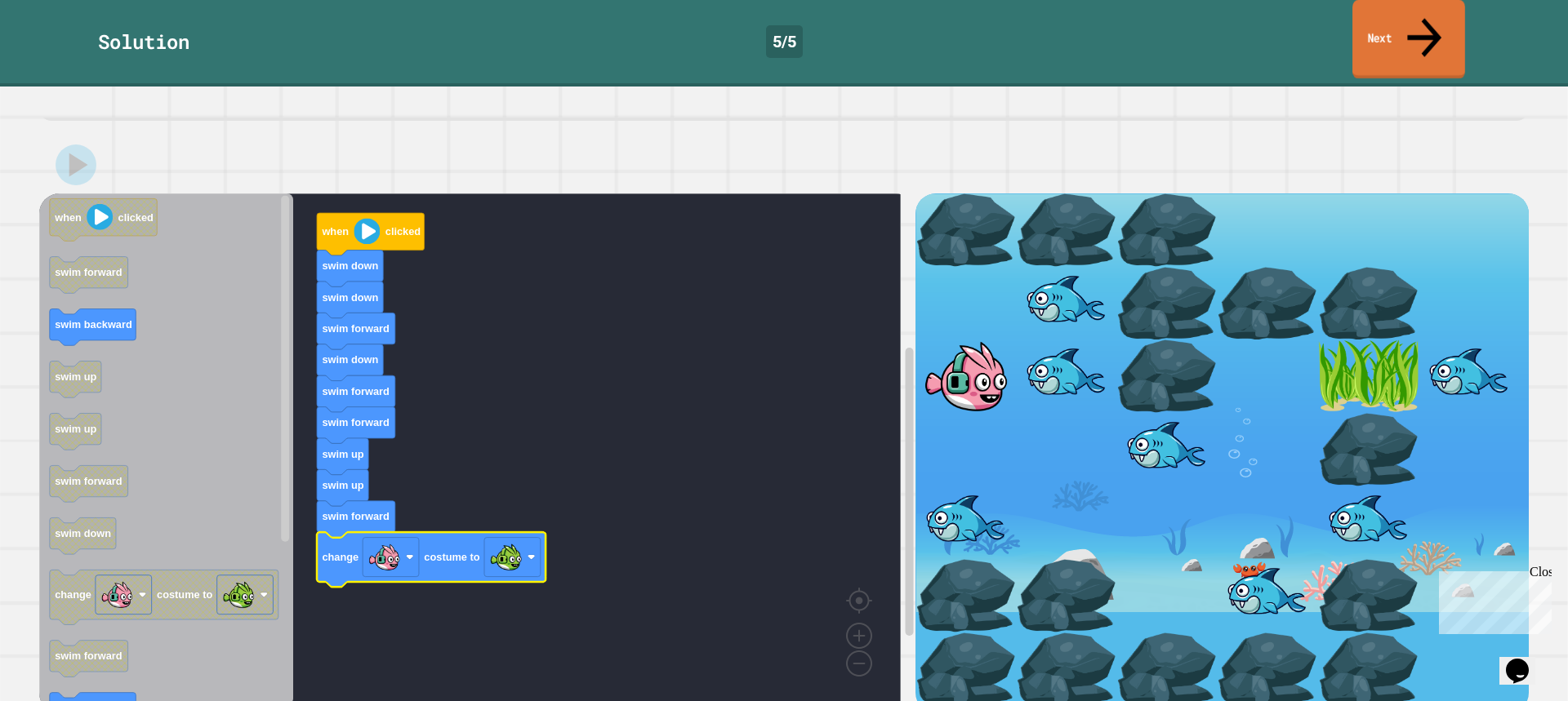
click at [1430, 17] on icon at bounding box center [1424, 37] width 51 height 58
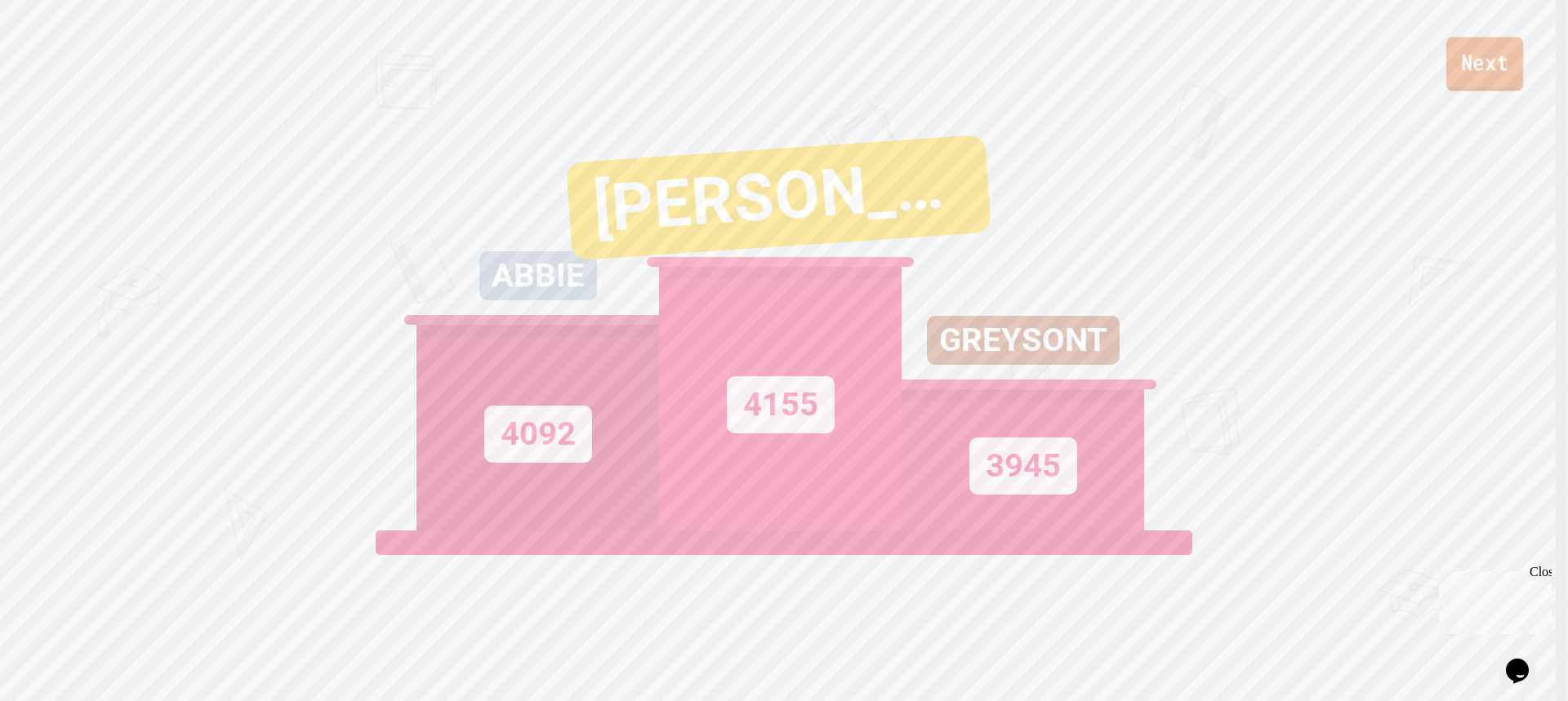
click at [1472, 71] on link "Next" at bounding box center [1485, 64] width 77 height 54
